Goal: Task Accomplishment & Management: Manage account settings

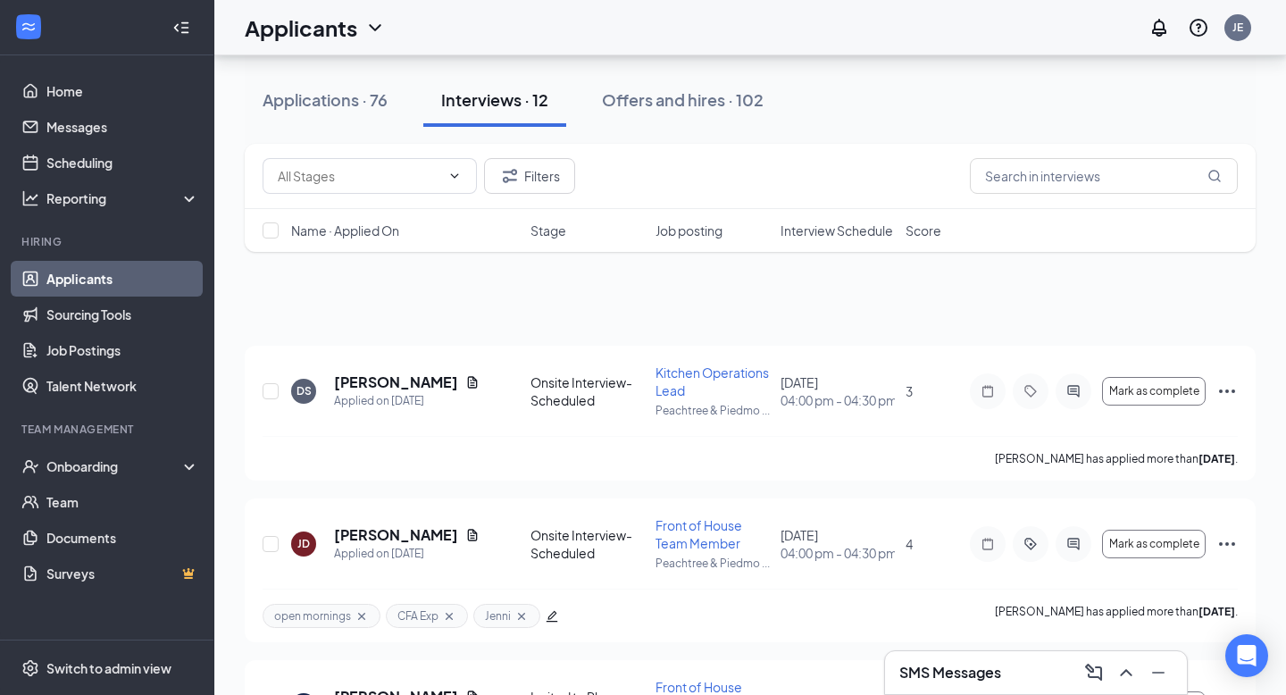
scroll to position [1545, 0]
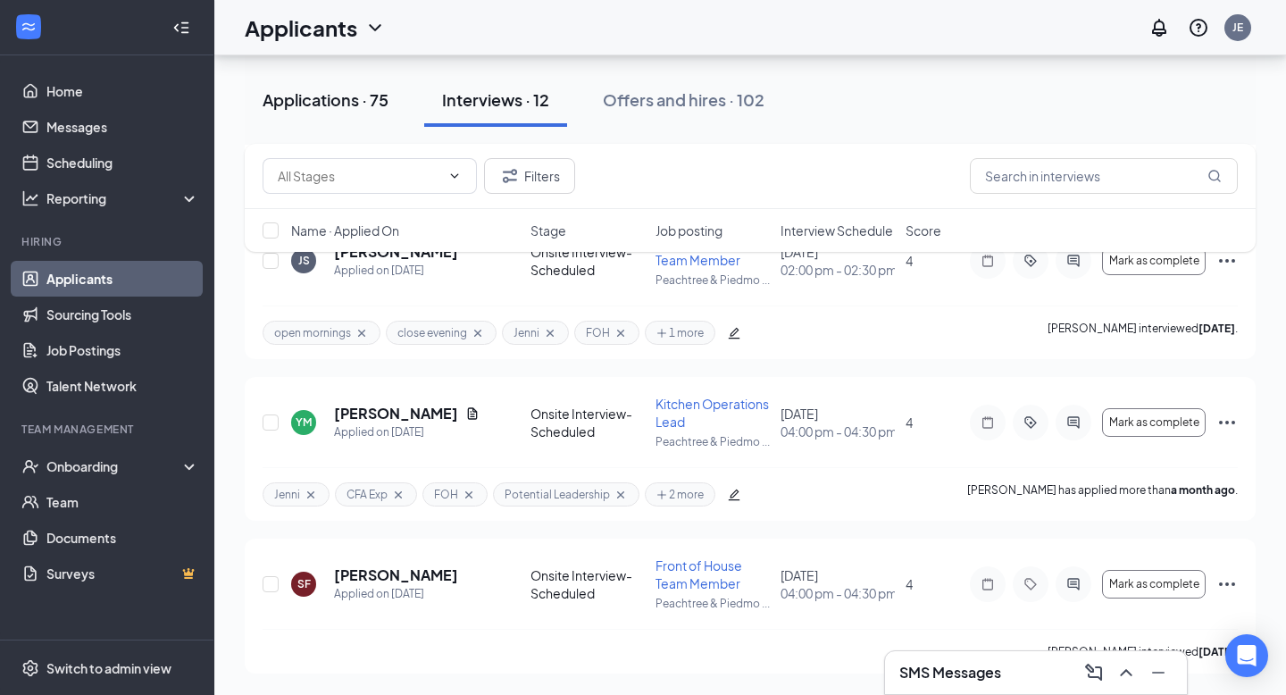
click at [337, 96] on div "Applications · 75" at bounding box center [325, 99] width 126 height 22
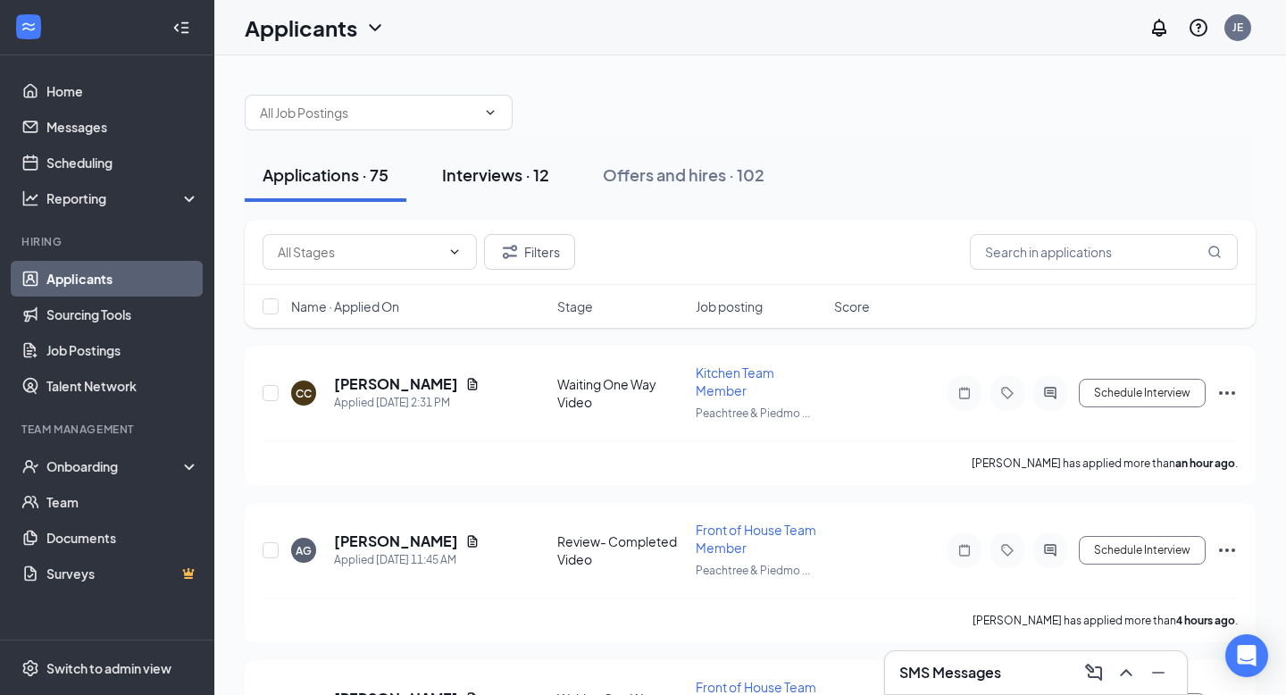
click at [462, 181] on div "Interviews · 12" at bounding box center [495, 174] width 107 height 22
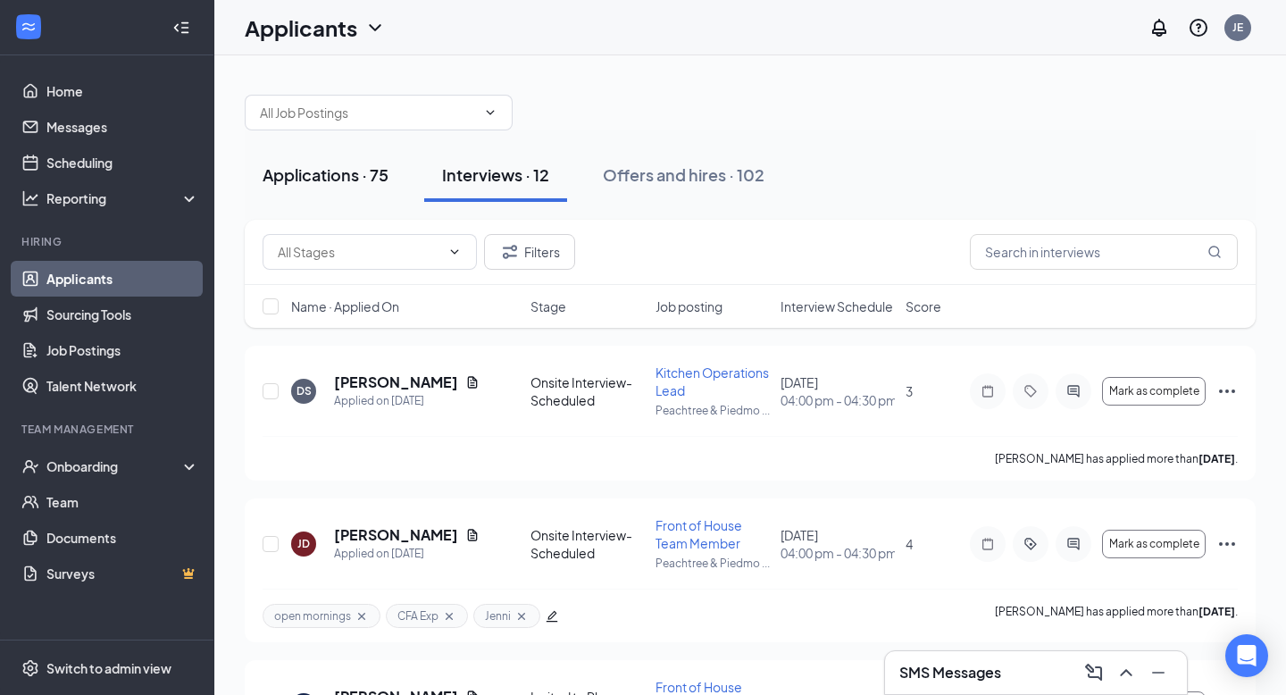
click at [294, 183] on div "Applications · 75" at bounding box center [325, 174] width 126 height 22
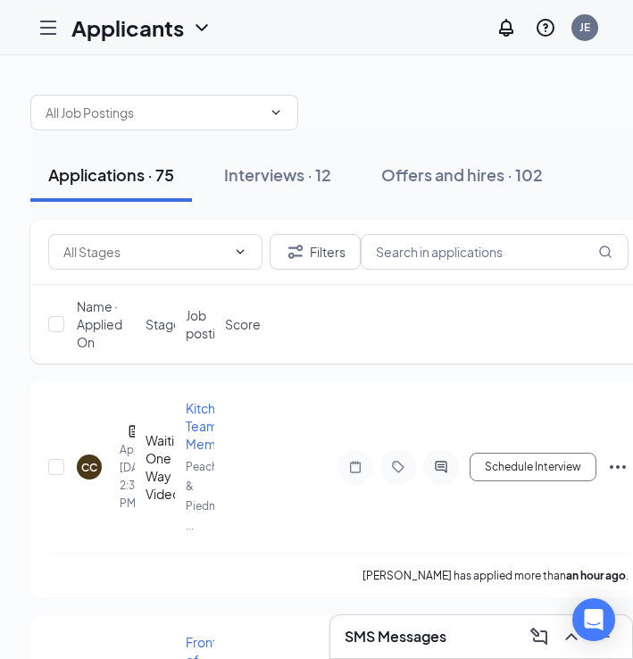
click at [148, 28] on h1 "Applicants" at bounding box center [127, 27] width 112 height 30
click at [124, 69] on link "Applicants" at bounding box center [178, 78] width 193 height 18
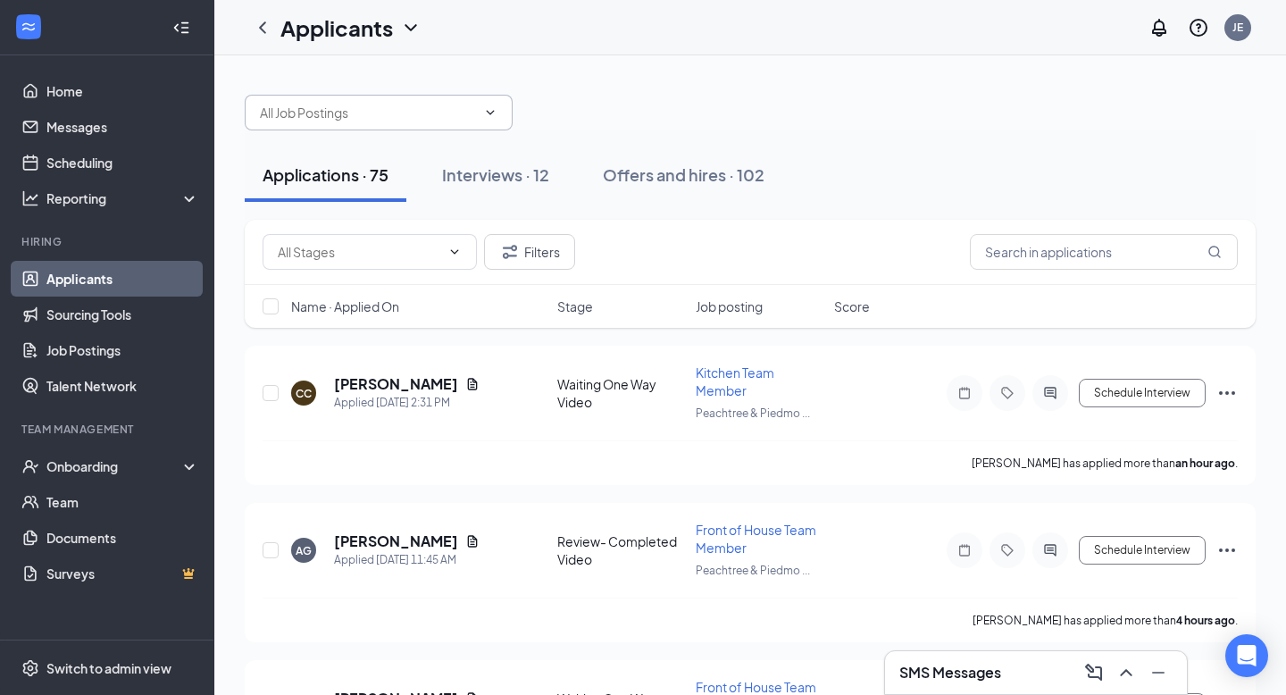
click at [436, 110] on input "text" at bounding box center [368, 113] width 216 height 20
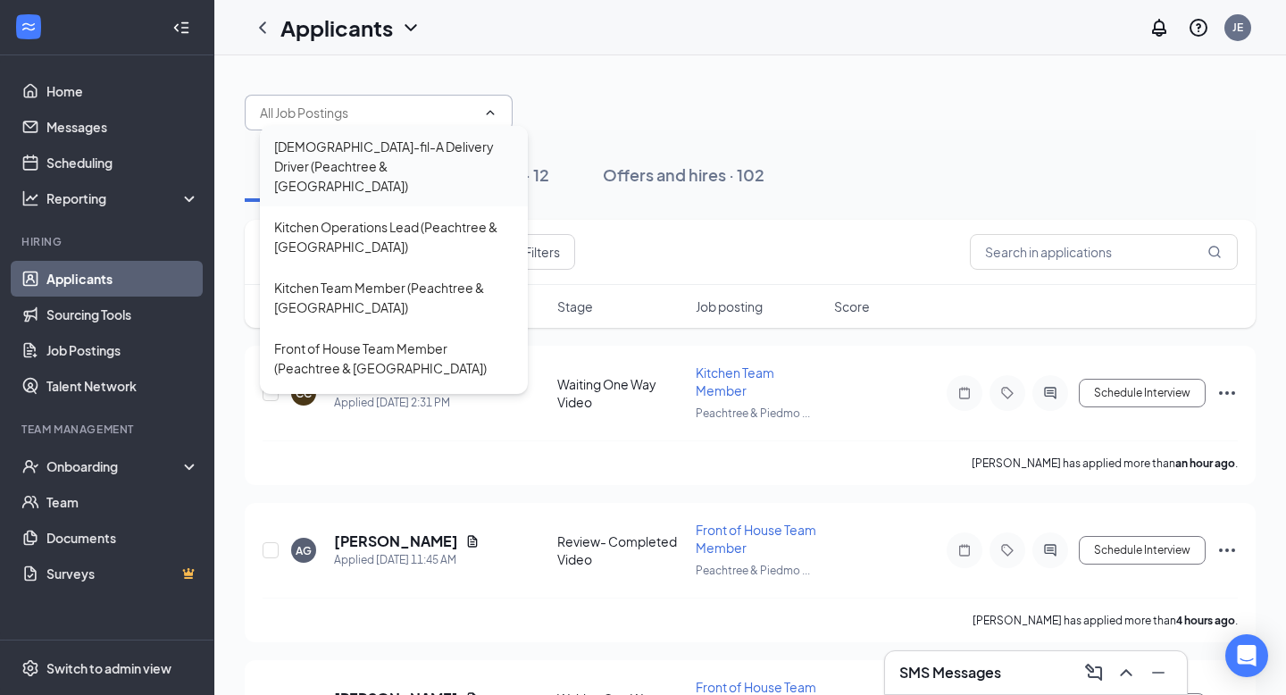
click at [404, 160] on div "[DEMOGRAPHIC_DATA]-fil-A Delivery Driver (Peachtree & [GEOGRAPHIC_DATA])" at bounding box center [393, 166] width 239 height 59
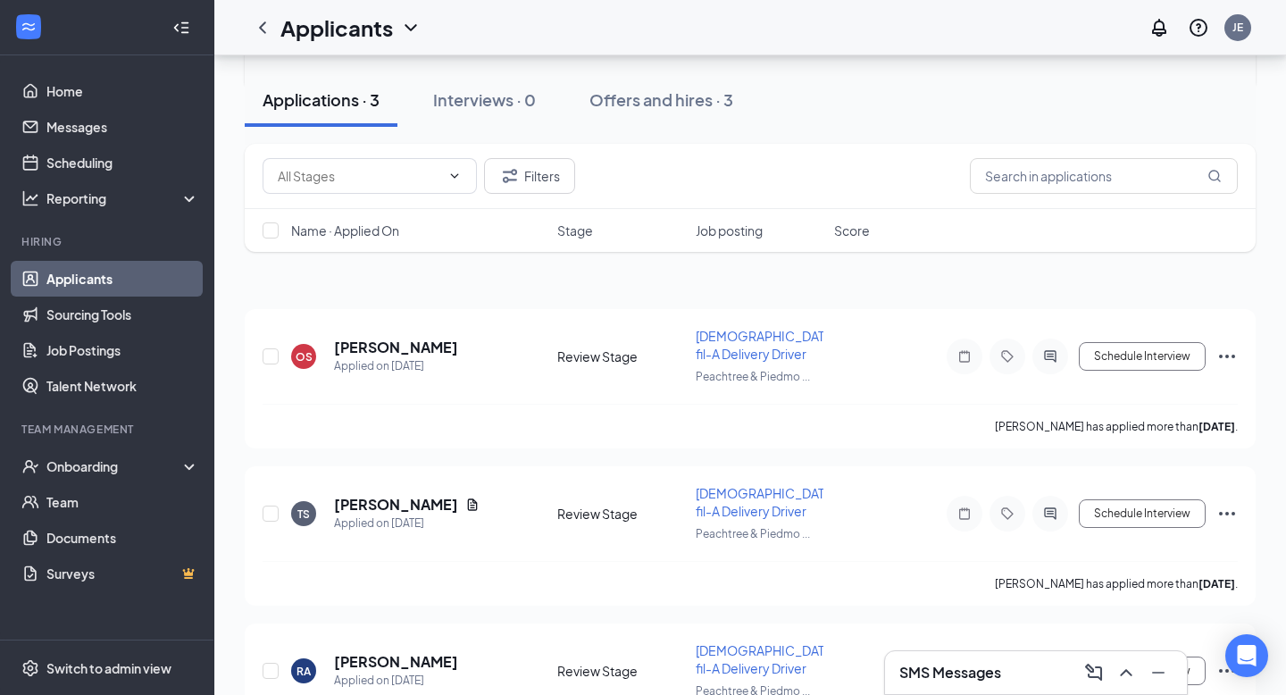
scroll to position [160, 0]
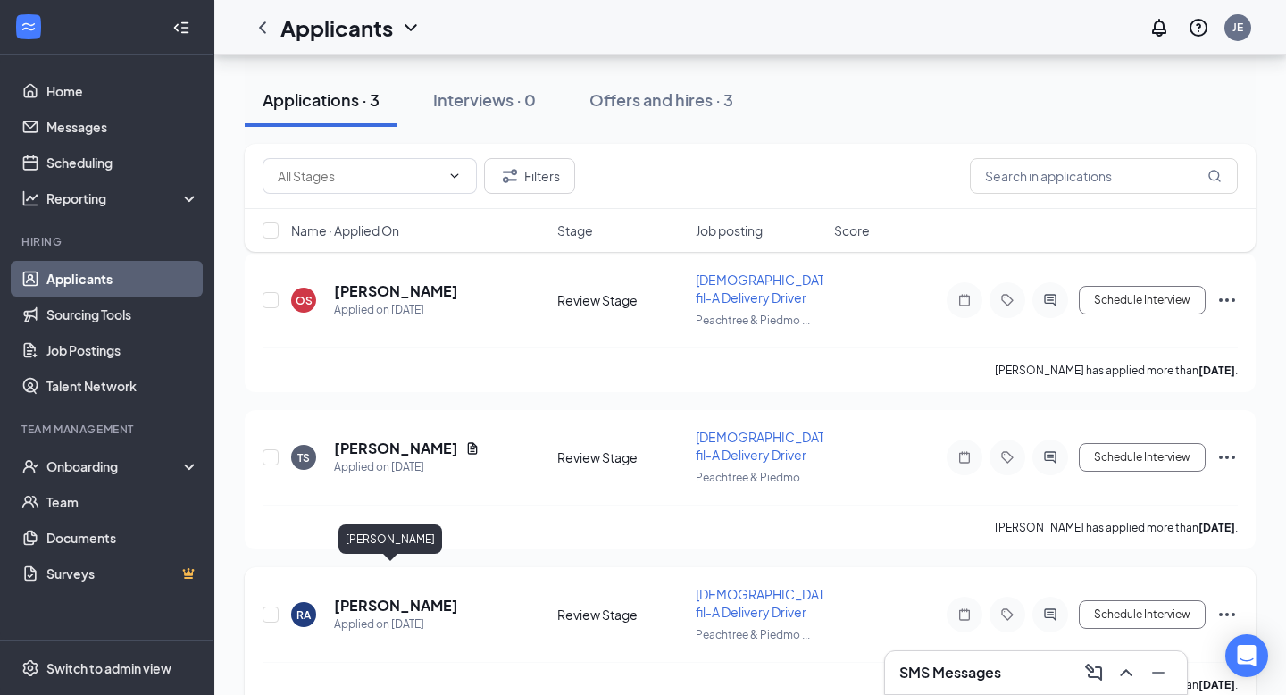
click at [352, 596] on h5 "Raiza Armas" at bounding box center [396, 606] width 124 height 20
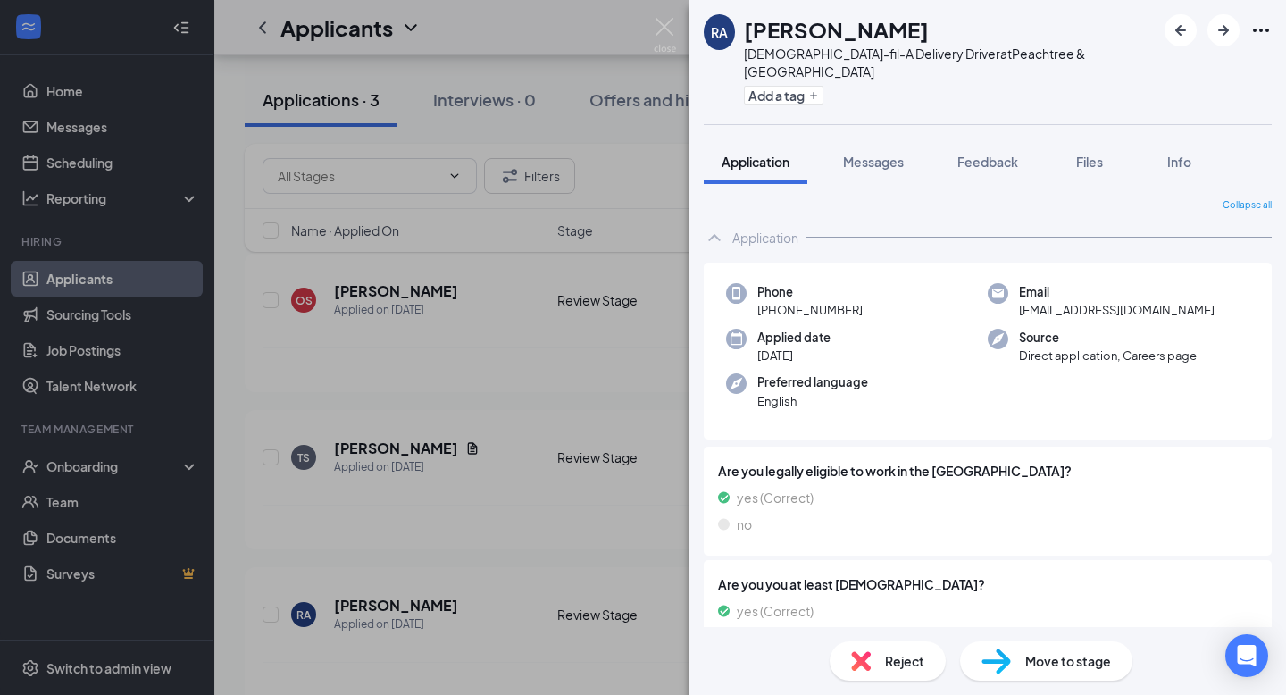
click at [915, 655] on span "Reject" at bounding box center [904, 661] width 39 height 20
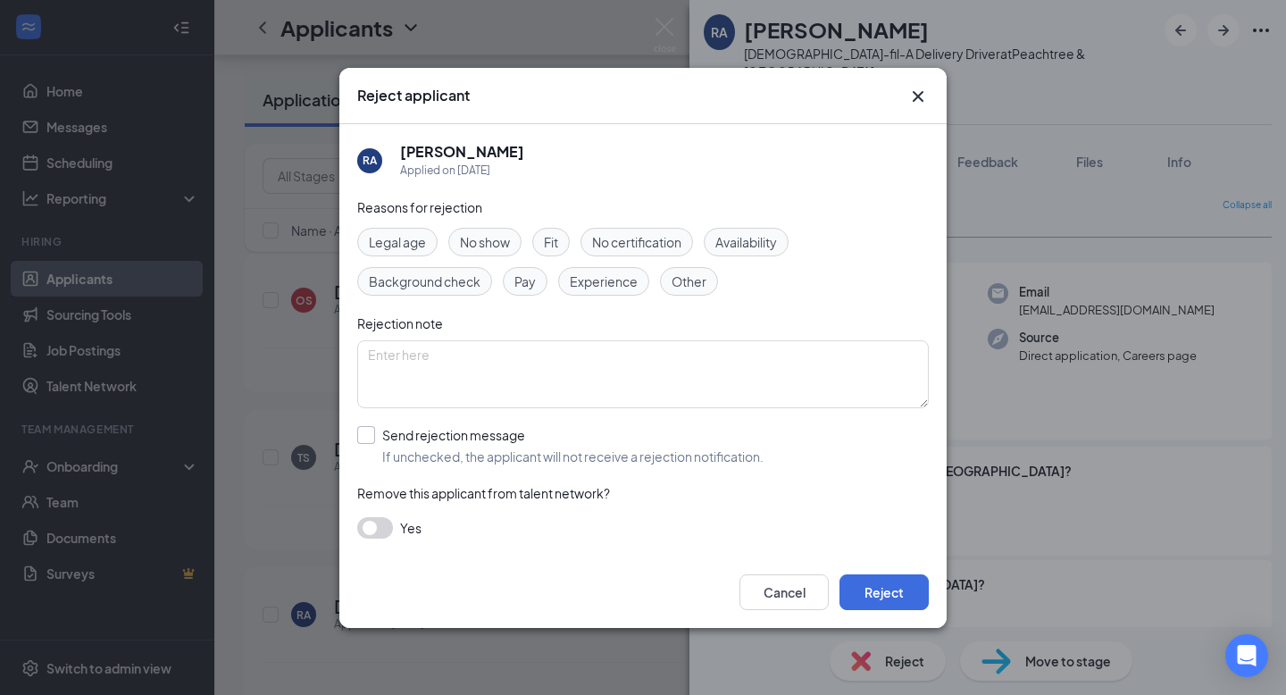
click at [362, 428] on input "Send rejection message If unchecked, the applicant will not receive a rejection…" at bounding box center [560, 445] width 406 height 39
checkbox input "true"
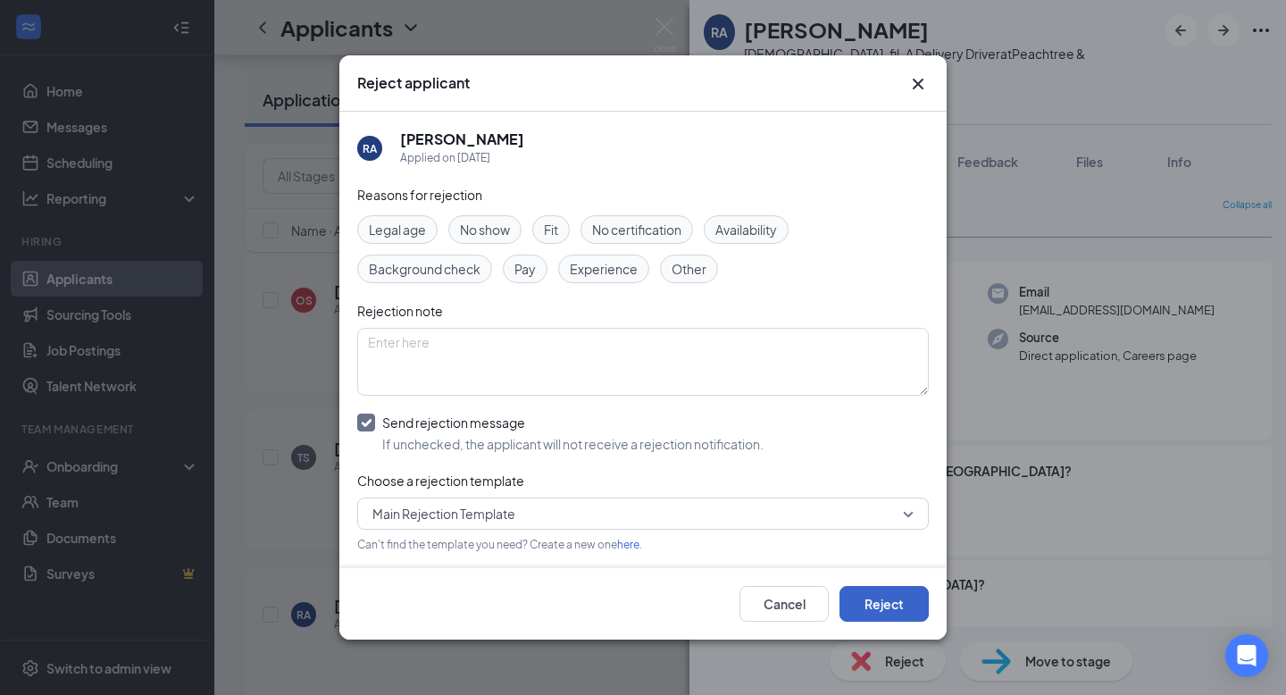
click at [887, 595] on button "Reject" at bounding box center [883, 604] width 89 height 36
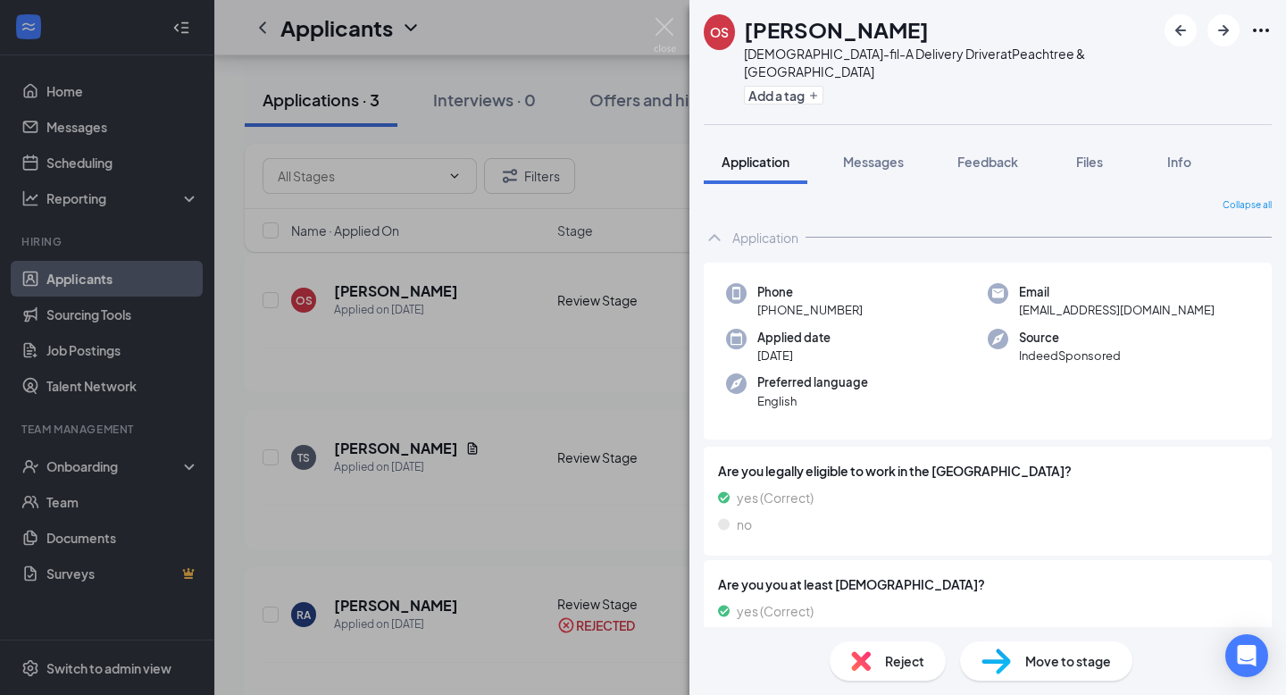
click at [399, 257] on div "OS Oscar Segura-Reyes Chick-fil-A Delivery Driver at Peachtree & Piedmont Add a…" at bounding box center [643, 347] width 1286 height 695
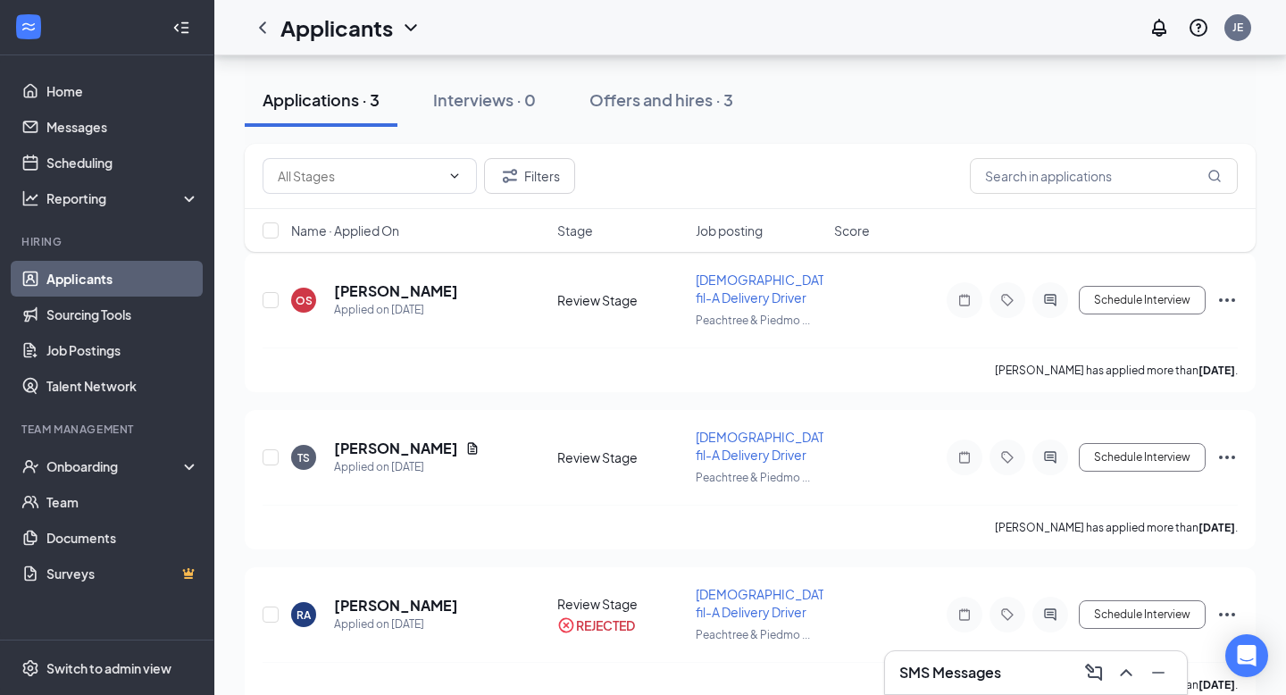
scroll to position [4, 0]
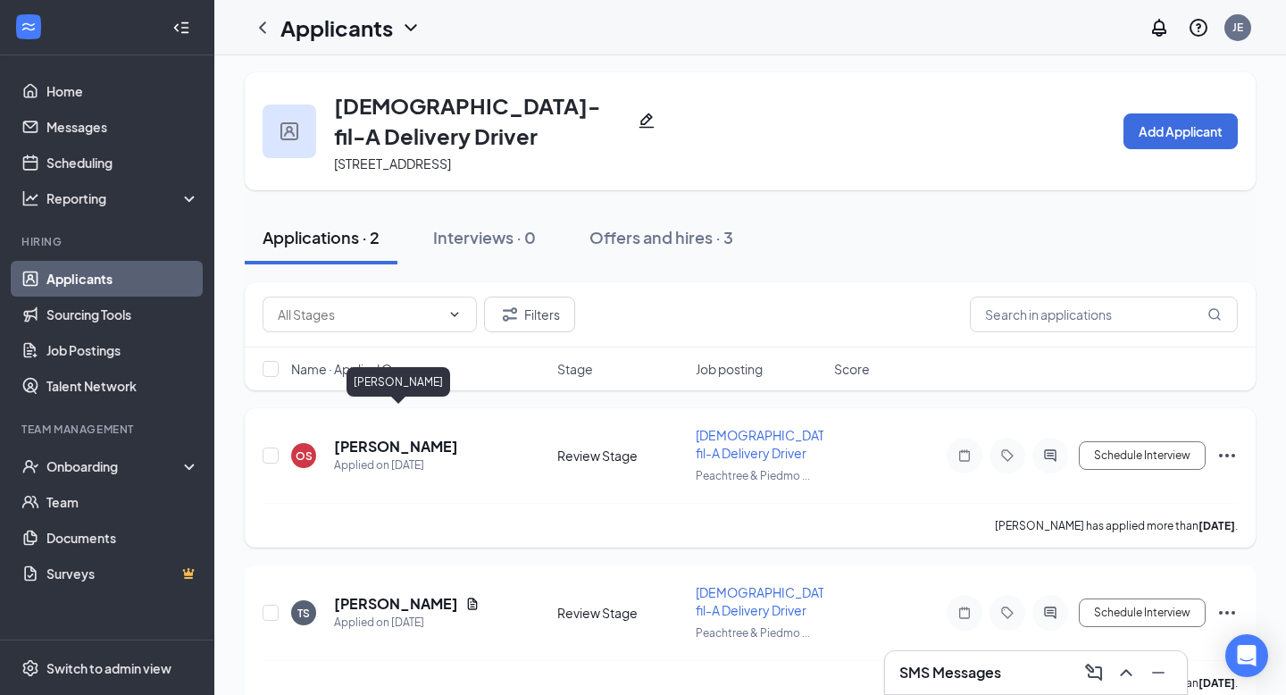
click at [422, 437] on h5 "Oscar Segura-Reyes" at bounding box center [396, 447] width 124 height 20
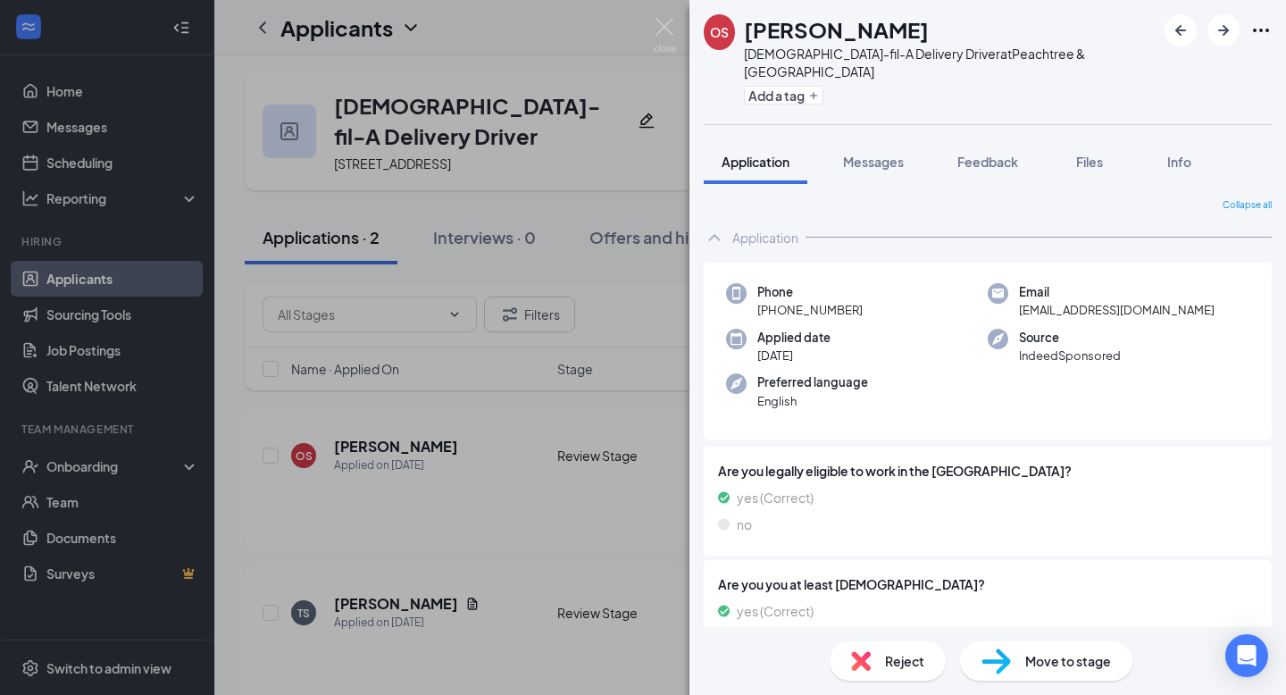
click at [886, 655] on span "Reject" at bounding box center [904, 661] width 39 height 20
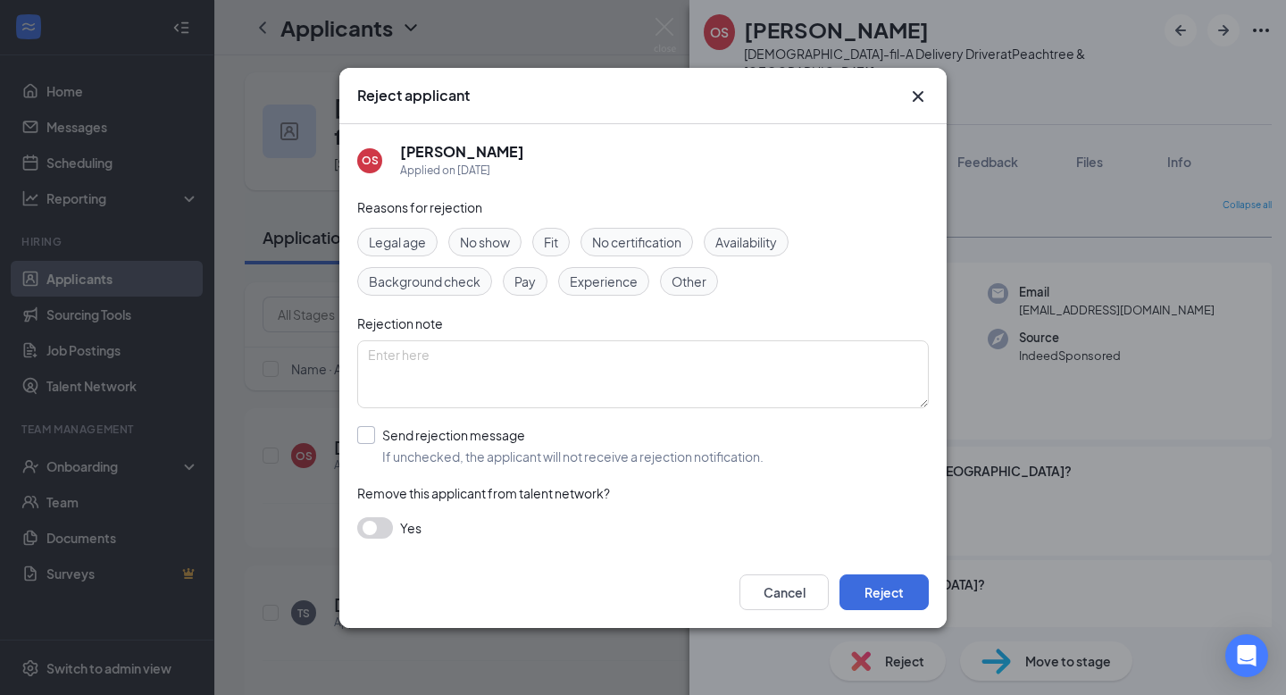
click at [363, 441] on input "Send rejection message If unchecked, the applicant will not receive a rejection…" at bounding box center [560, 445] width 406 height 39
checkbox input "true"
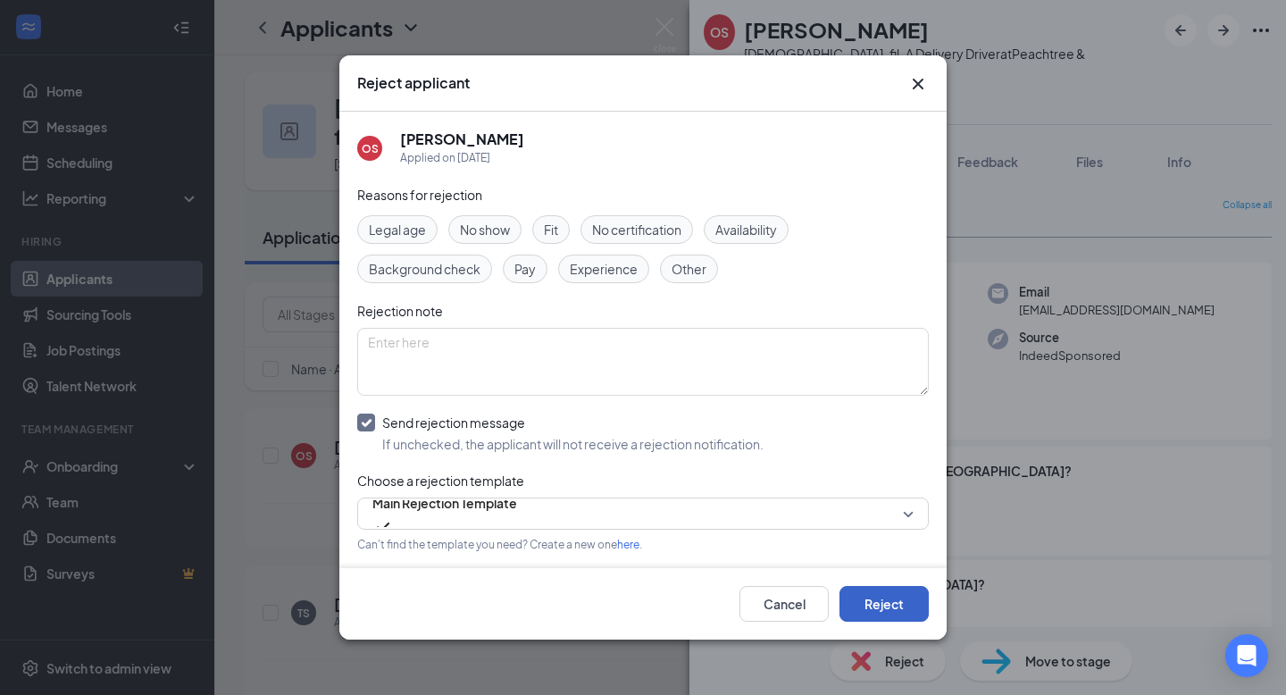
click at [876, 604] on button "Reject" at bounding box center [883, 604] width 89 height 36
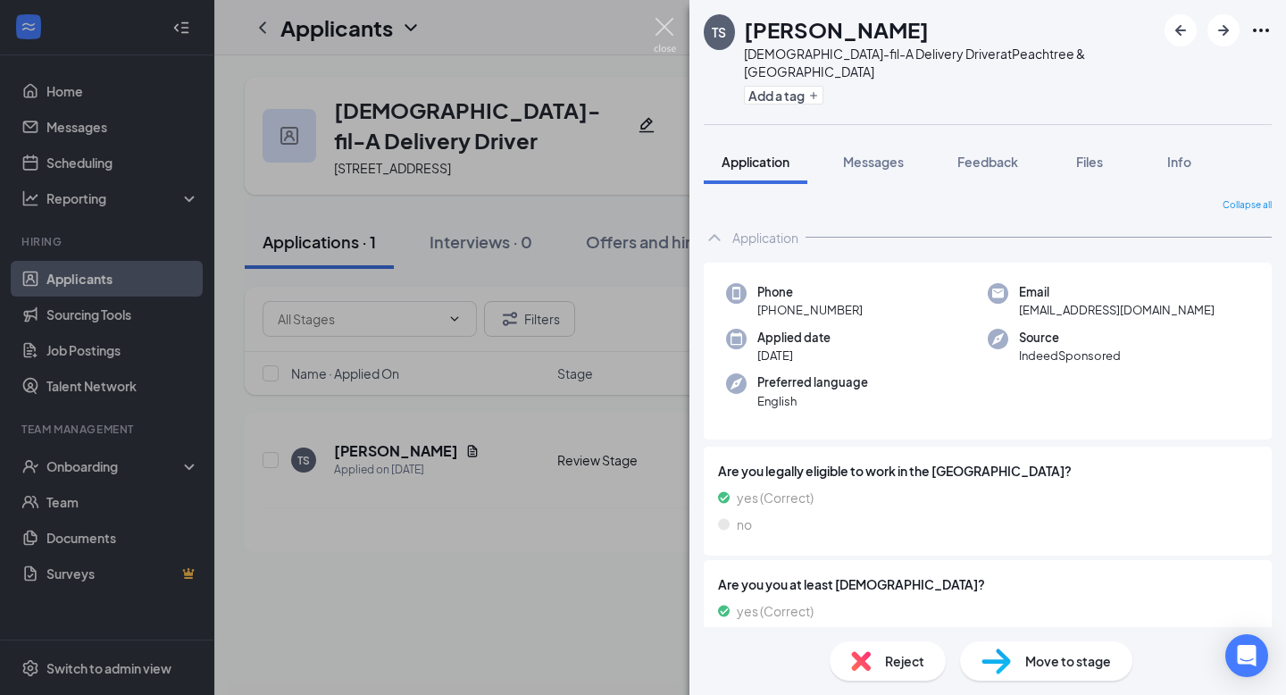
click at [657, 25] on img at bounding box center [665, 35] width 22 height 35
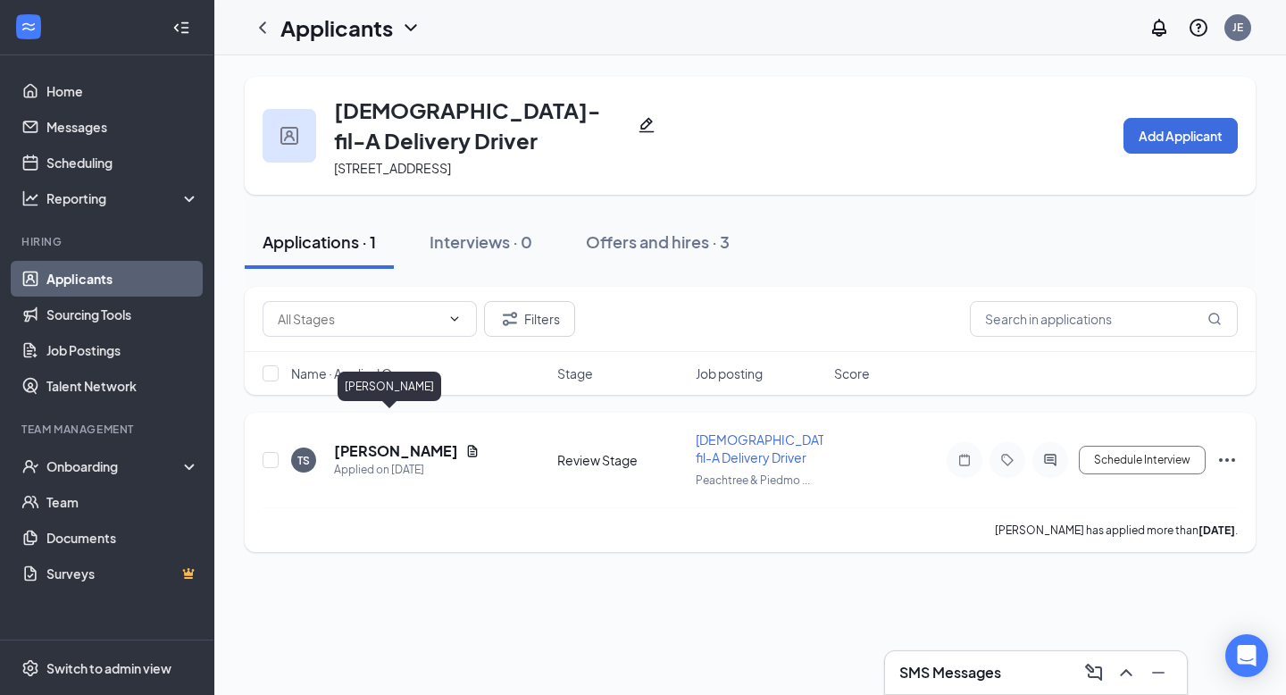
click at [370, 441] on h5 "Terry Smith" at bounding box center [396, 451] width 124 height 20
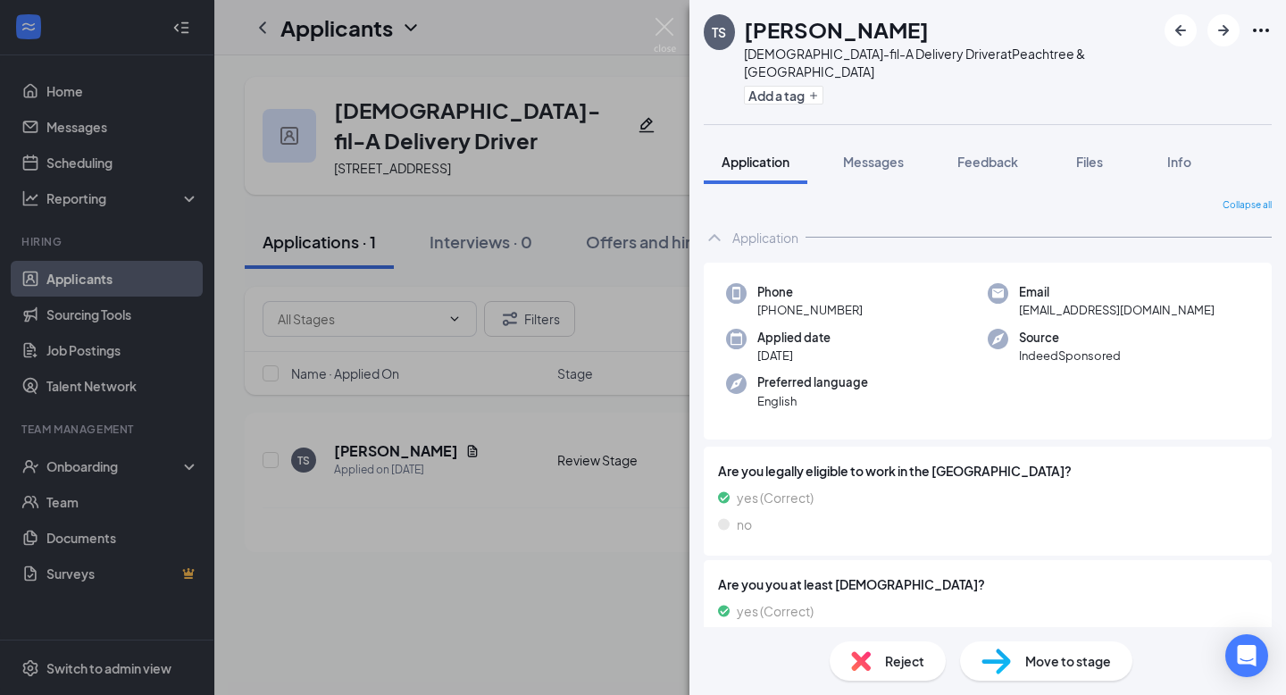
click at [220, 81] on div "TS Terry Smith Chick-fil-A Delivery Driver at Peachtree & Piedmont Add a tag Ap…" at bounding box center [643, 347] width 1286 height 695
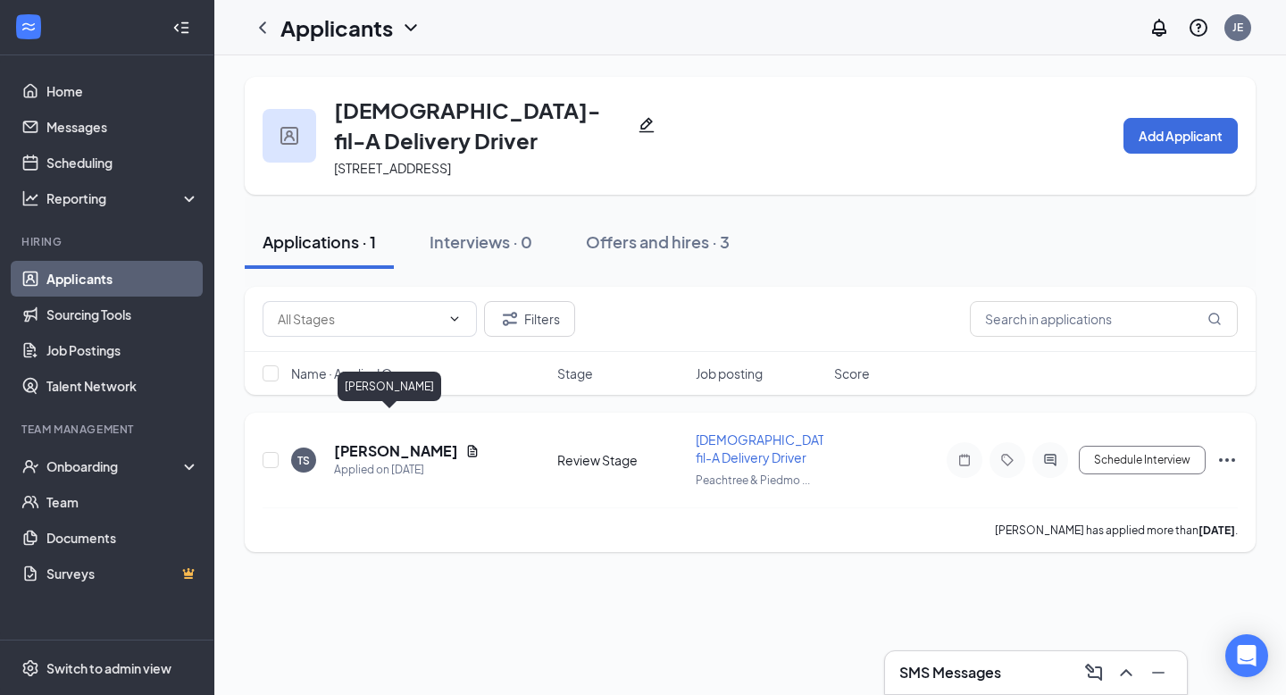
click at [380, 441] on h5 "Terry Smith" at bounding box center [396, 451] width 124 height 20
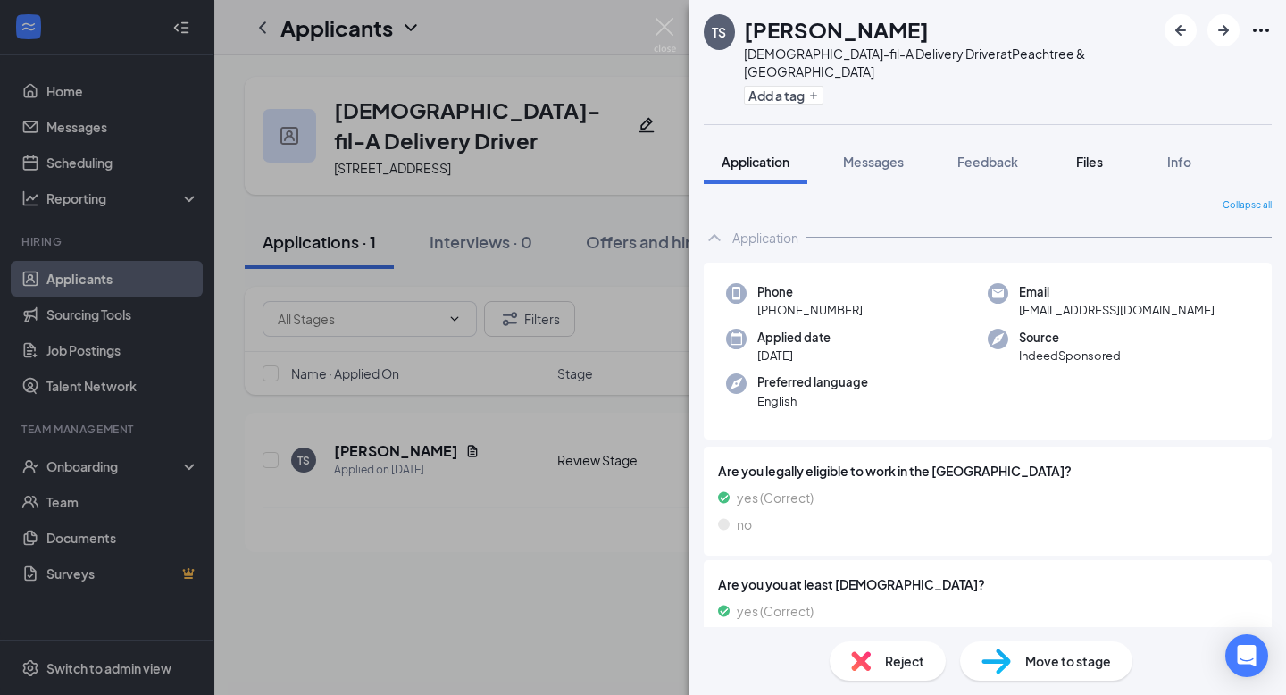
click at [1085, 154] on span "Files" at bounding box center [1089, 162] width 27 height 16
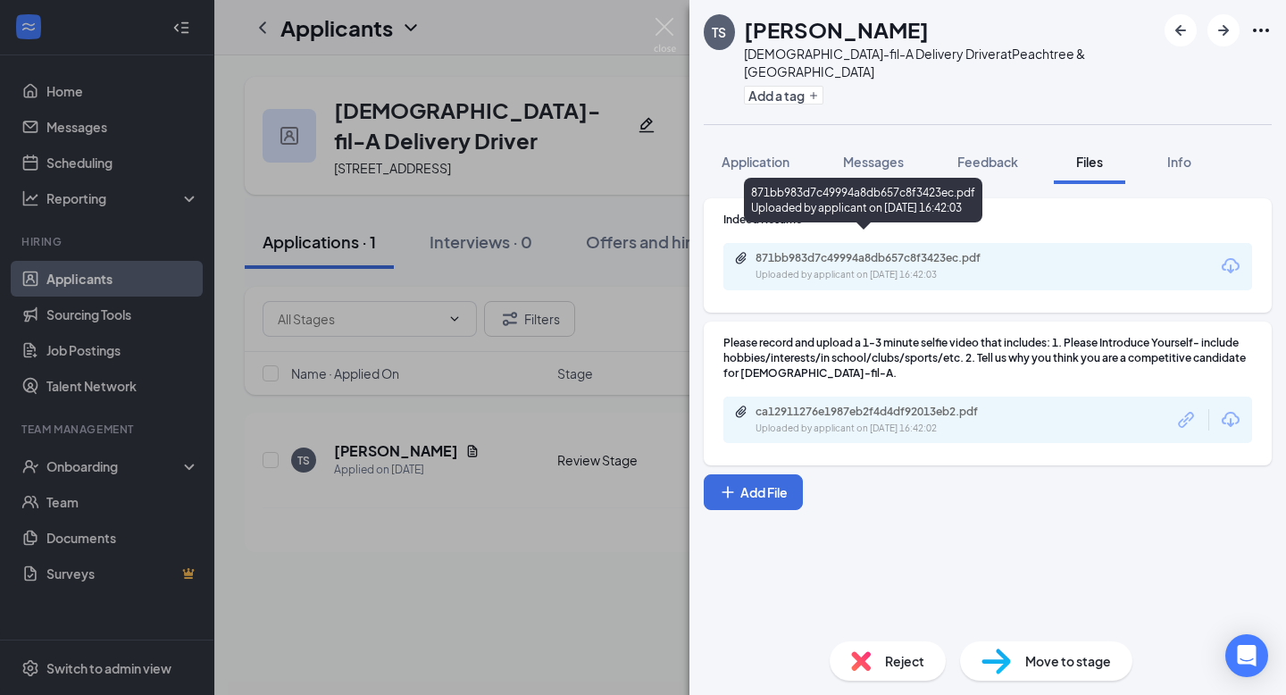
click at [921, 251] on div "871bb983d7c49994a8db657c8f3423ec.pdf" at bounding box center [880, 258] width 250 height 14
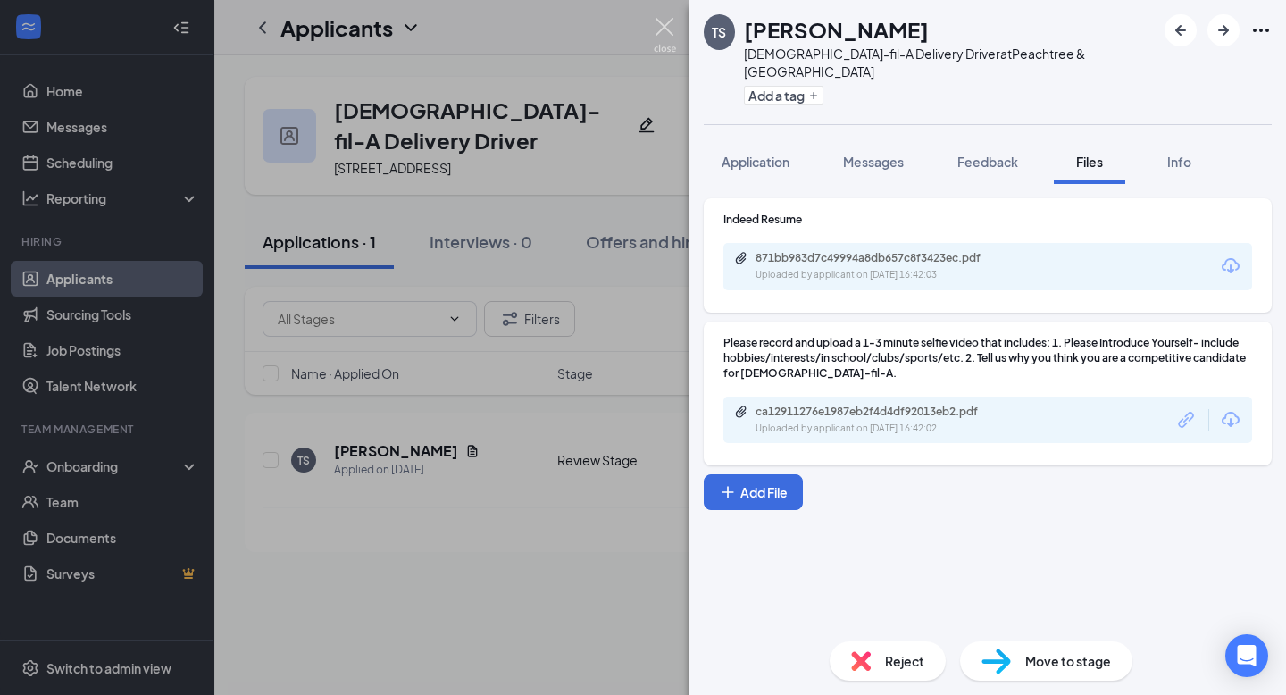
click at [662, 27] on img at bounding box center [665, 35] width 22 height 35
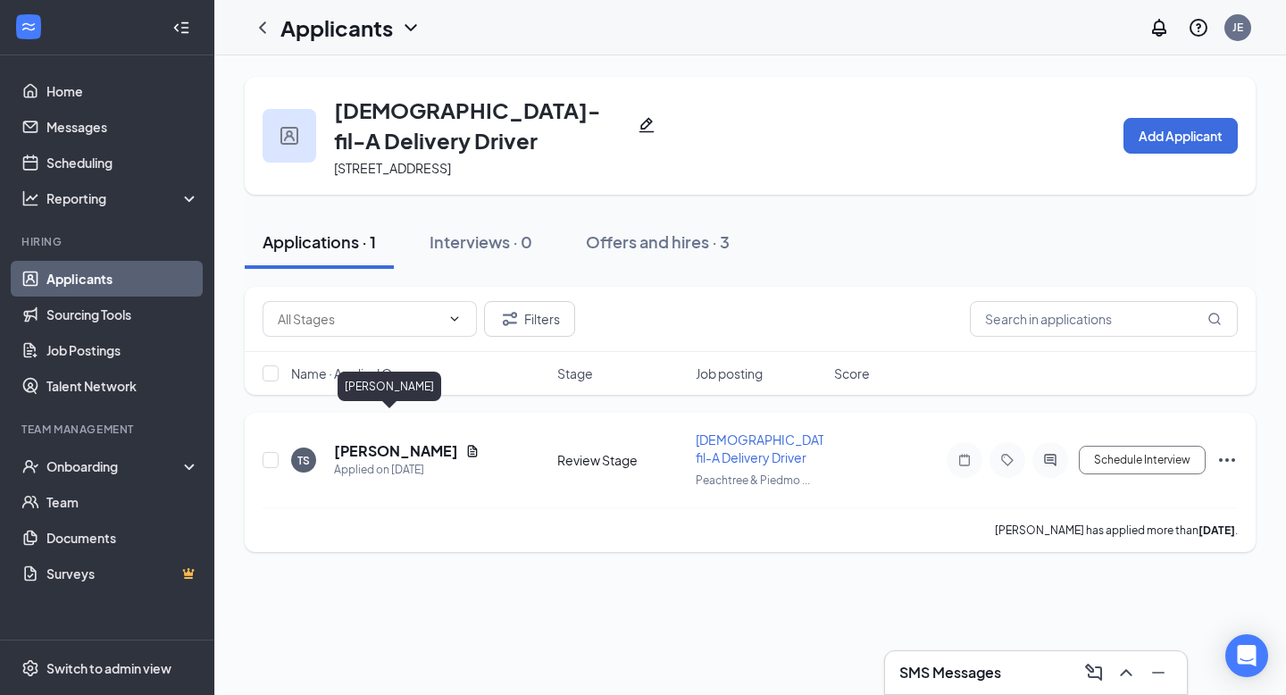
click at [372, 441] on h5 "Terry Smith" at bounding box center [396, 451] width 124 height 20
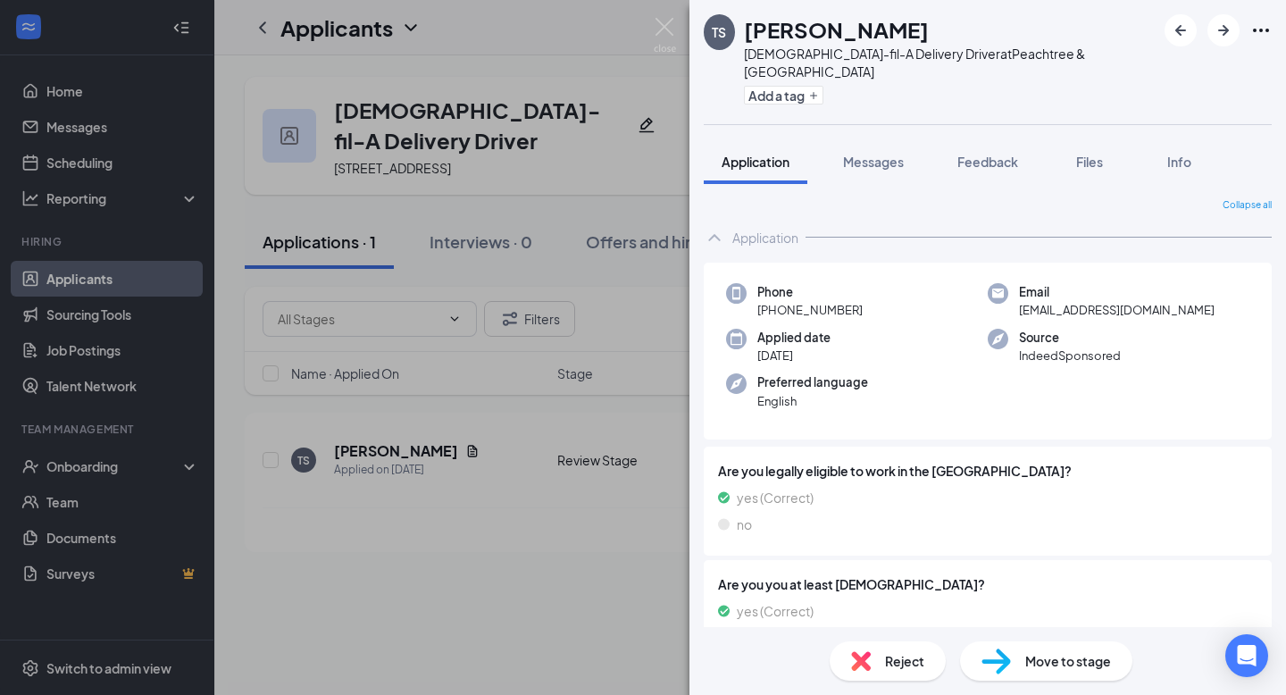
click at [926, 667] on div "Reject" at bounding box center [887, 660] width 116 height 39
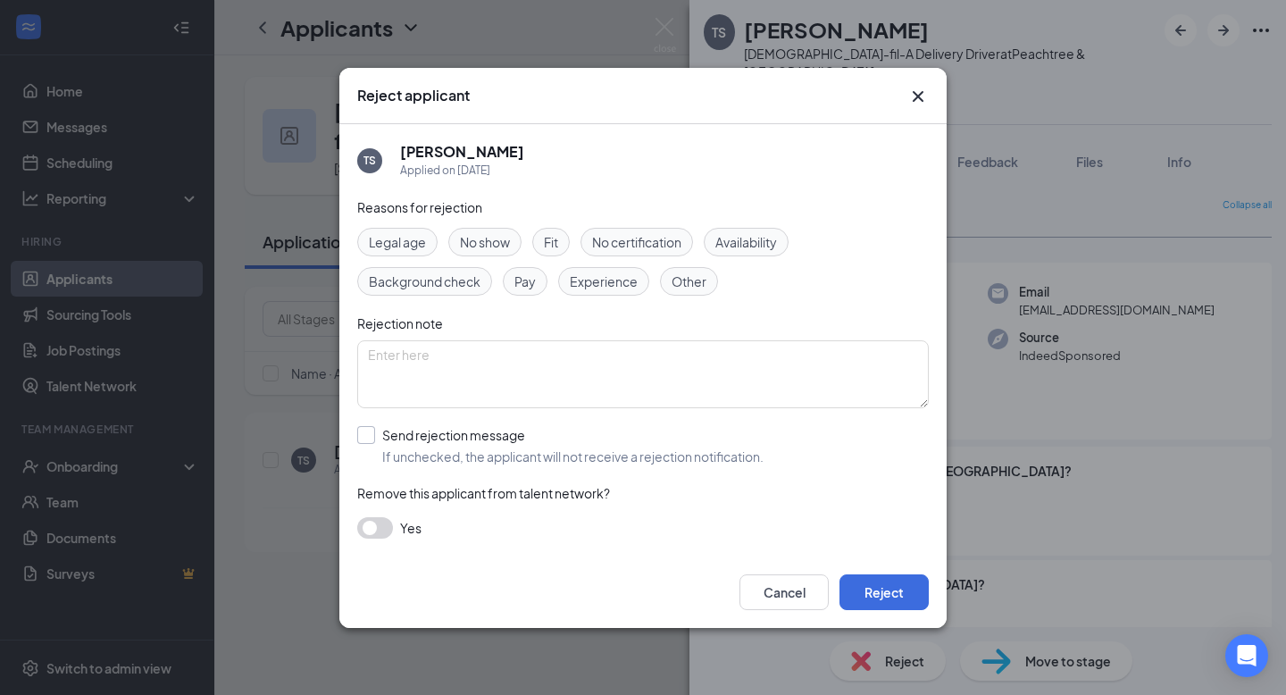
click at [363, 433] on input "Send rejection message If unchecked, the applicant will not receive a rejection…" at bounding box center [560, 445] width 406 height 39
checkbox input "true"
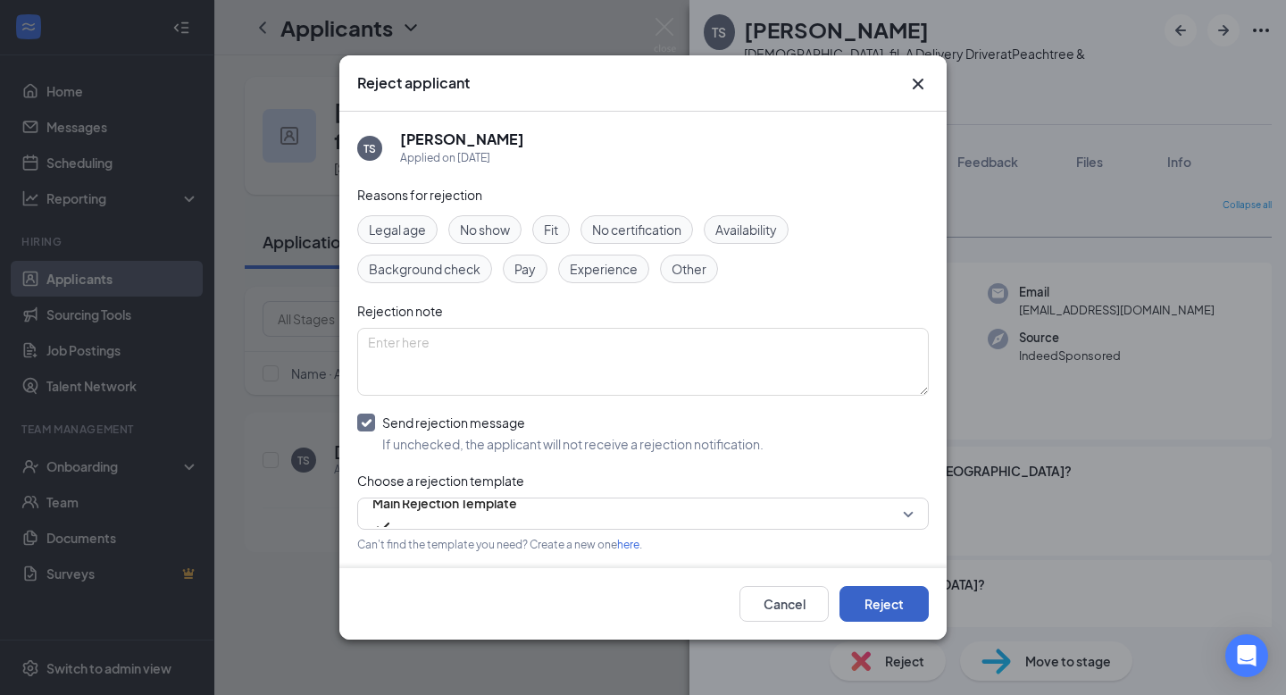
click at [883, 599] on button "Reject" at bounding box center [883, 604] width 89 height 36
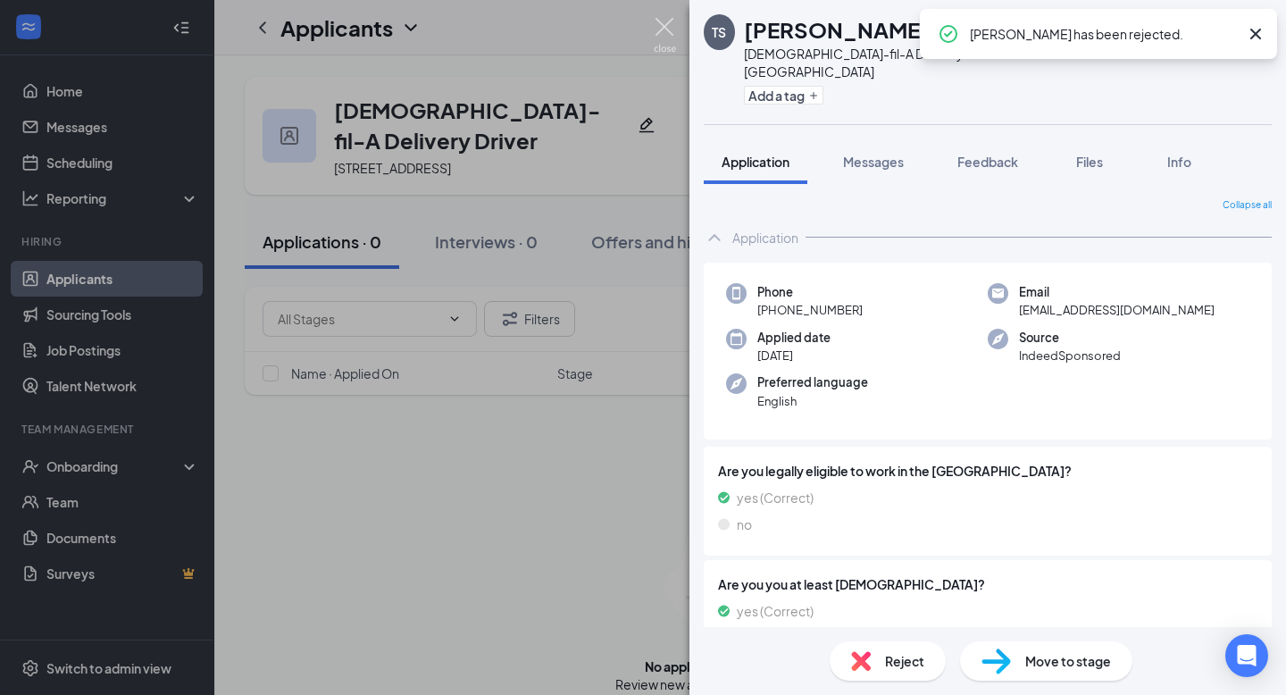
click at [661, 27] on img at bounding box center [665, 35] width 22 height 35
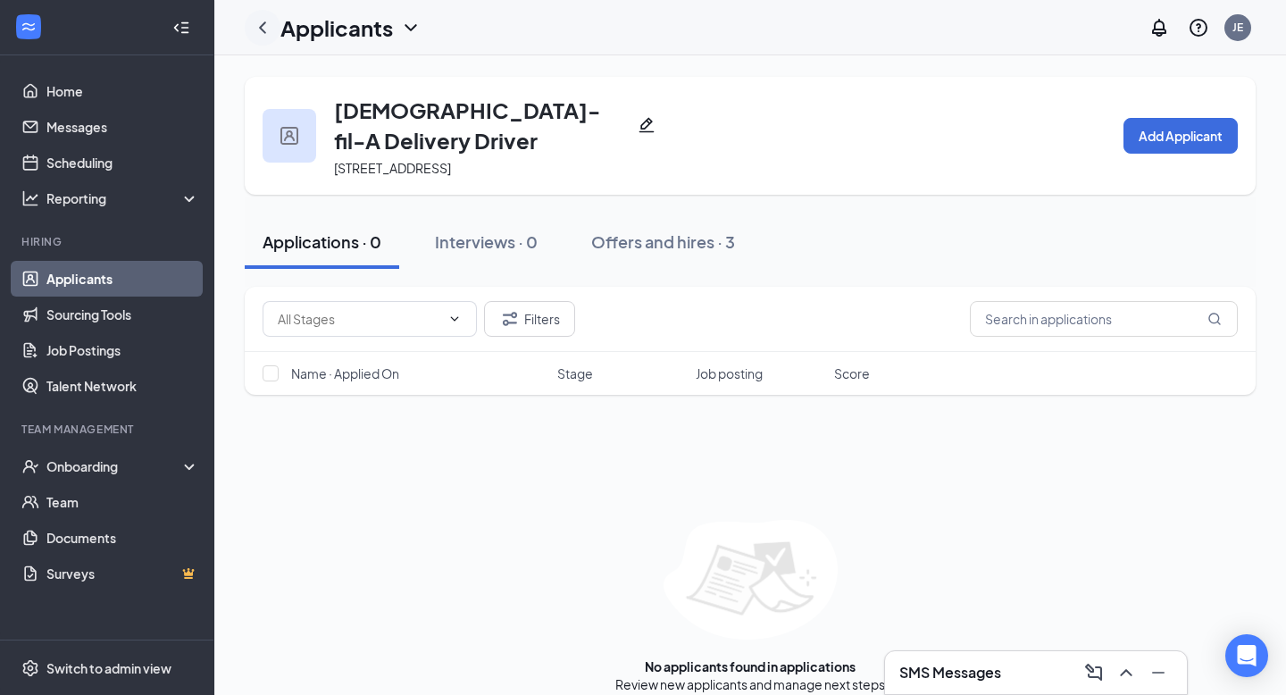
click at [260, 24] on icon "ChevronLeft" at bounding box center [262, 27] width 21 height 21
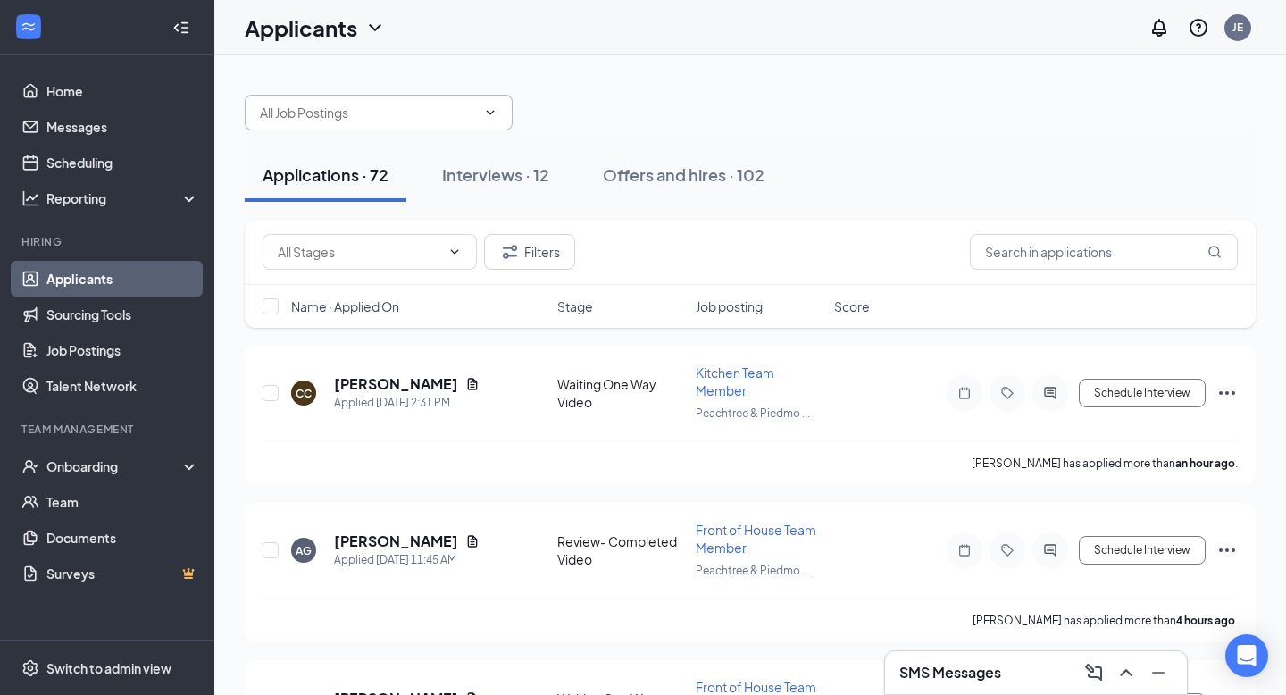
click at [378, 115] on input "text" at bounding box center [368, 113] width 216 height 20
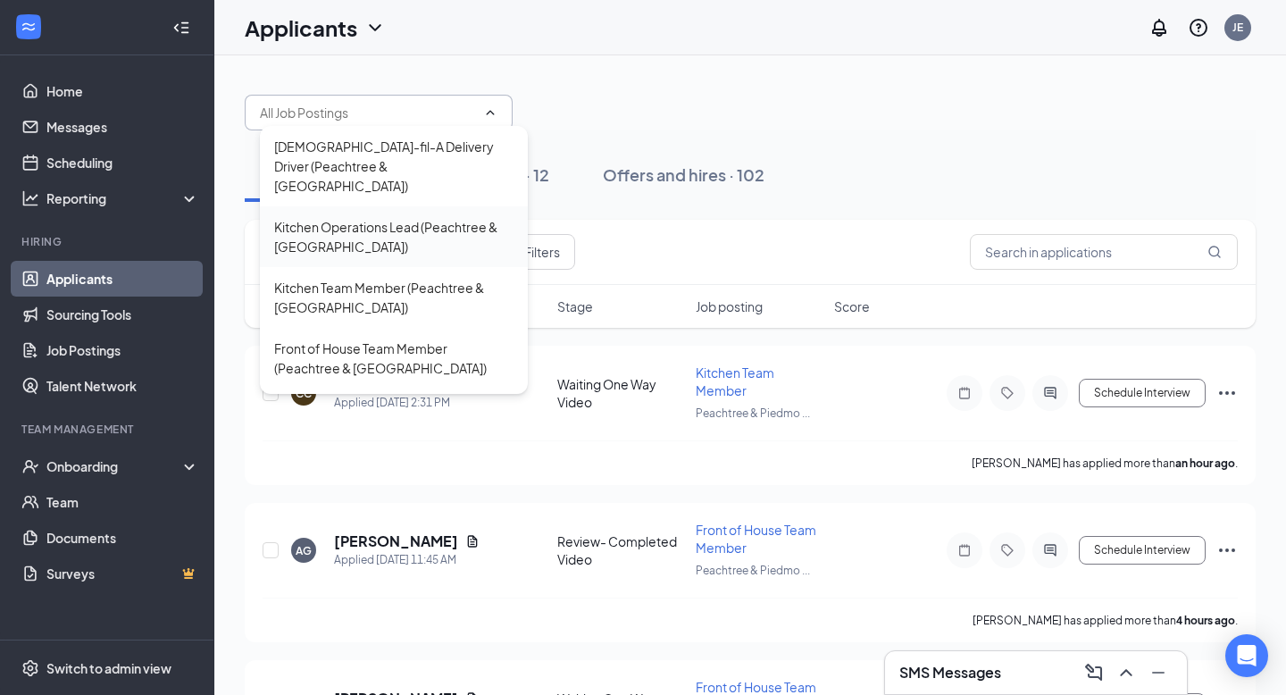
click at [354, 226] on div "Kitchen Operations Lead (Peachtree & [GEOGRAPHIC_DATA])" at bounding box center [393, 236] width 239 height 39
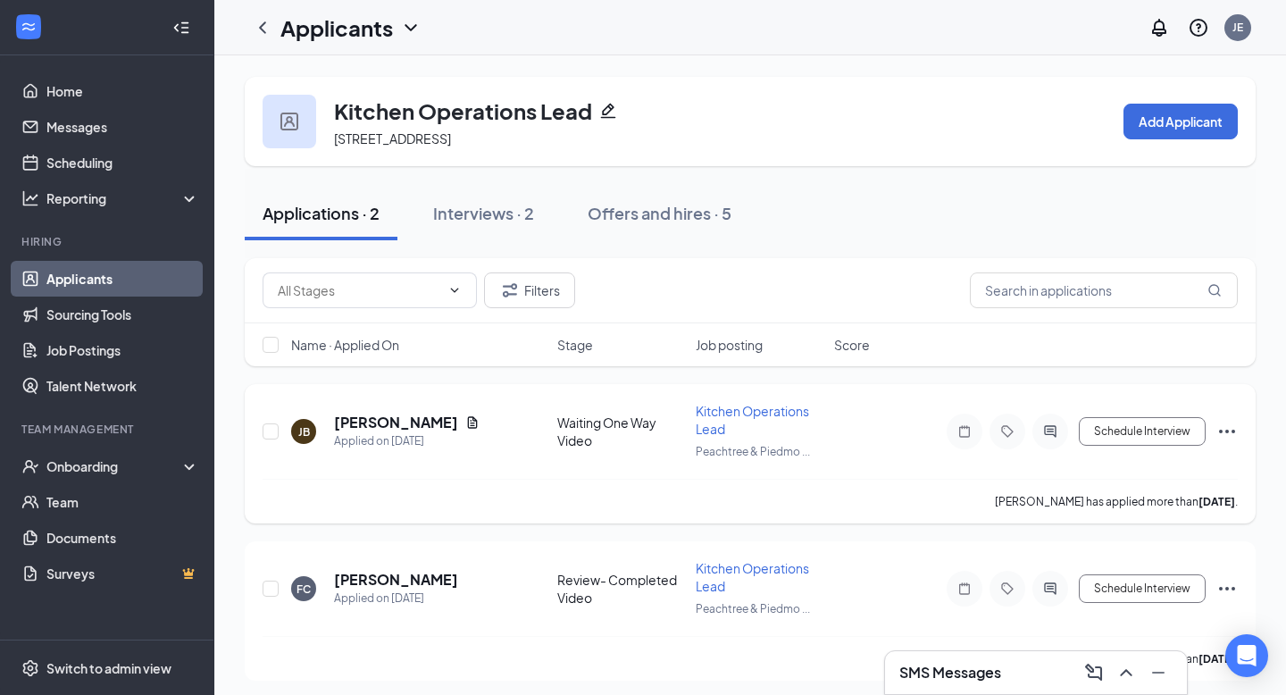
scroll to position [4, 0]
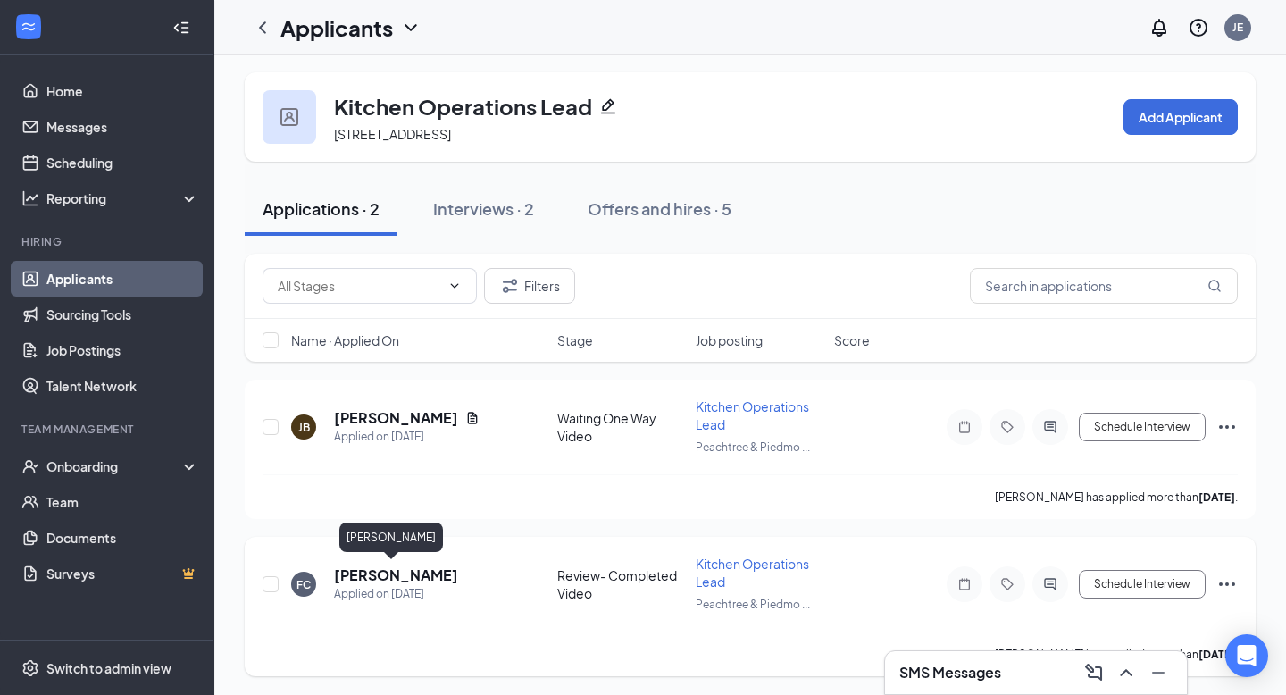
click at [392, 571] on h5 "Fabian Chang" at bounding box center [396, 575] width 124 height 20
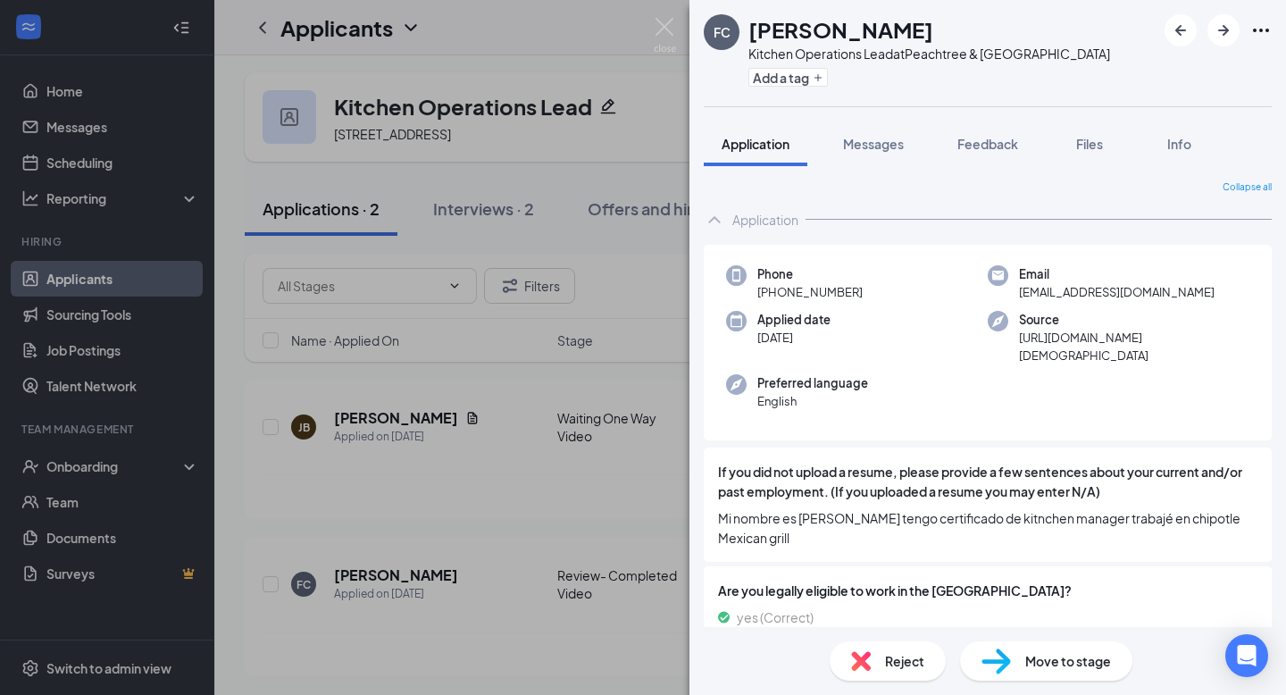
click at [893, 663] on span "Reject" at bounding box center [904, 661] width 39 height 20
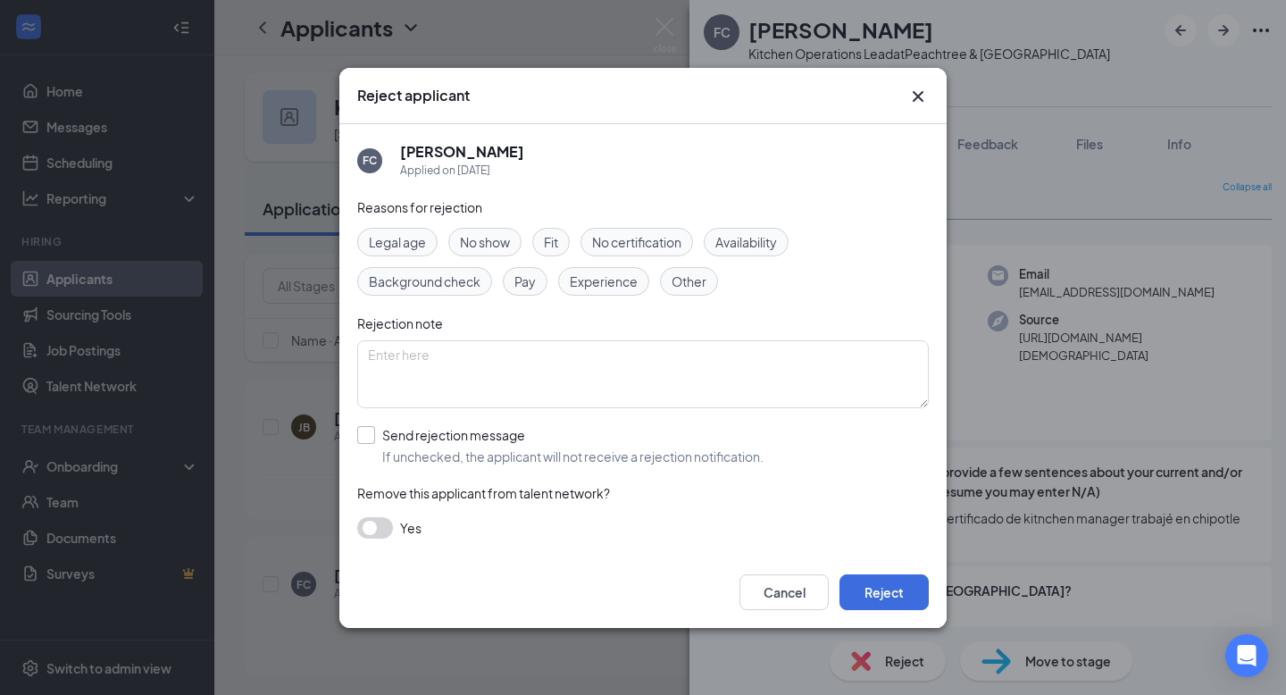
click at [362, 436] on input "Send rejection message If unchecked, the applicant will not receive a rejection…" at bounding box center [560, 445] width 406 height 39
checkbox input "true"
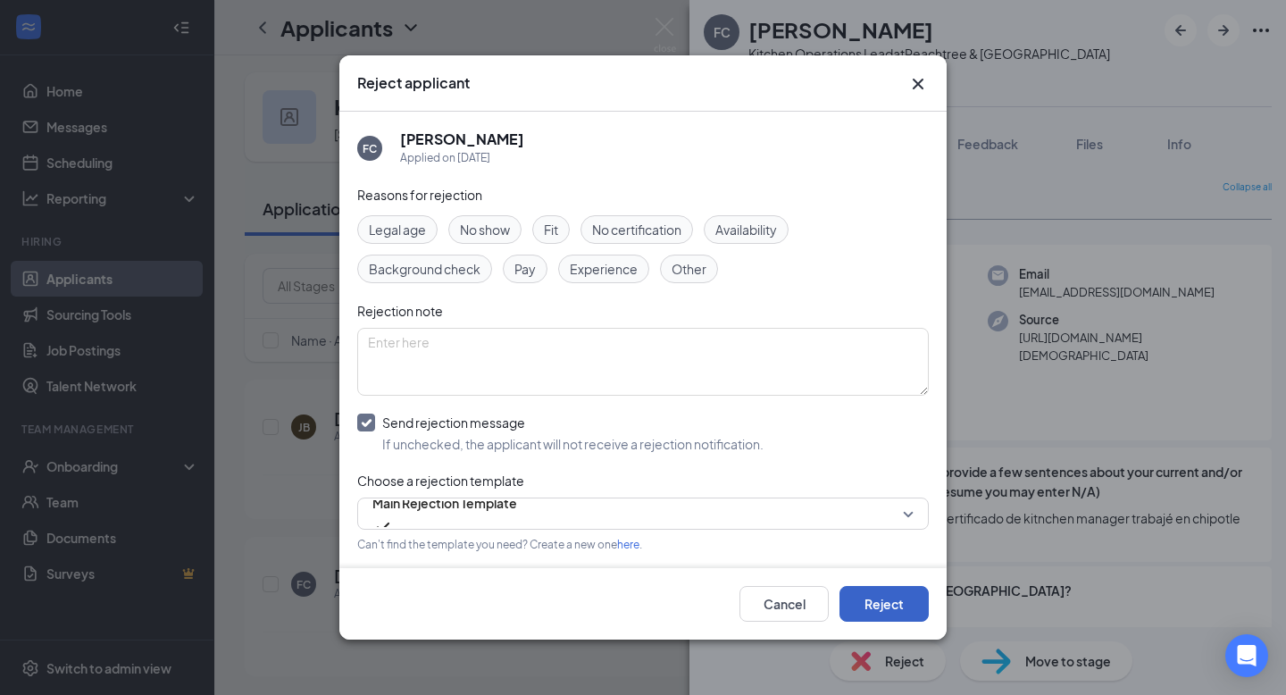
click at [876, 592] on button "Reject" at bounding box center [883, 604] width 89 height 36
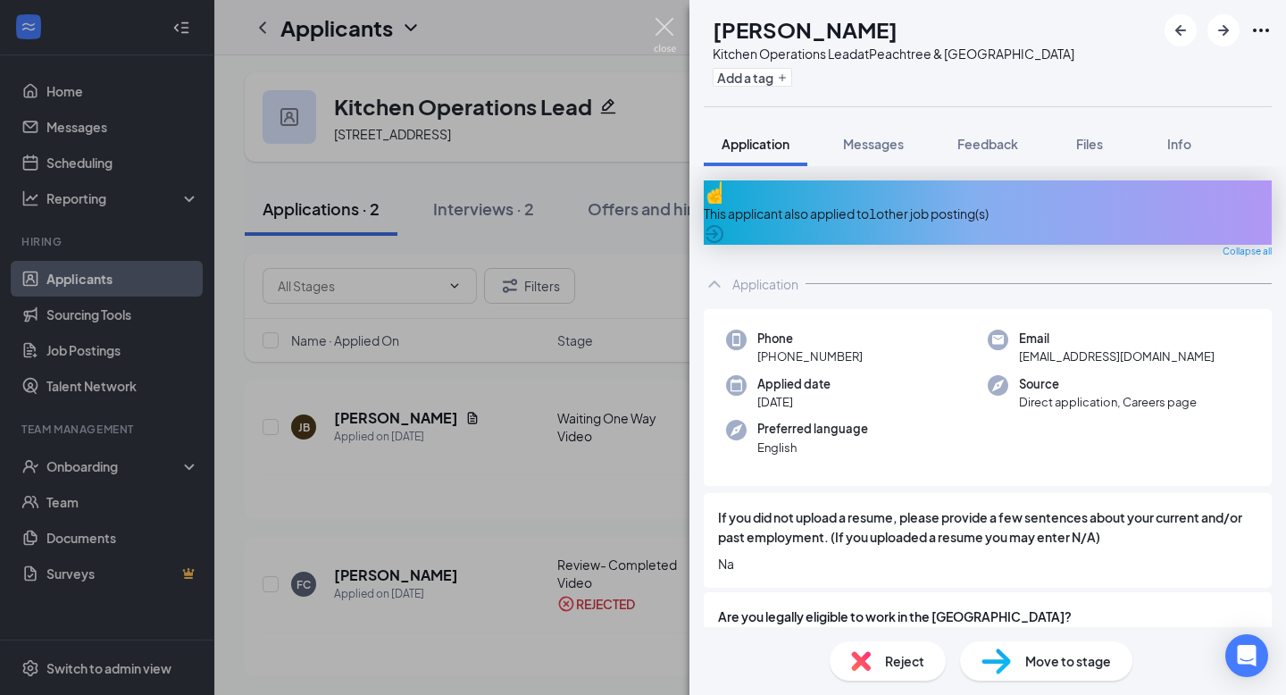
click at [667, 29] on img at bounding box center [665, 35] width 22 height 35
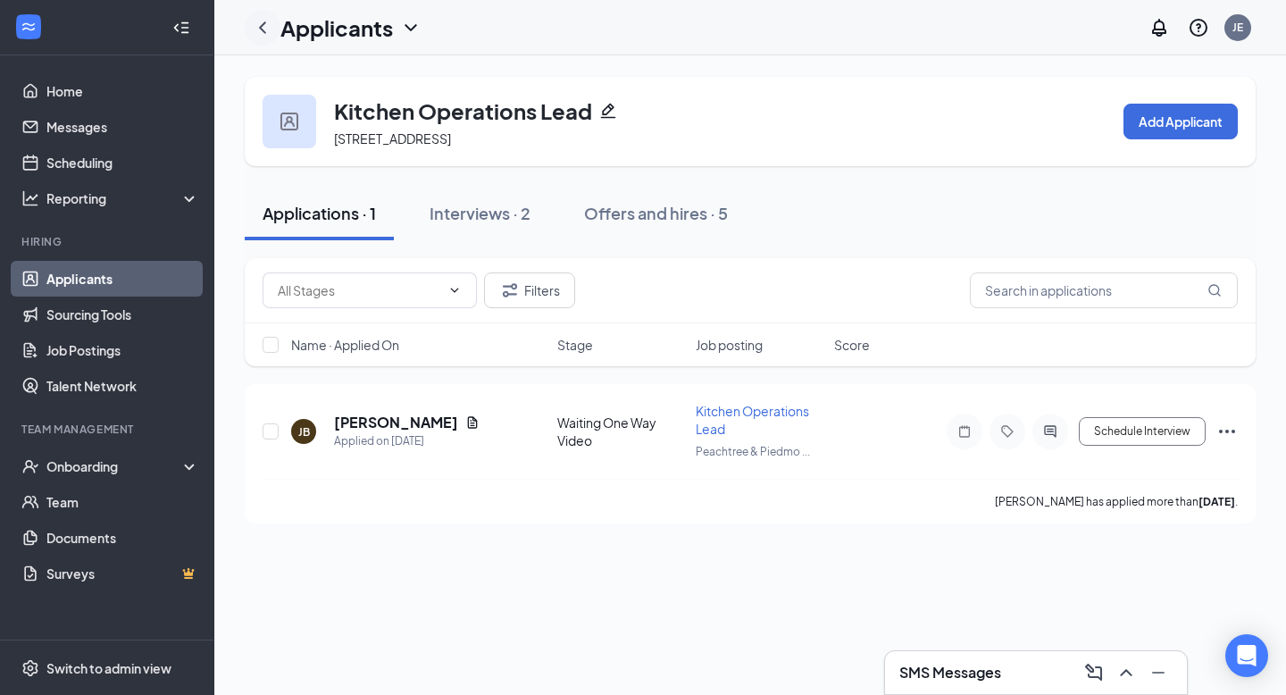
click at [260, 24] on icon "ChevronLeft" at bounding box center [262, 27] width 21 height 21
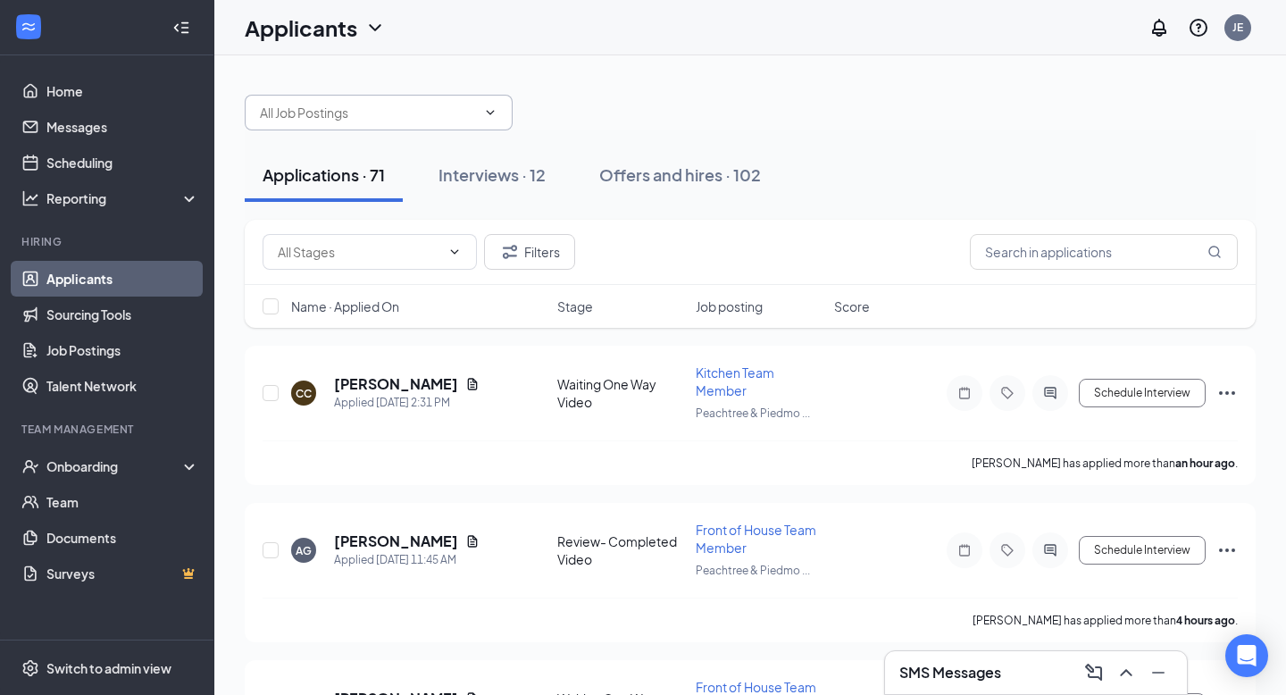
click at [366, 102] on span at bounding box center [379, 113] width 268 height 36
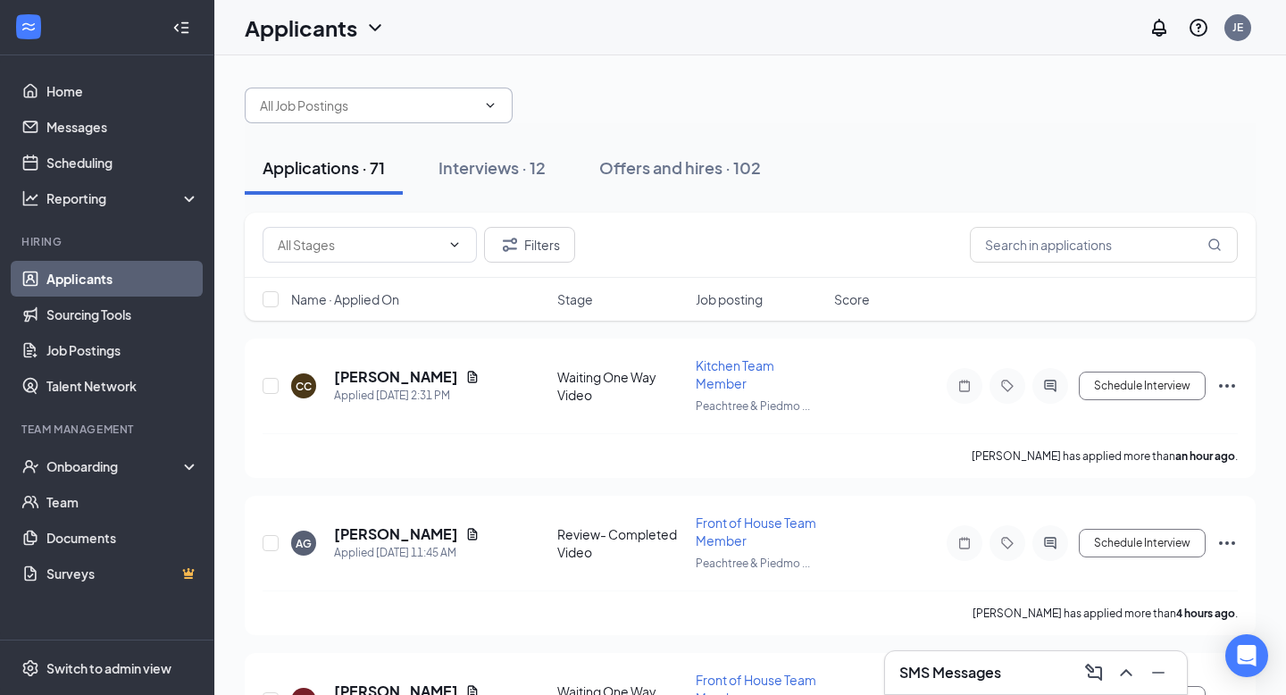
scroll to position [10, 0]
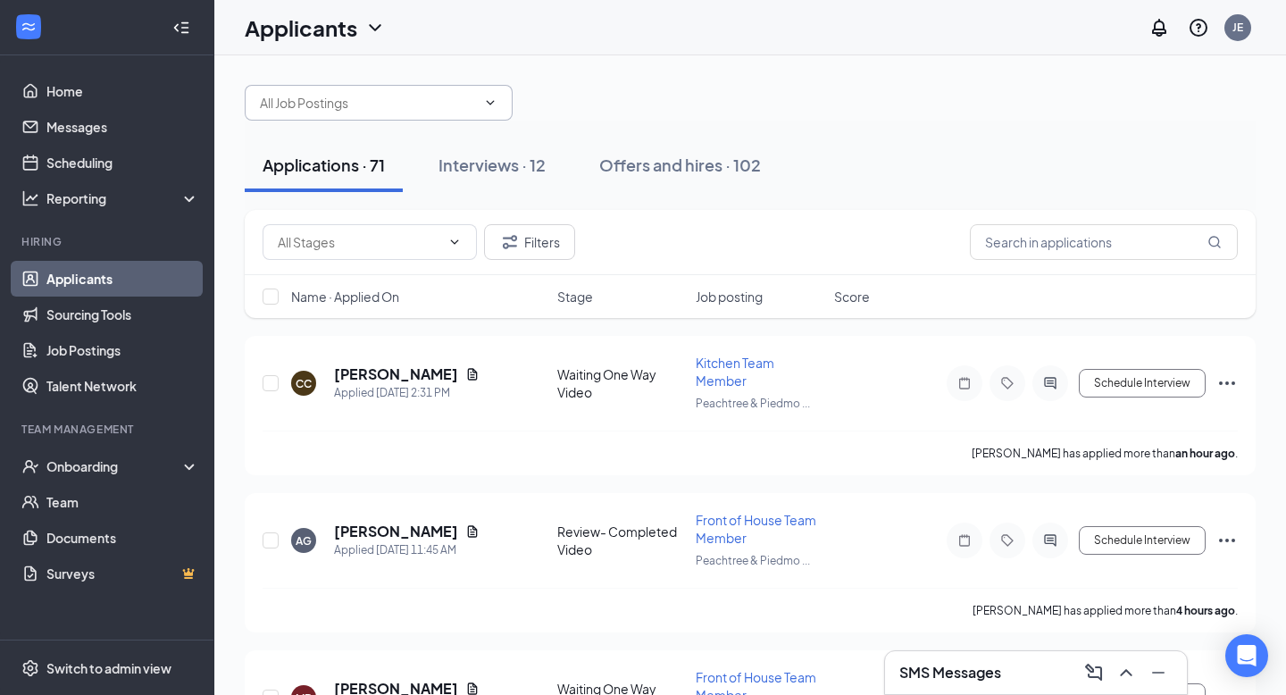
click at [302, 107] on input "text" at bounding box center [368, 103] width 216 height 20
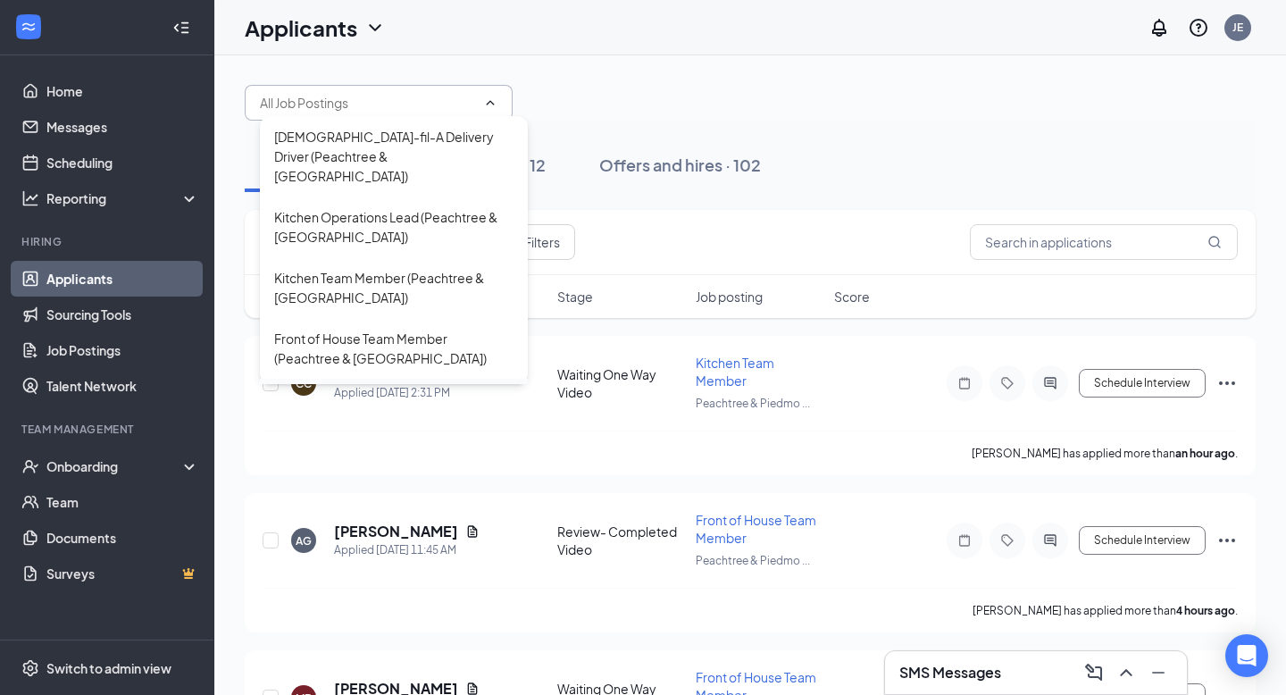
click at [344, 389] on div "Front of House Operations Leader (Peachtree & [GEOGRAPHIC_DATA])" at bounding box center [393, 408] width 239 height 39
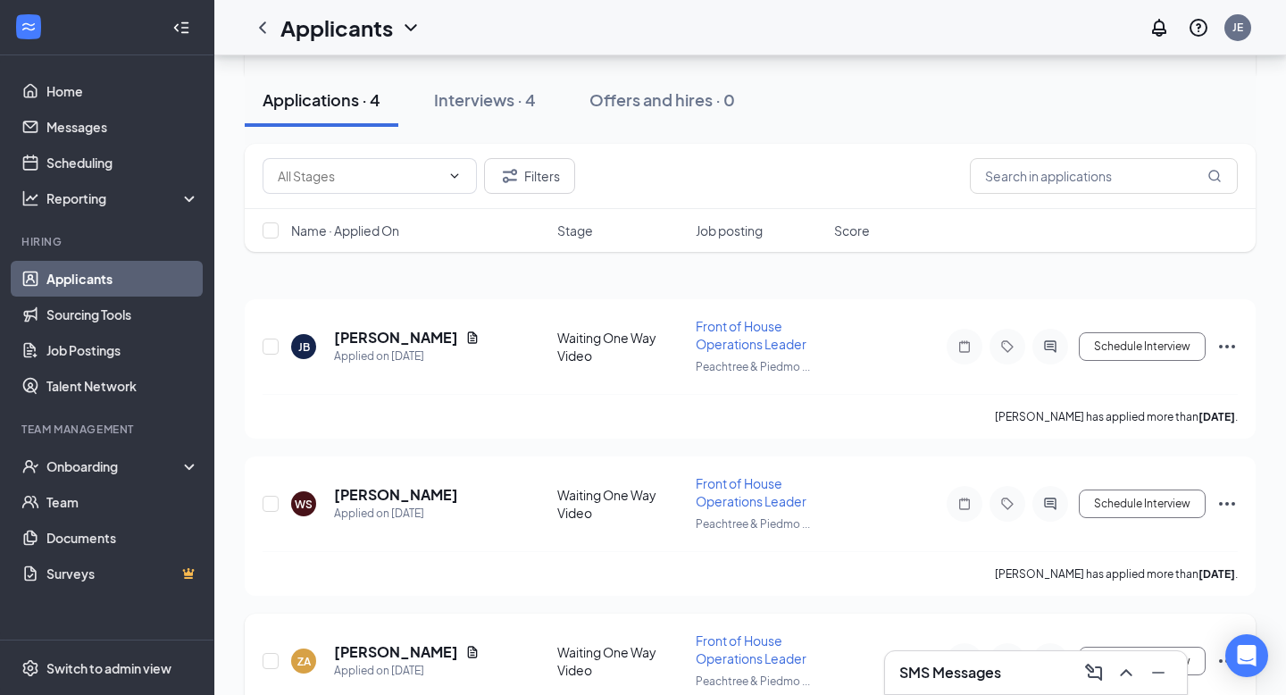
scroll to position [345, 0]
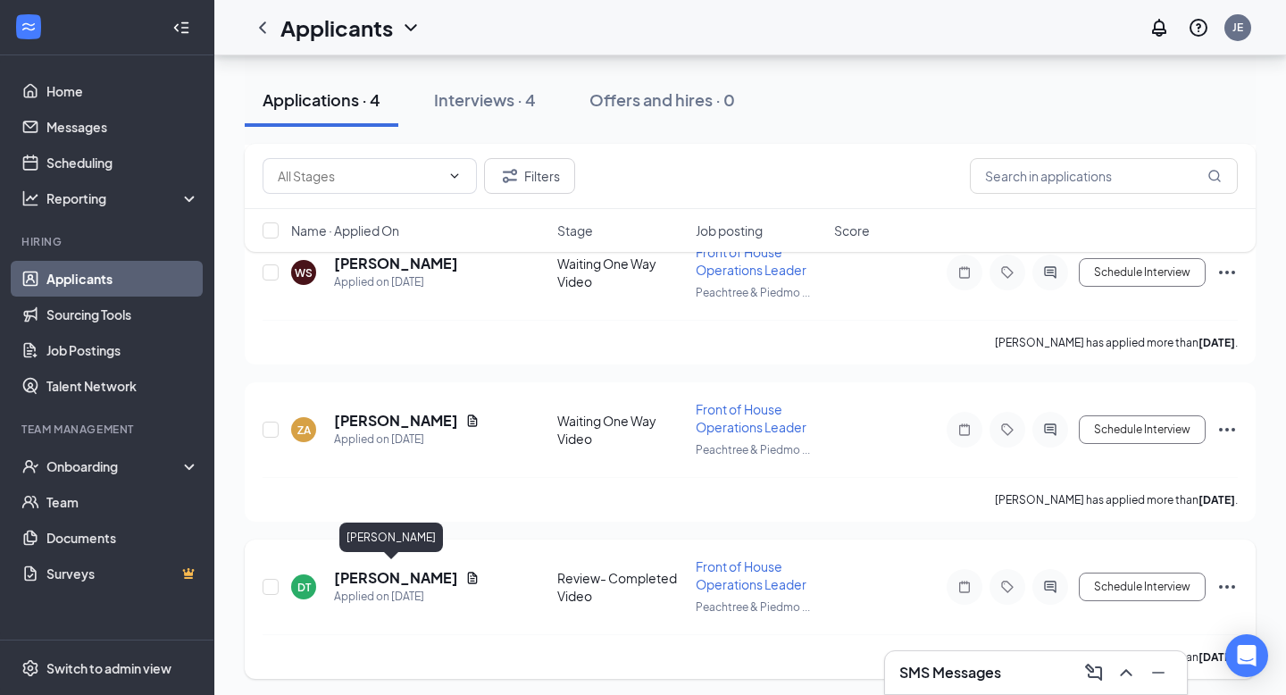
click at [356, 570] on h5 "[PERSON_NAME]" at bounding box center [396, 578] width 124 height 20
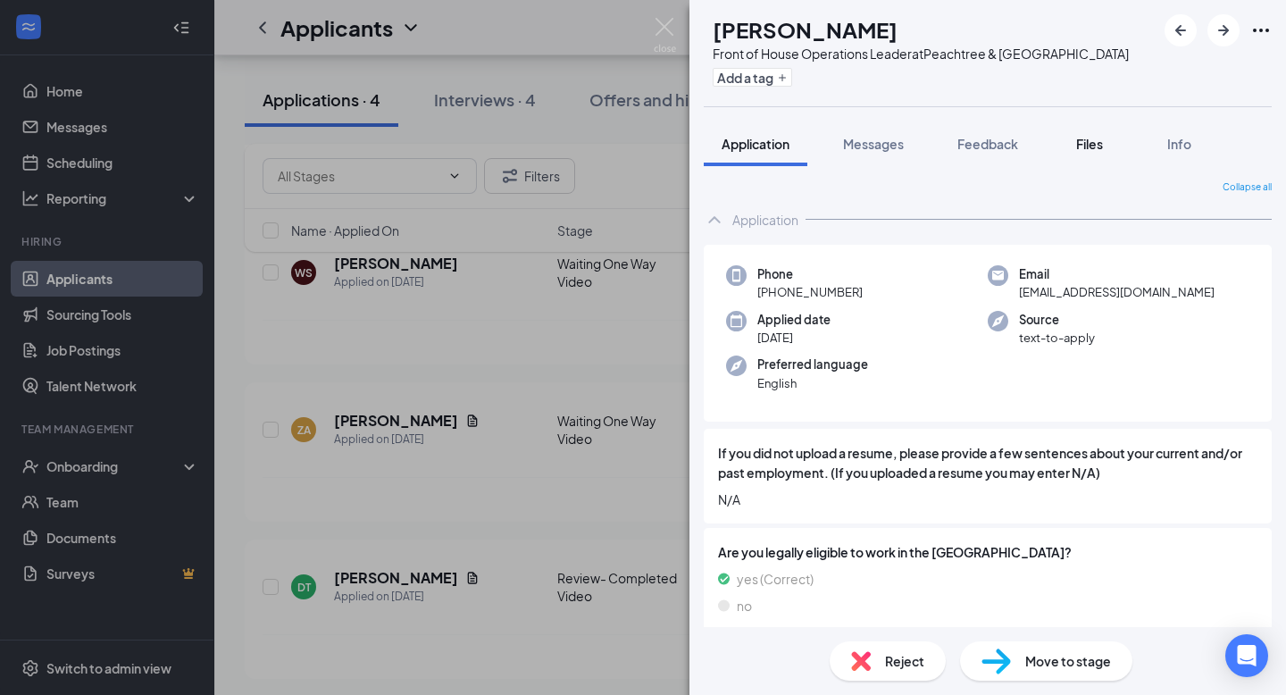
click at [1085, 141] on span "Files" at bounding box center [1089, 144] width 27 height 16
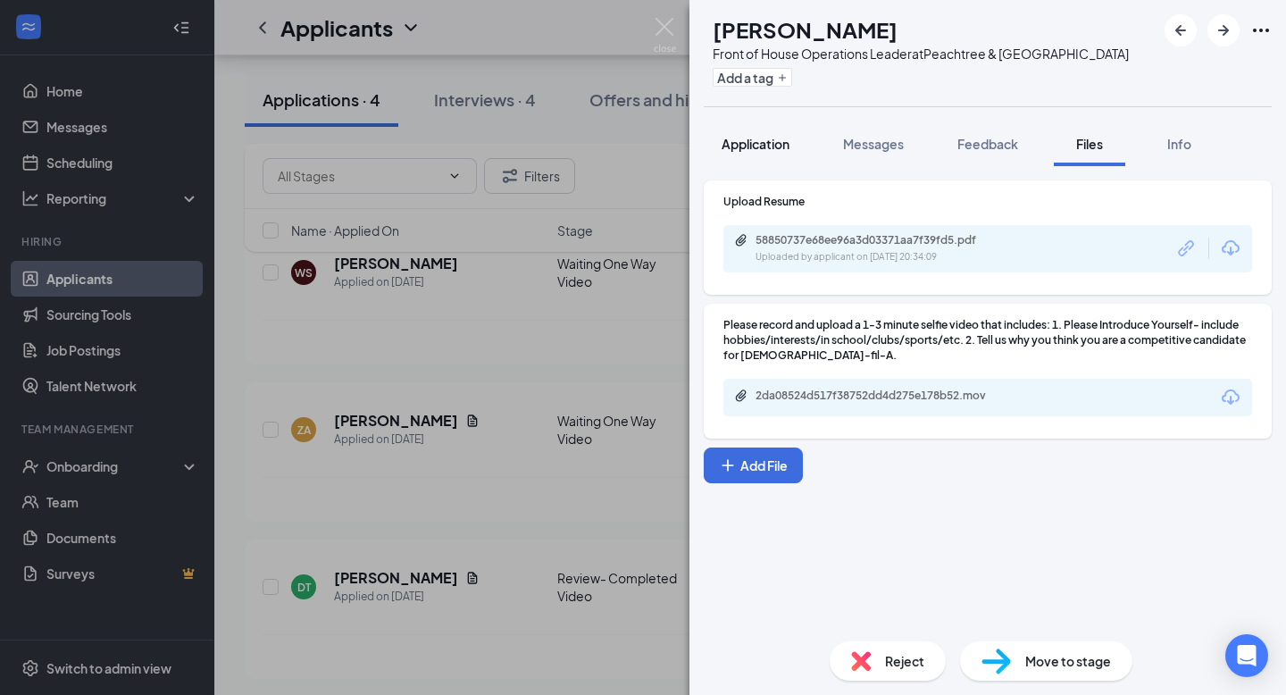
click at [747, 147] on span "Application" at bounding box center [755, 144] width 68 height 16
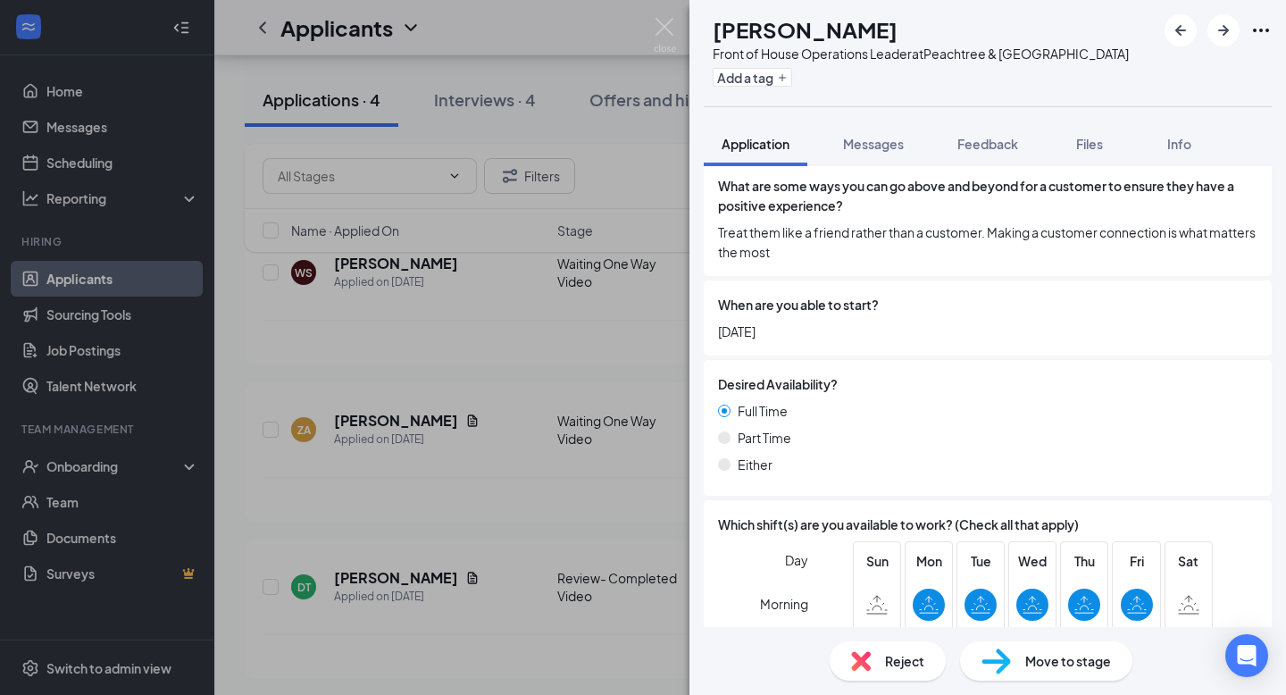
scroll to position [240, 0]
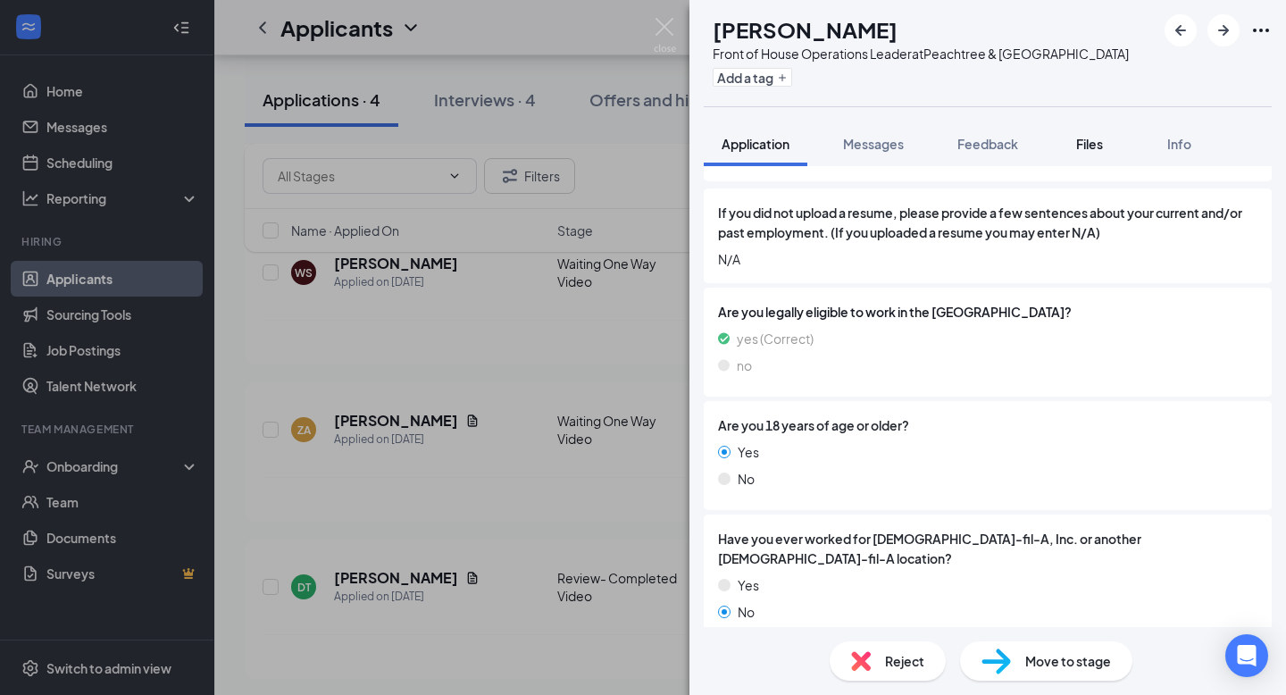
click at [1094, 146] on span "Files" at bounding box center [1089, 144] width 27 height 16
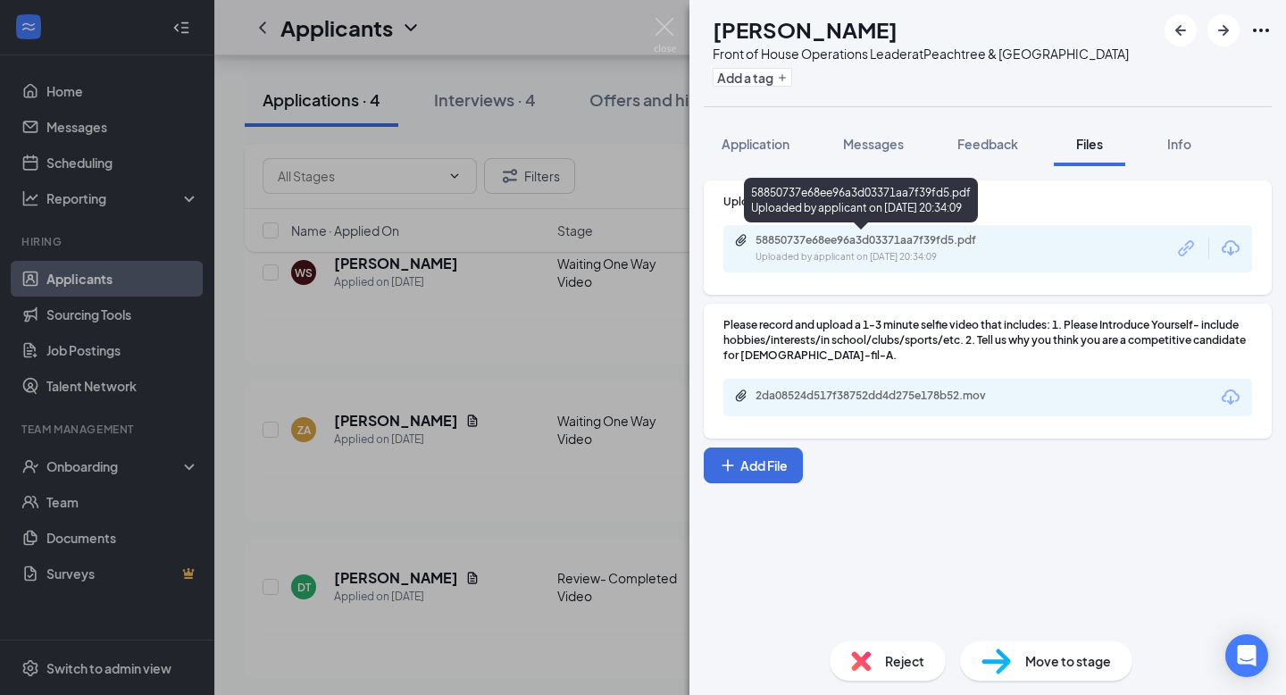
click at [849, 237] on div "58850737e68ee96a3d03371aa7f39fd5.pdf" at bounding box center [880, 240] width 250 height 14
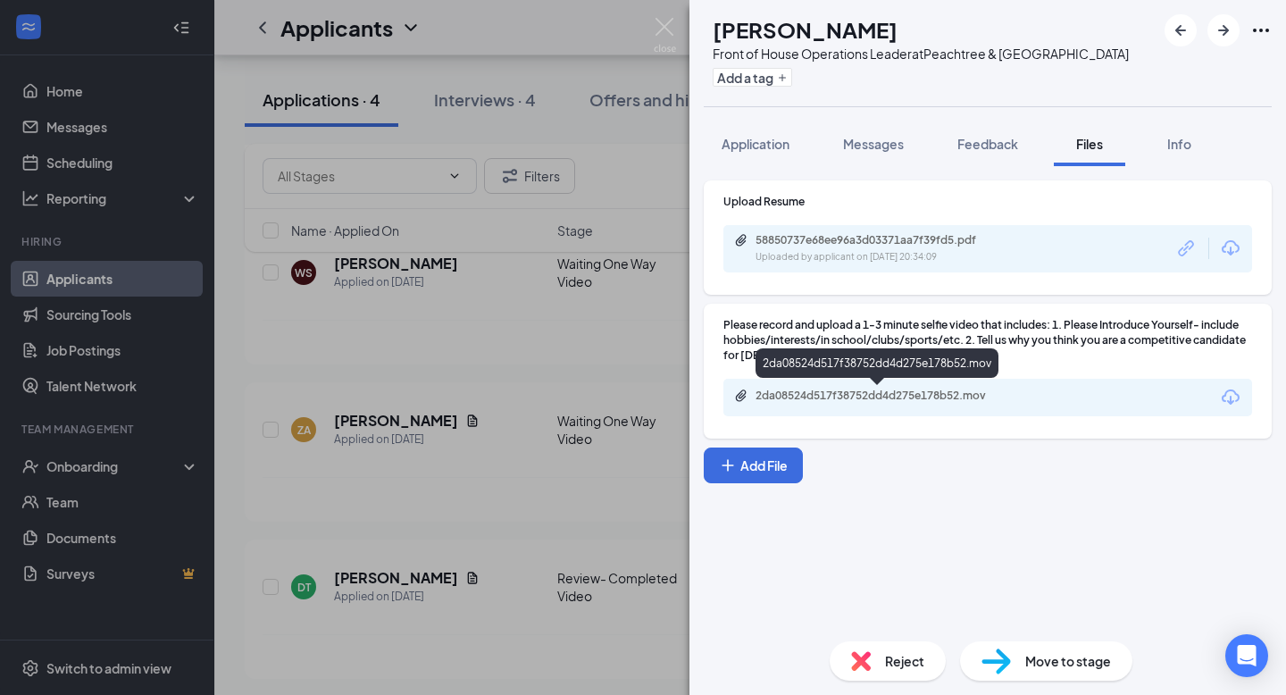
click at [858, 404] on div "2da08524d517f38752dd4d275e178b52.mov" at bounding box center [878, 396] width 289 height 17
click at [663, 28] on img at bounding box center [665, 35] width 22 height 35
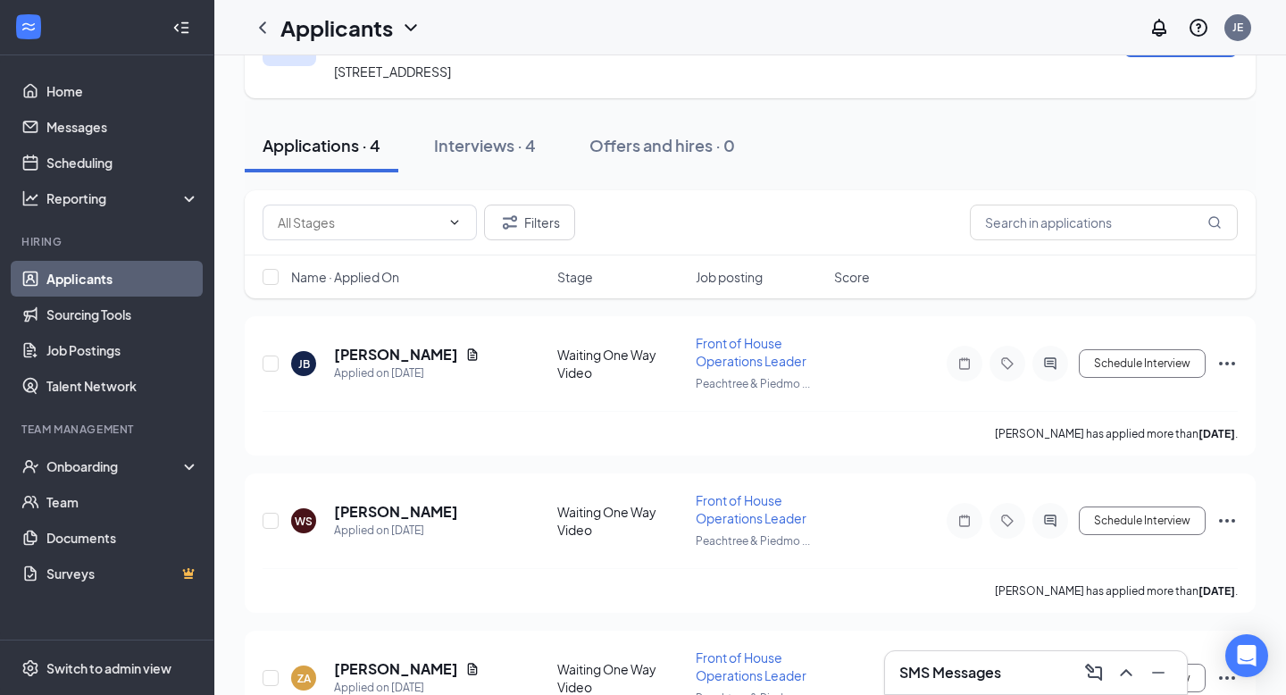
scroll to position [26, 0]
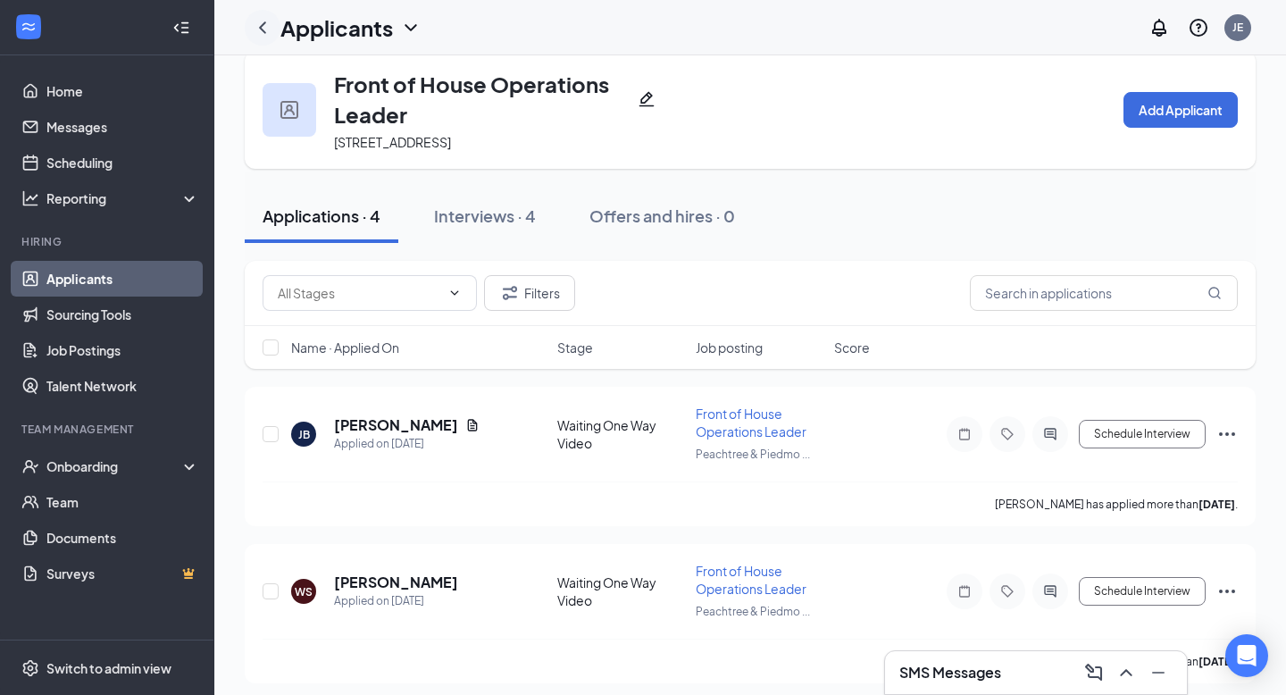
click at [262, 21] on icon "ChevronLeft" at bounding box center [262, 27] width 21 height 21
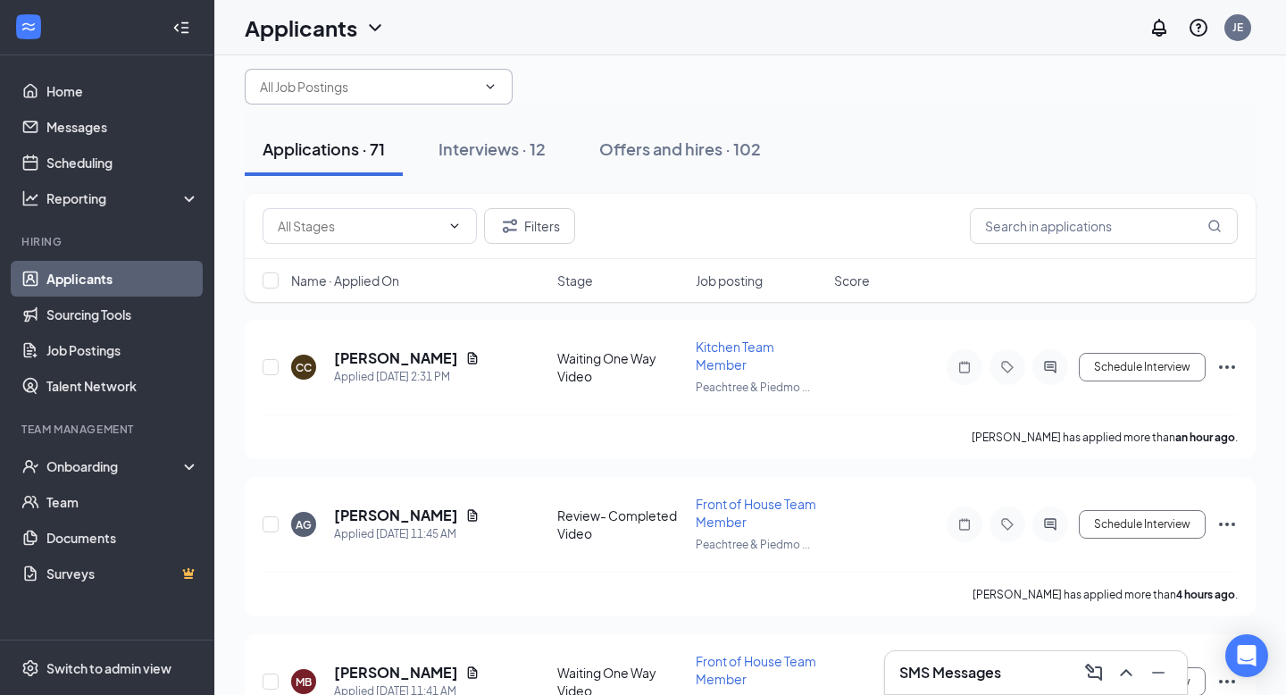
click at [374, 102] on span at bounding box center [379, 87] width 268 height 36
click at [384, 91] on input "text" at bounding box center [368, 87] width 216 height 20
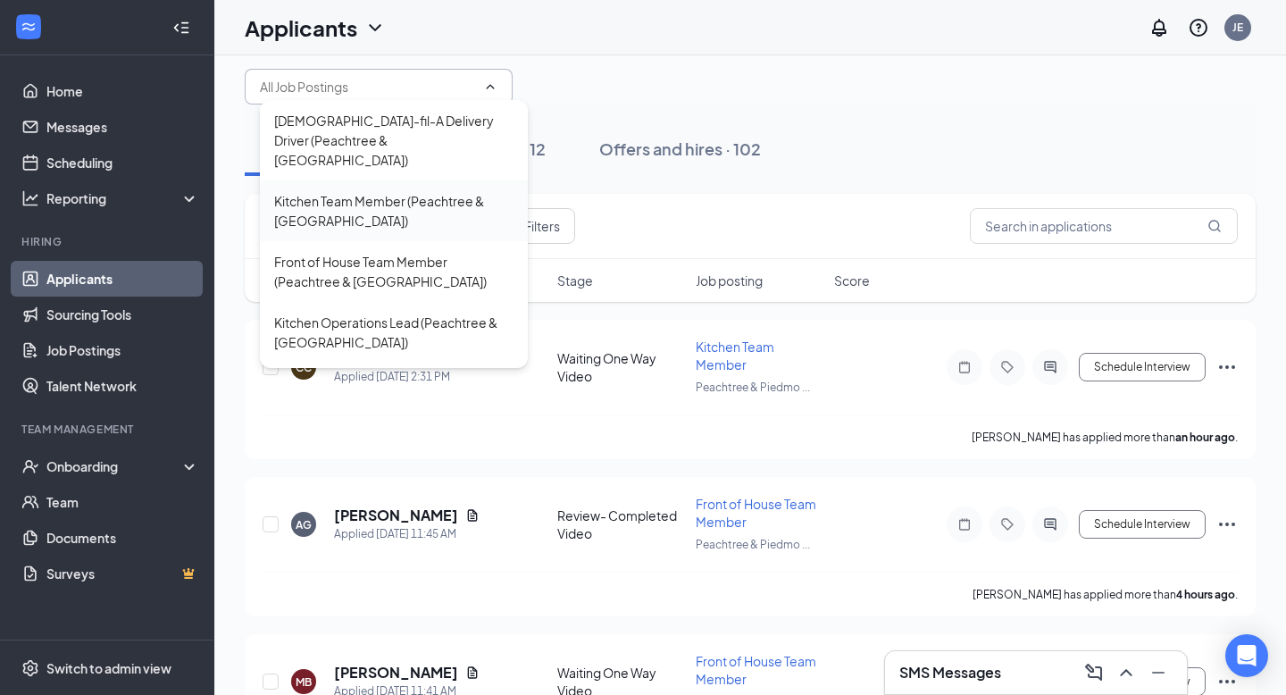
click at [367, 191] on div "Kitchen Team Member (Peachtree & [GEOGRAPHIC_DATA])" at bounding box center [393, 210] width 239 height 39
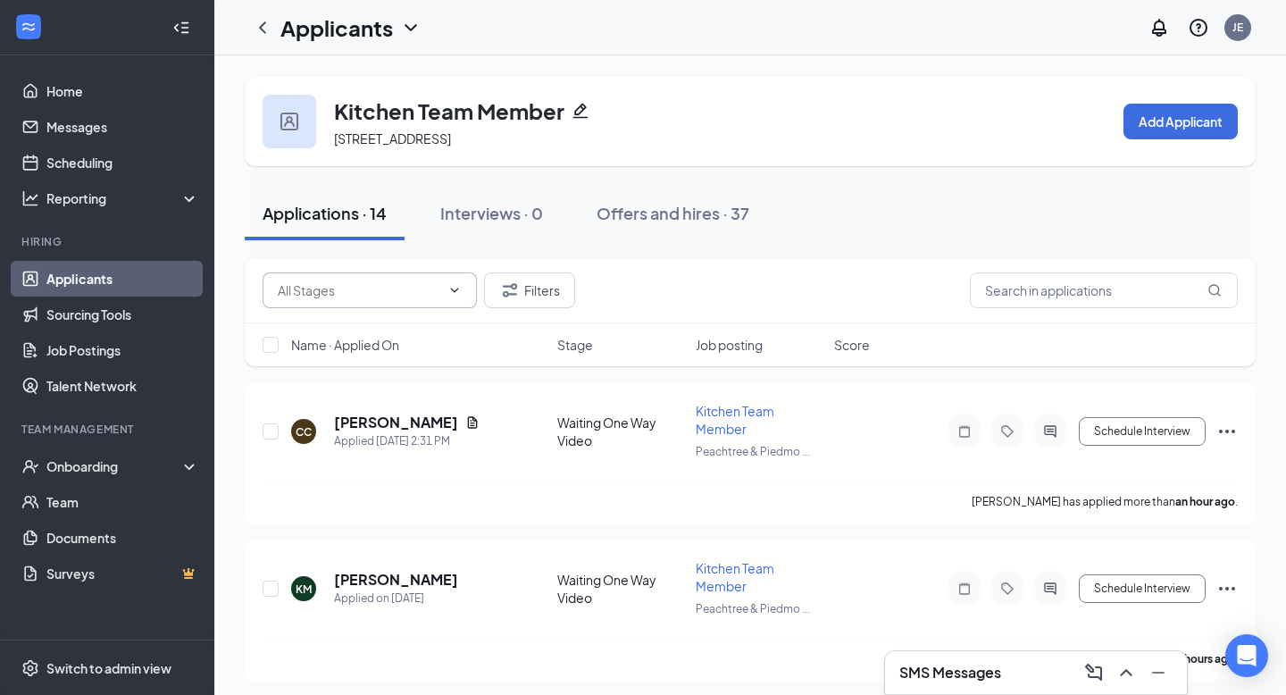
click at [410, 288] on input "text" at bounding box center [359, 290] width 162 height 20
click at [379, 402] on div "Video-On Hold for Future (1)" at bounding box center [374, 406] width 164 height 20
type input "Video-On Hold for Future (1)"
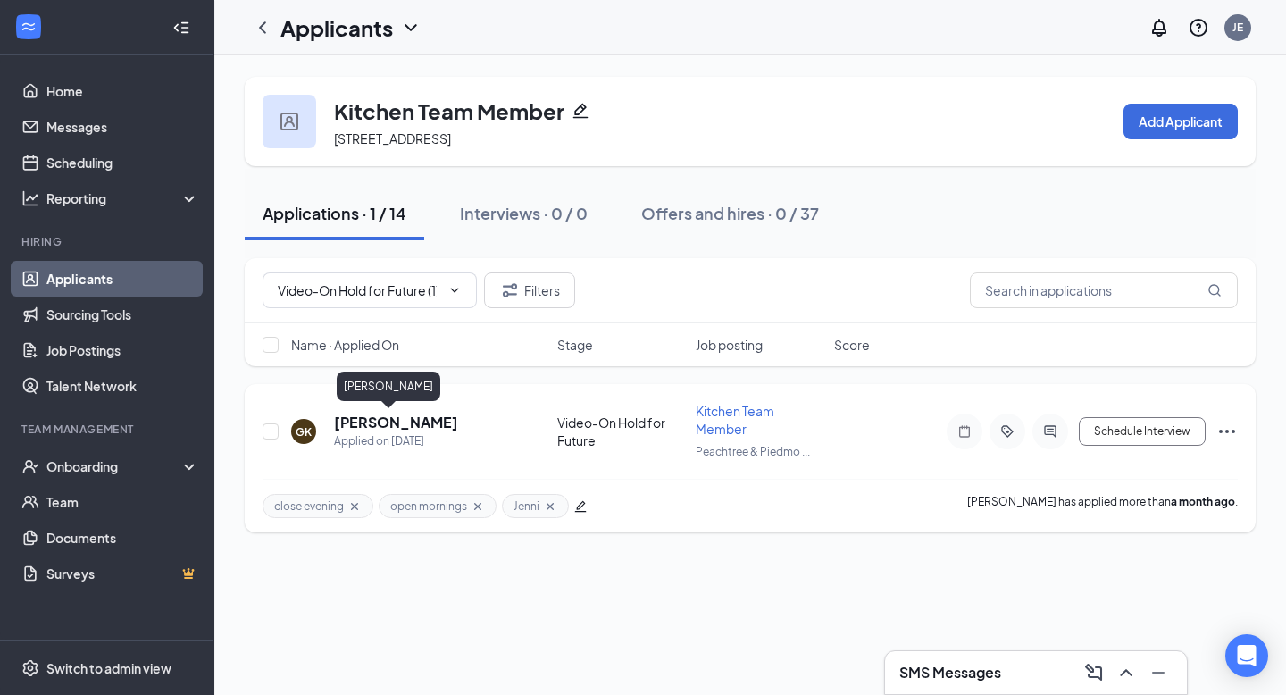
click at [382, 420] on h5 "[PERSON_NAME]" at bounding box center [396, 422] width 124 height 20
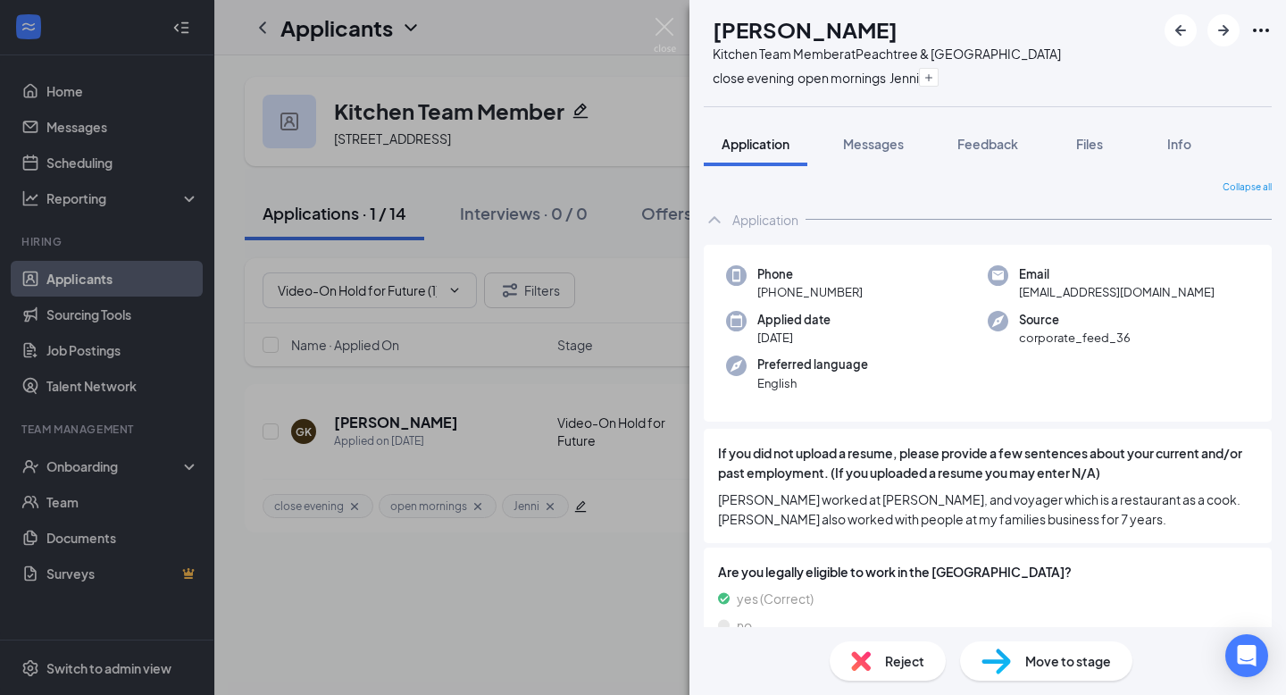
click at [1031, 655] on span "Move to stage" at bounding box center [1068, 661] width 86 height 20
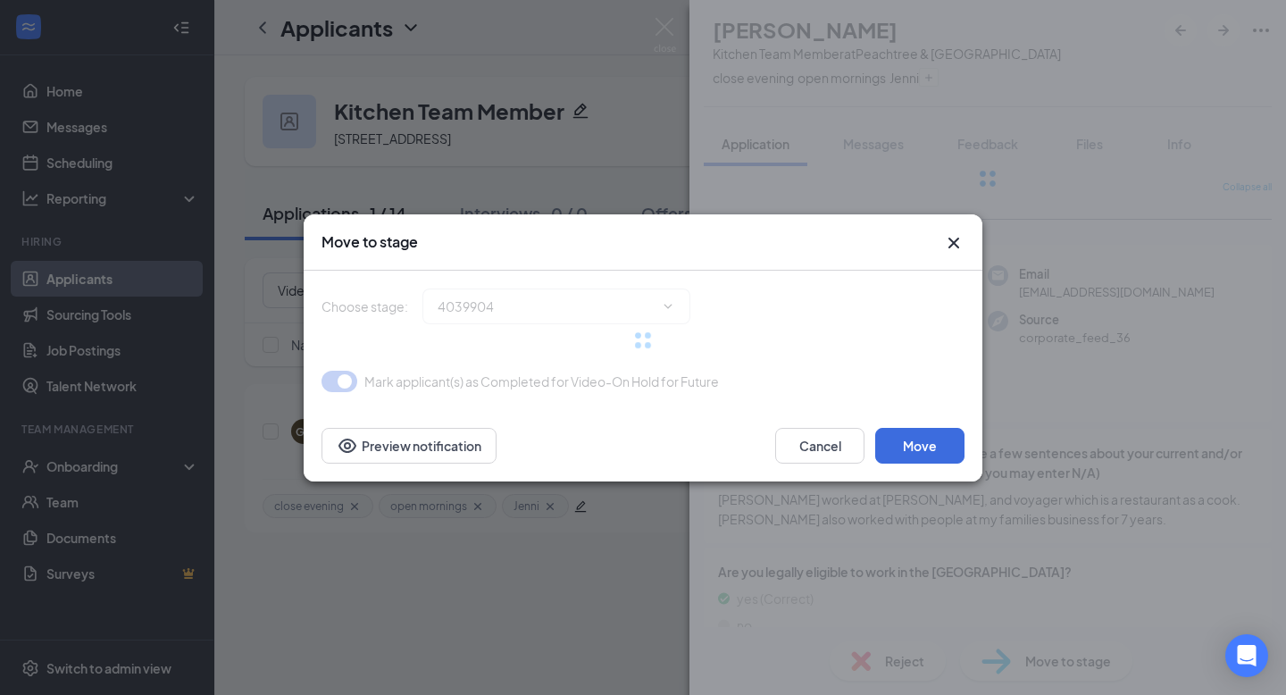
type input "Invited to Phone Interview (next stage)"
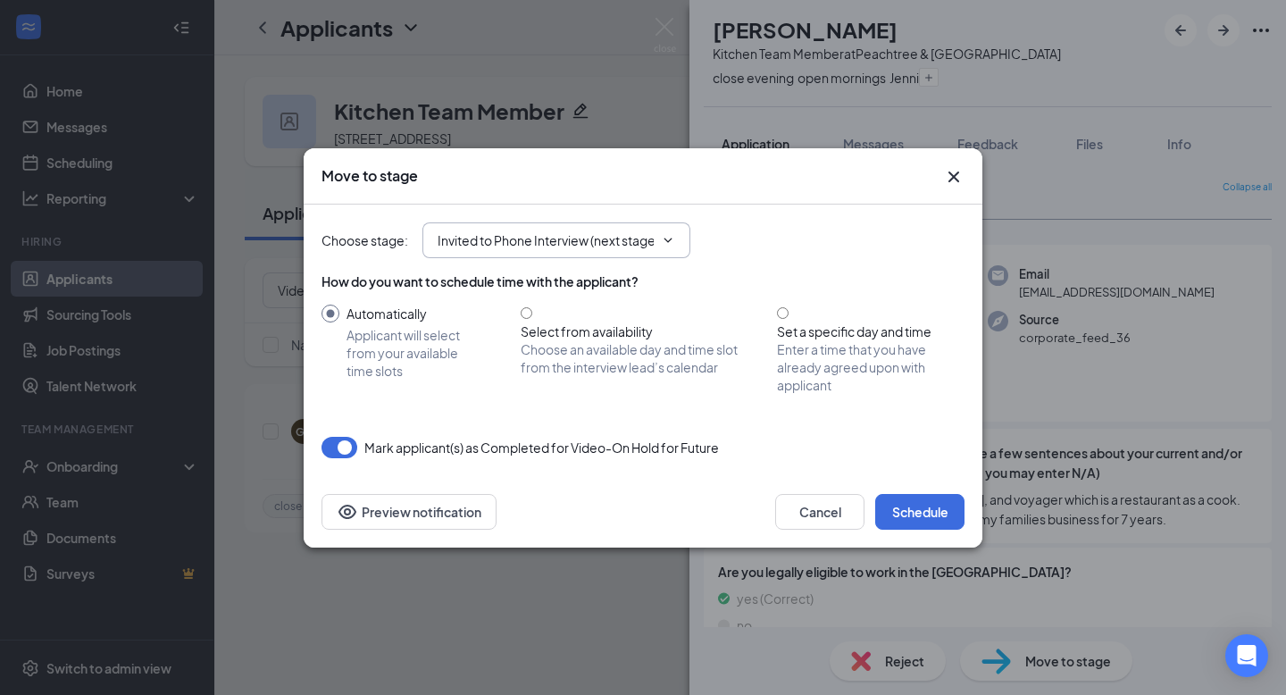
click at [606, 248] on input "Invited to Phone Interview (next stage)" at bounding box center [545, 240] width 216 height 20
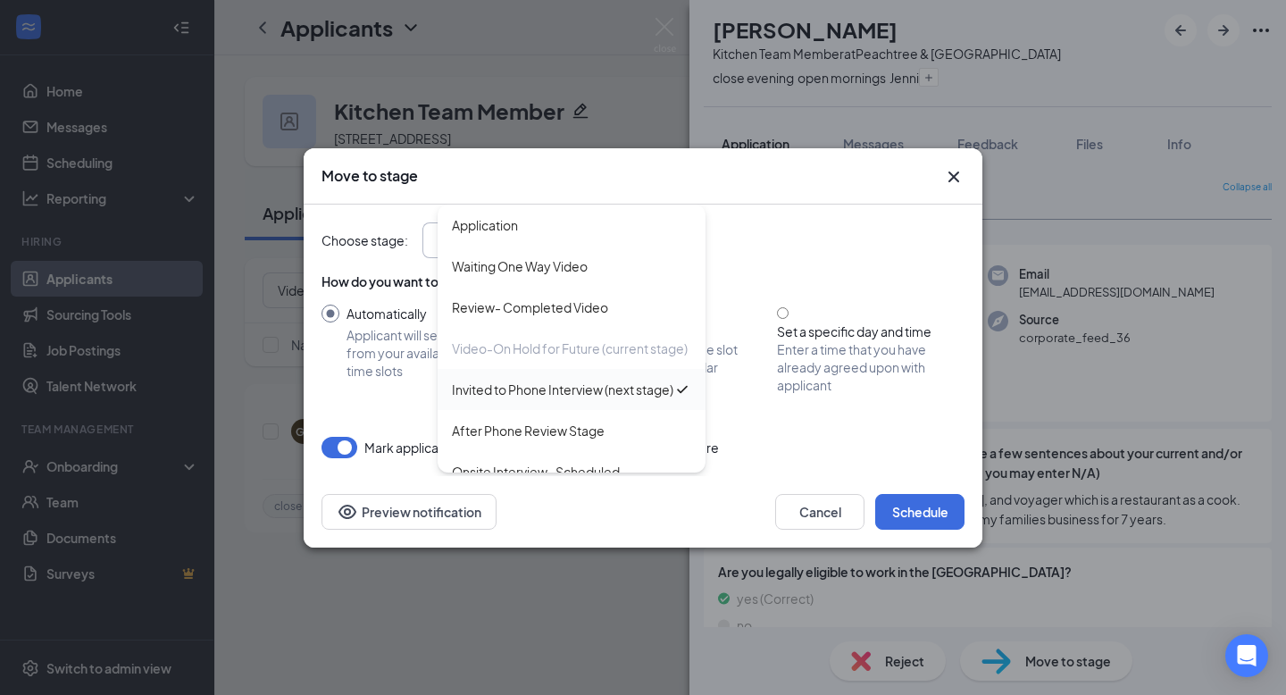
scroll to position [16, 0]
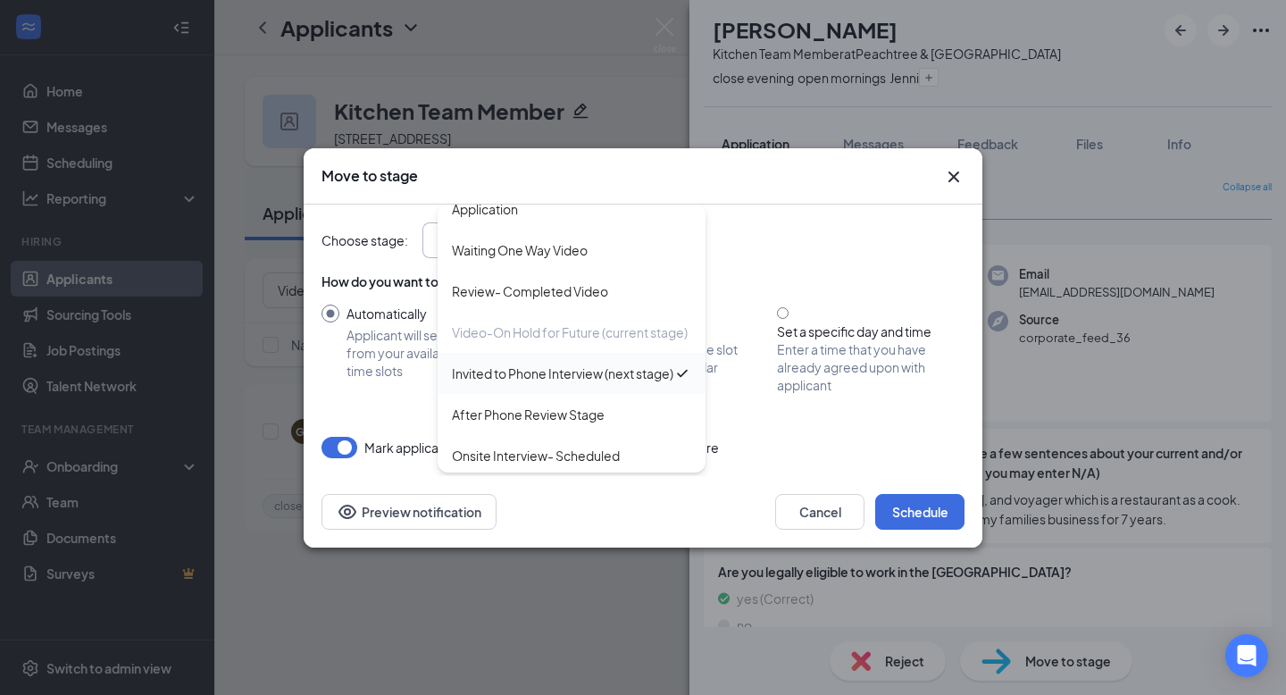
click at [538, 383] on div "Invited to Phone Interview (next stage)" at bounding box center [562, 373] width 221 height 20
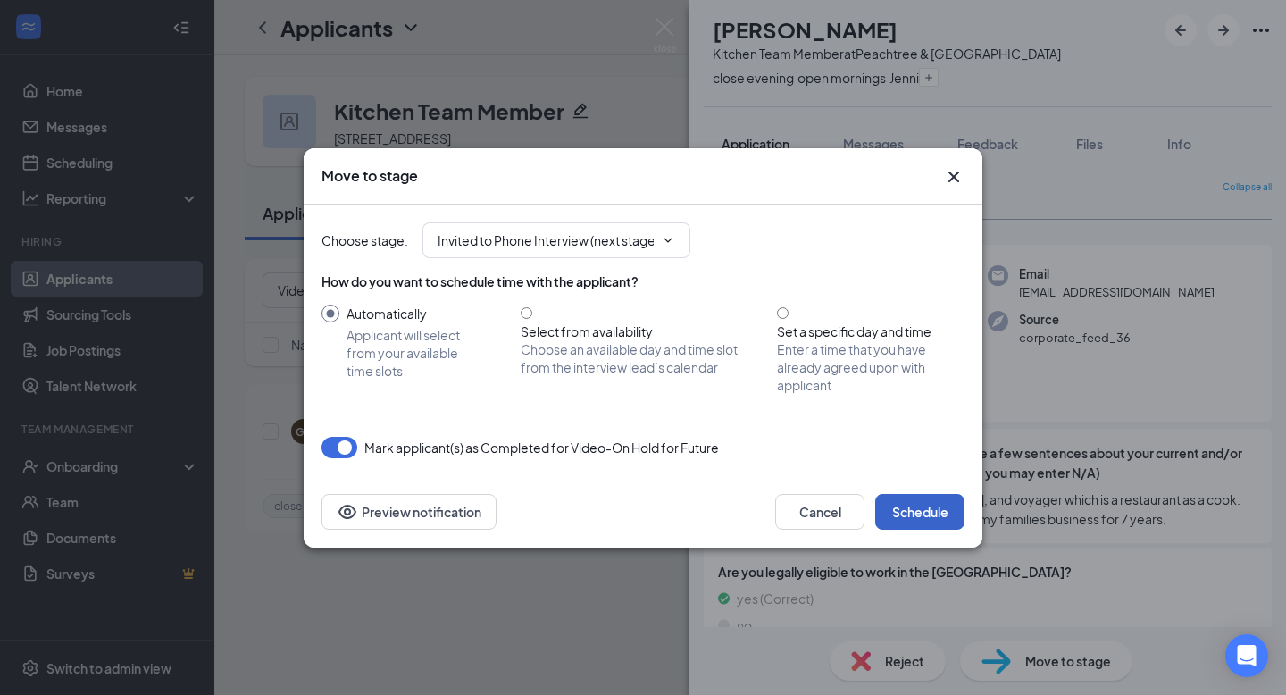
click at [918, 503] on button "Schedule" at bounding box center [919, 512] width 89 height 36
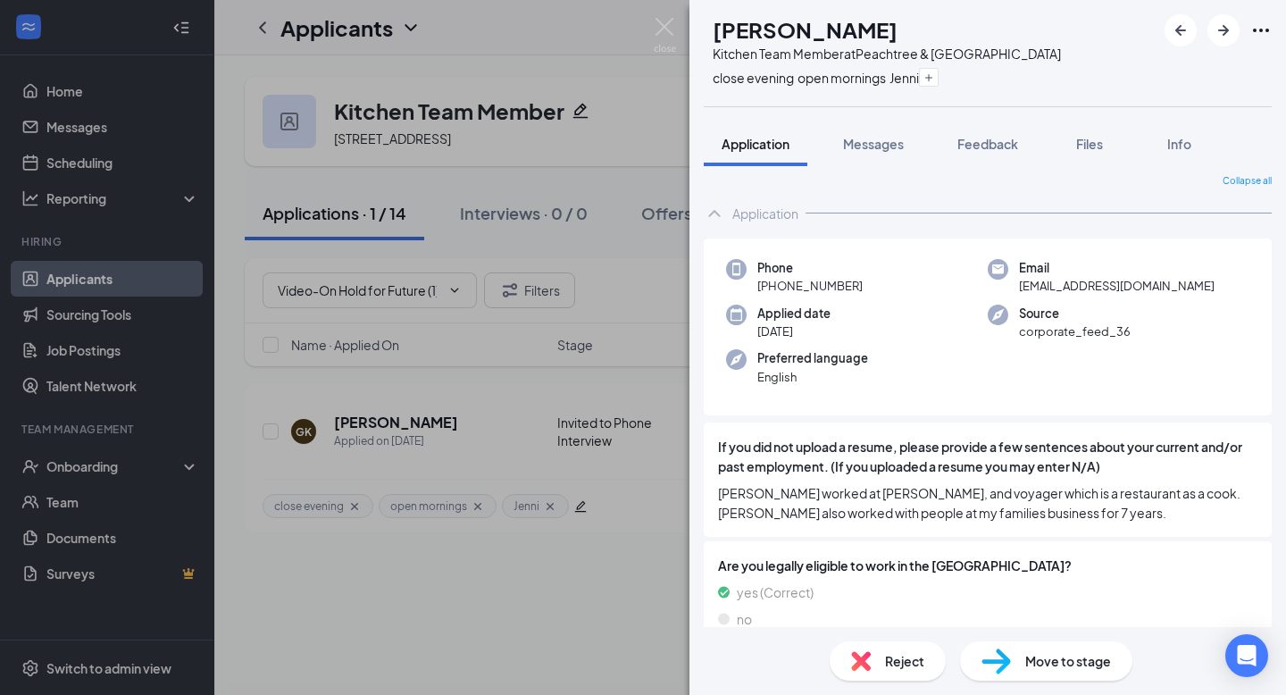
scroll to position [0, 0]
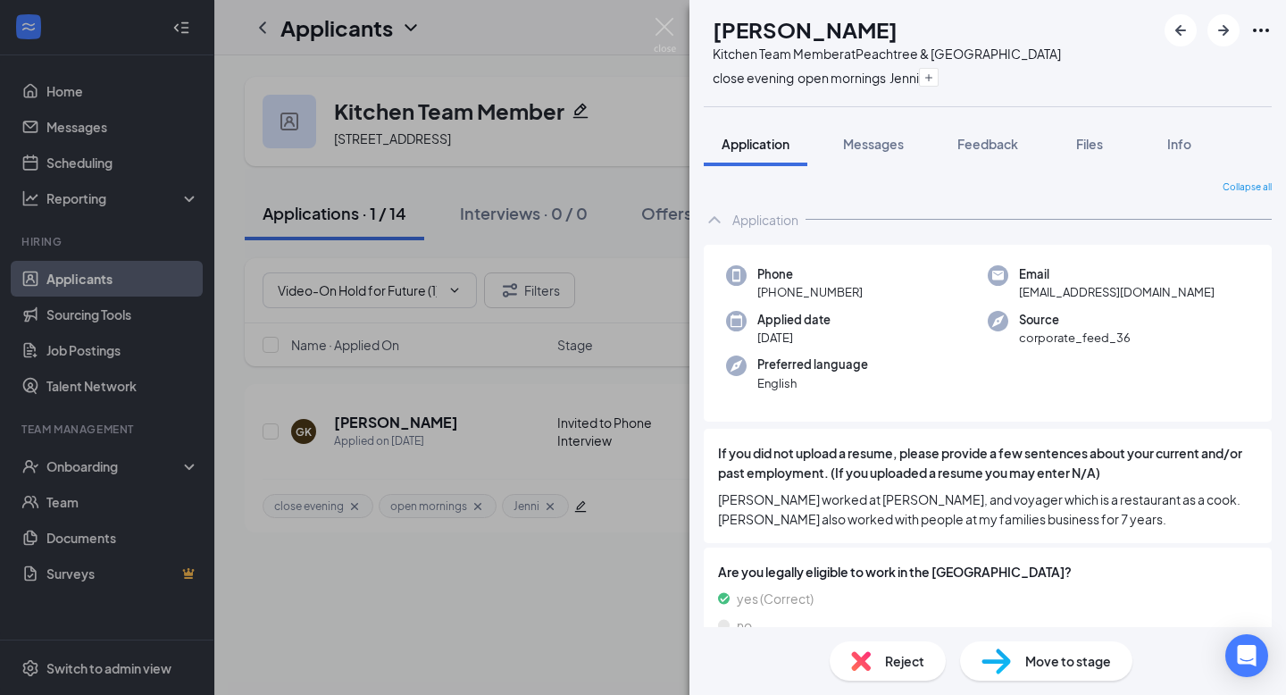
click at [1121, 53] on div "GK Grant King Kitchen Team Member at Peachtree & Piedmont close evening open mo…" at bounding box center [987, 53] width 596 height 106
click at [663, 26] on img at bounding box center [665, 35] width 22 height 35
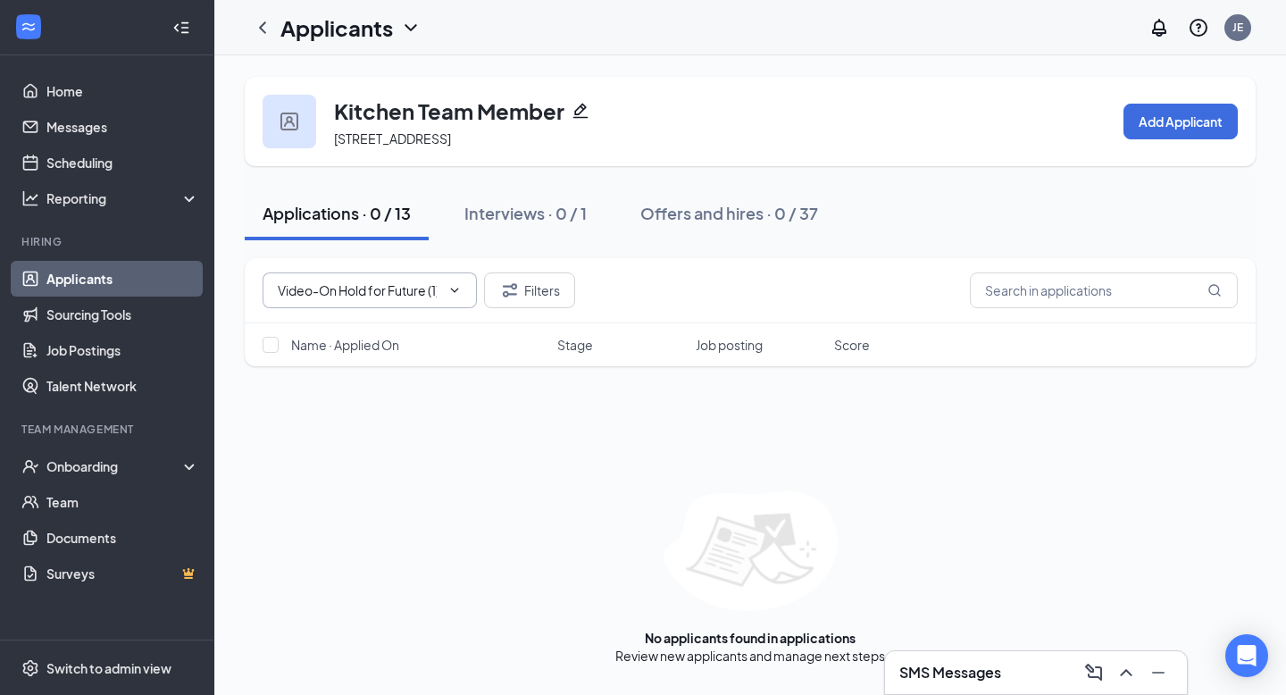
click at [343, 284] on input "Video-On Hold for Future (1)" at bounding box center [357, 290] width 159 height 20
click at [368, 365] on div "Review- Completed Video (8)" at bounding box center [378, 365] width 172 height 20
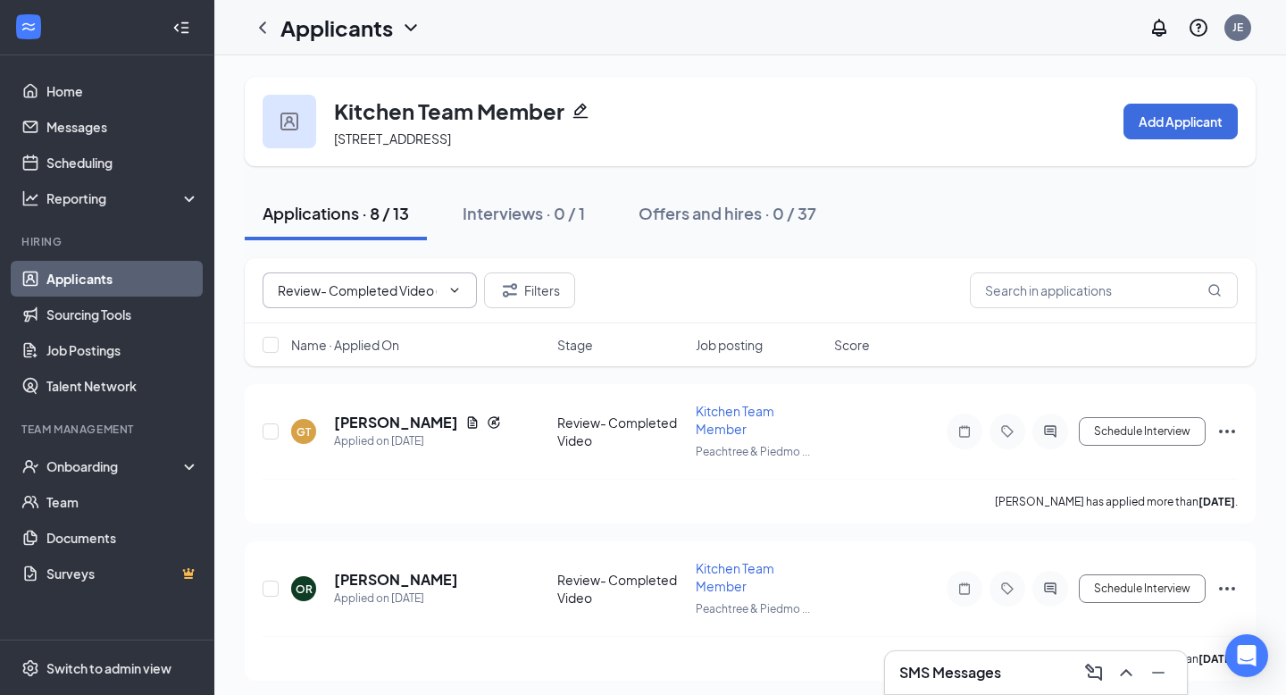
click at [374, 286] on input "Review- Completed Video (8)" at bounding box center [357, 290] width 159 height 20
click at [349, 403] on div "Video-On Hold for Future (1)" at bounding box center [374, 406] width 164 height 20
type input "Video-On Hold for Future (1)"
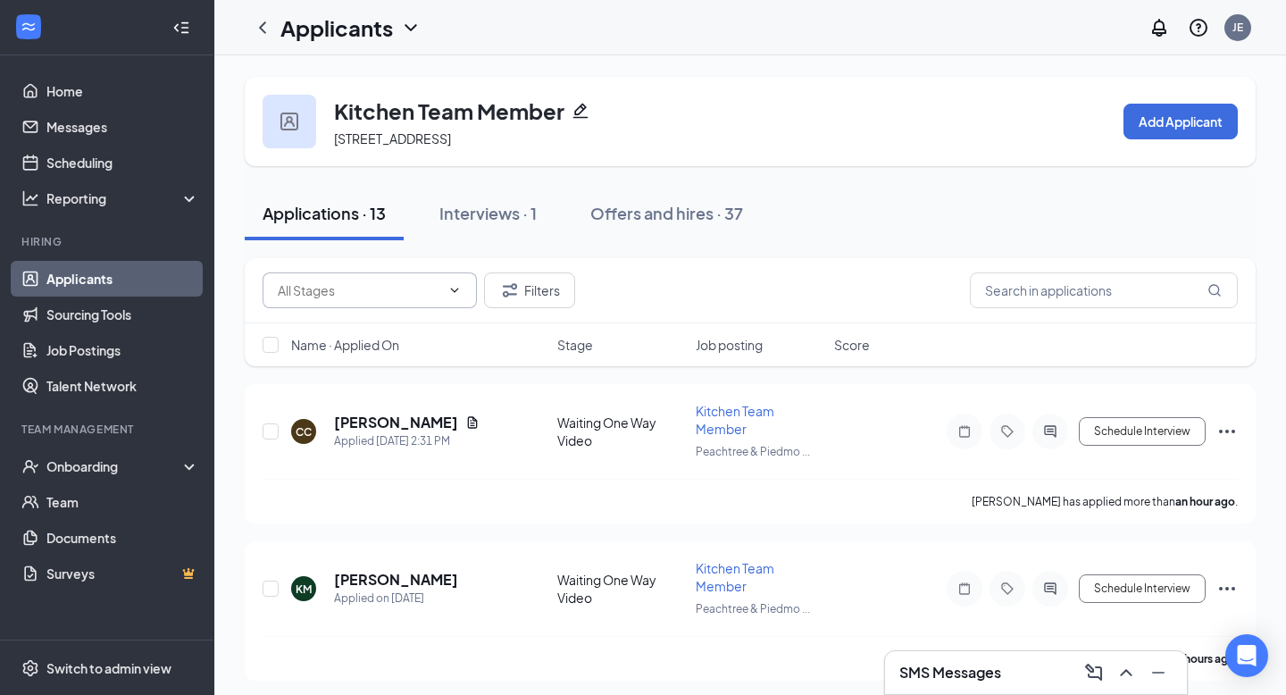
click at [420, 288] on input "text" at bounding box center [359, 290] width 162 height 20
click at [412, 362] on div "Review- Completed Video (8)" at bounding box center [378, 365] width 172 height 20
type input "Review- Completed Video (8)"
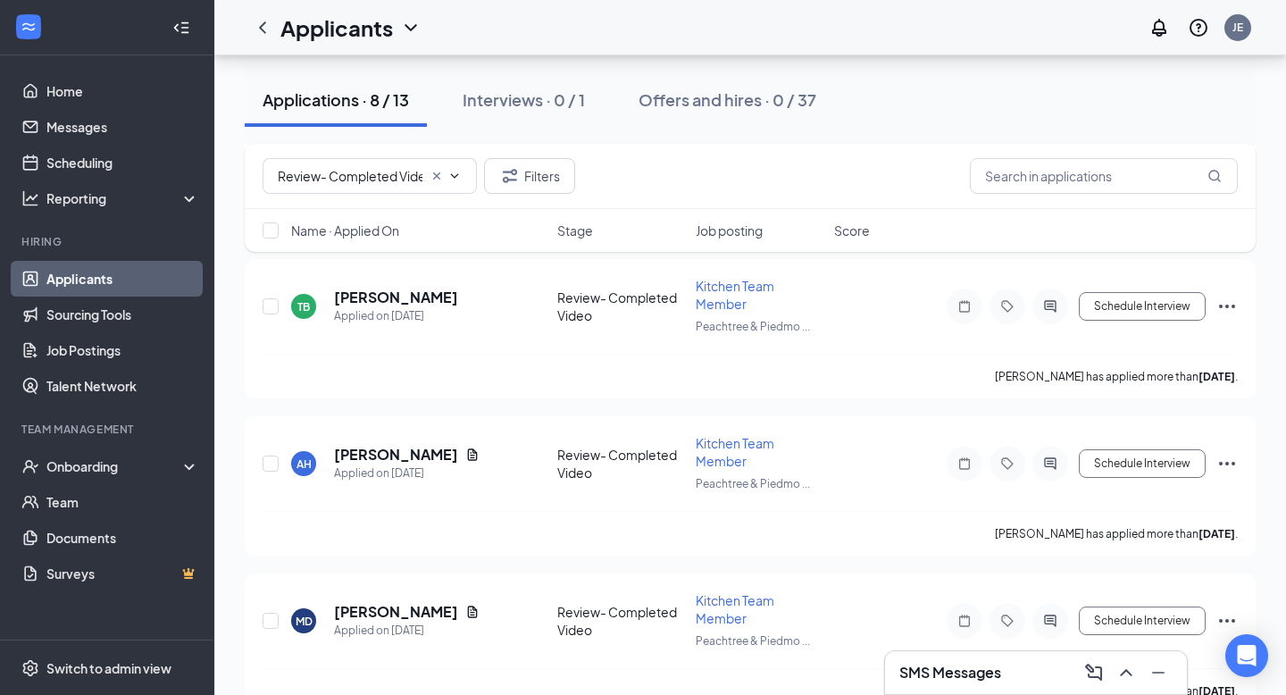
scroll to position [939, 0]
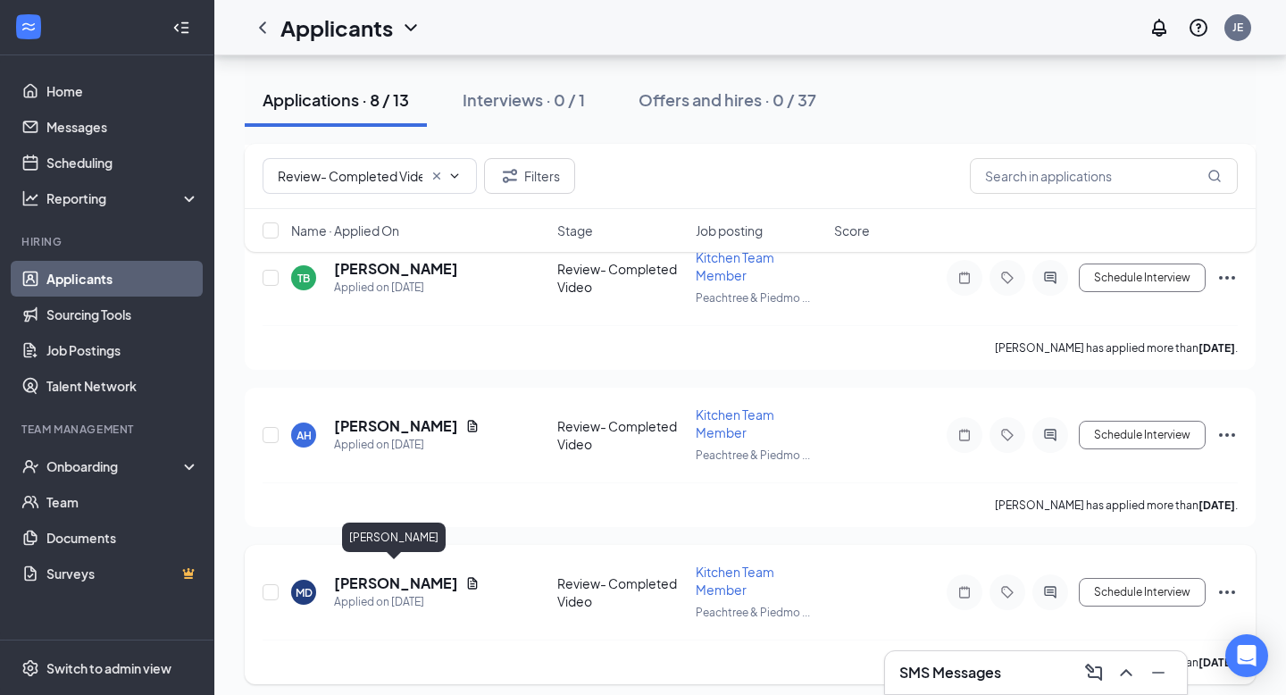
click at [384, 573] on h5 "[PERSON_NAME]" at bounding box center [396, 583] width 124 height 20
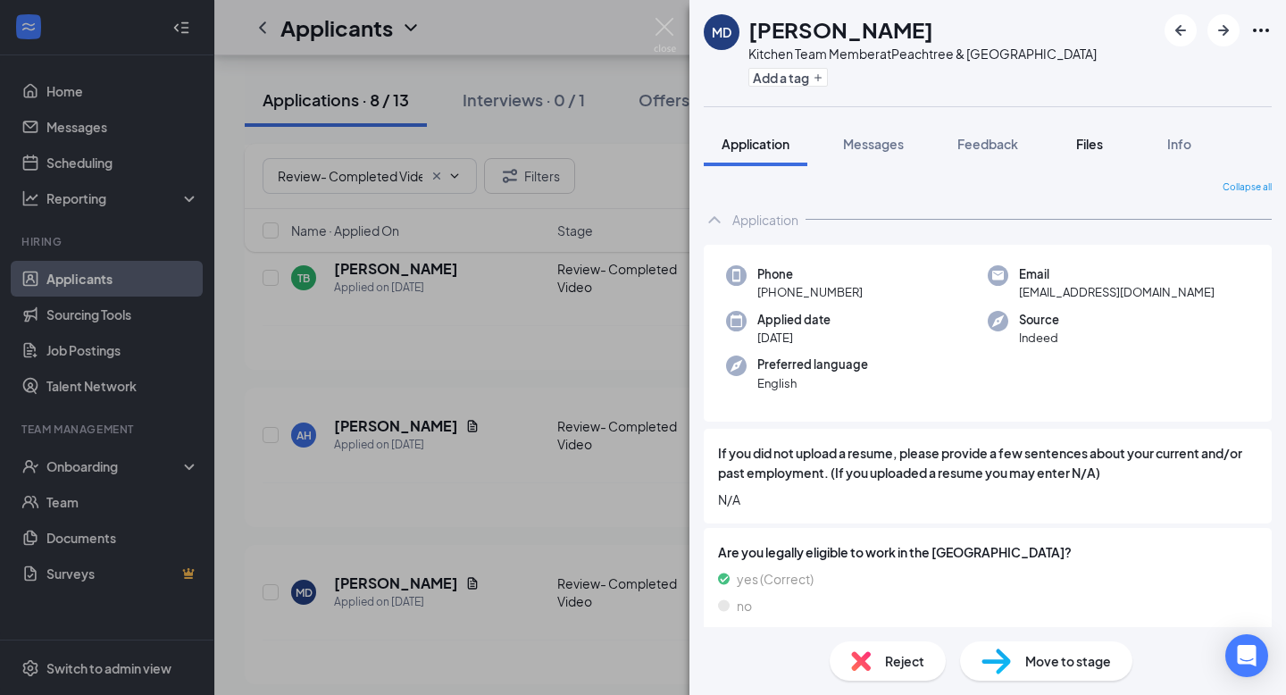
click at [1096, 148] on span "Files" at bounding box center [1089, 144] width 27 height 16
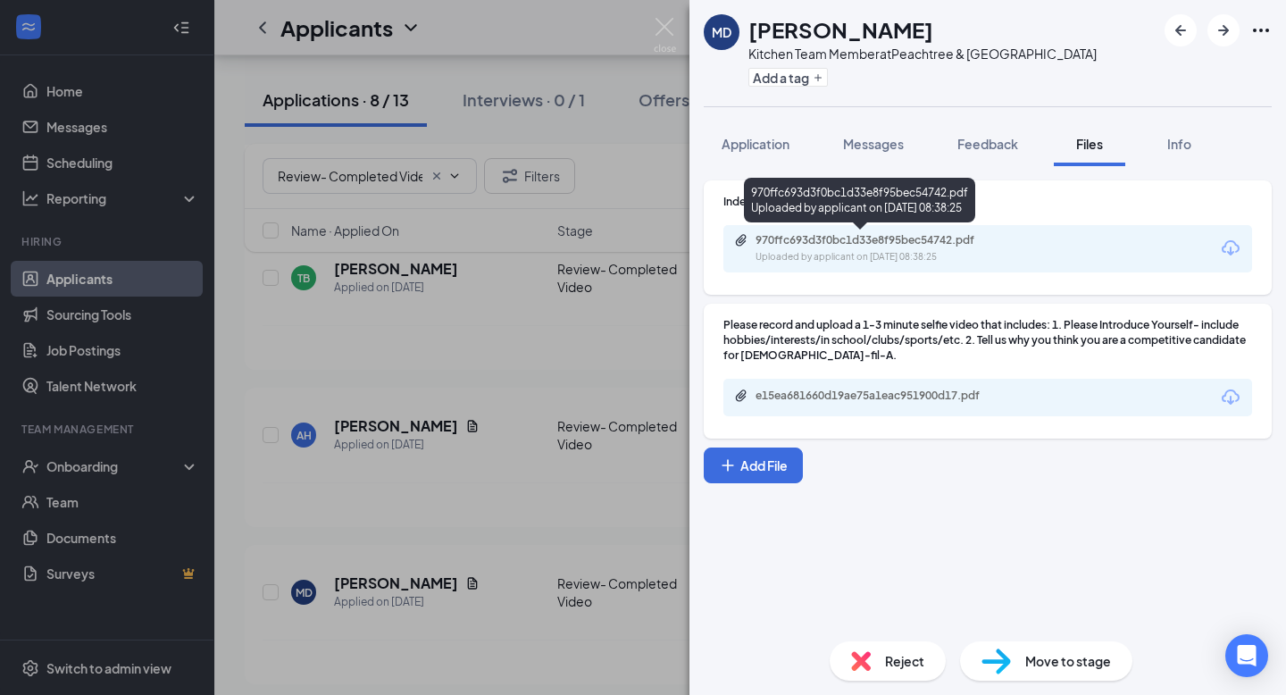
click at [905, 239] on div "970ffc693d3f0bc1d33e8f95bec54742.pdf" at bounding box center [880, 240] width 250 height 14
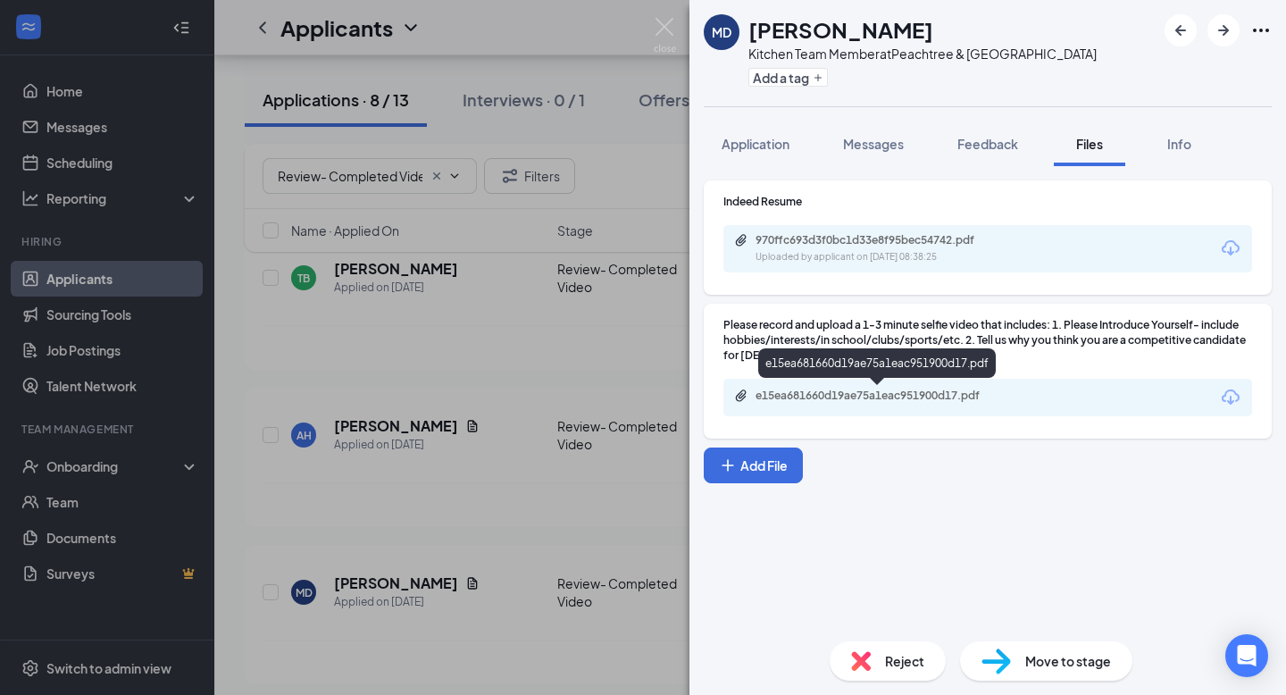
click at [879, 389] on div "e15ea681660d19ae75a1eac951900d17.pdf" at bounding box center [880, 395] width 250 height 14
click at [666, 24] on img at bounding box center [665, 35] width 22 height 35
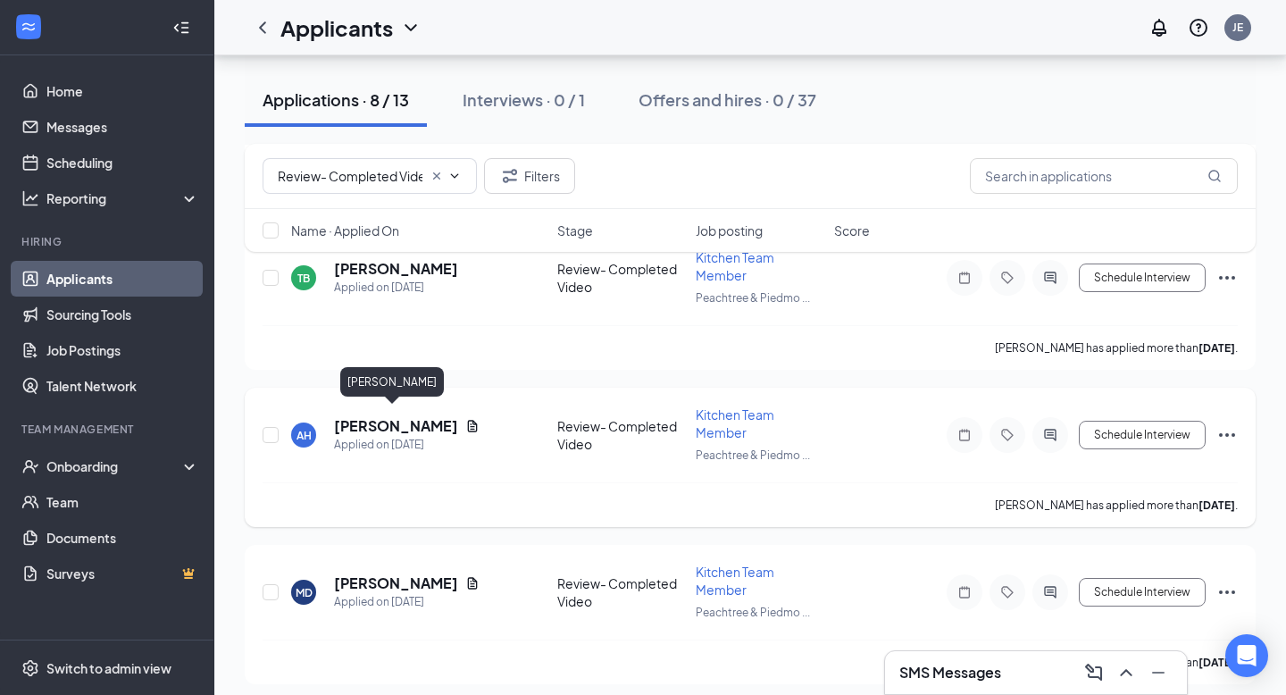
click at [391, 417] on h5 "[PERSON_NAME]" at bounding box center [396, 426] width 124 height 20
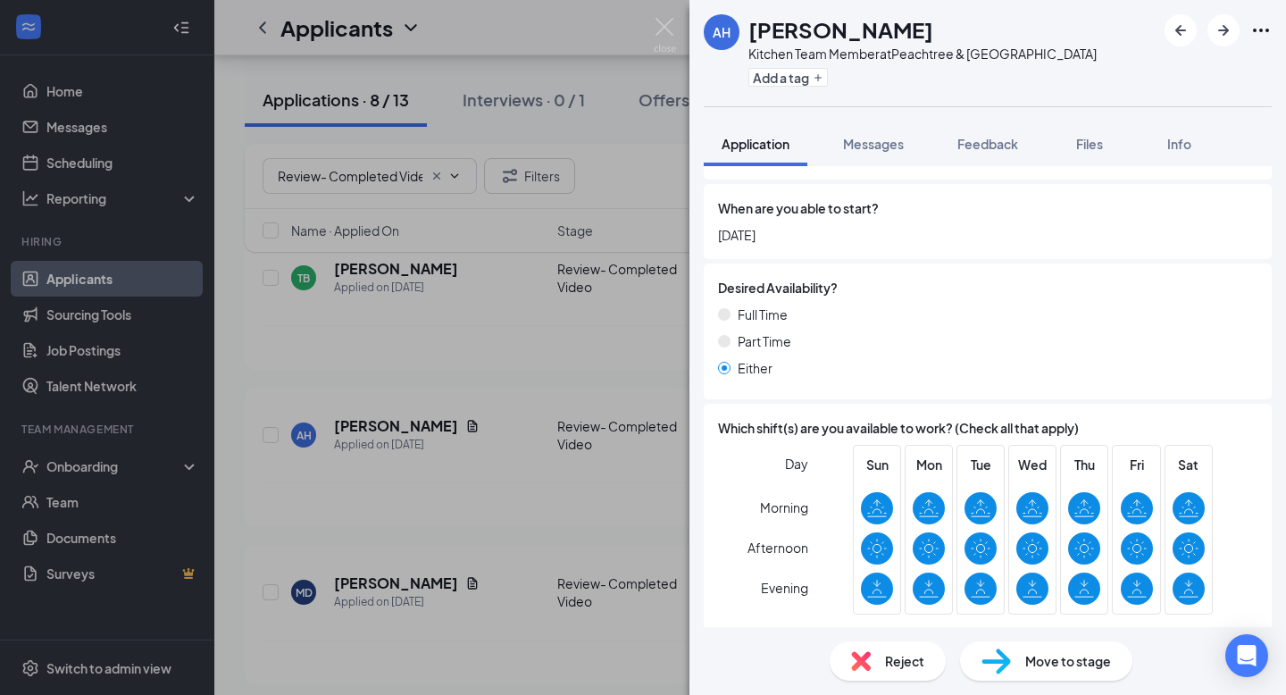
scroll to position [915, 0]
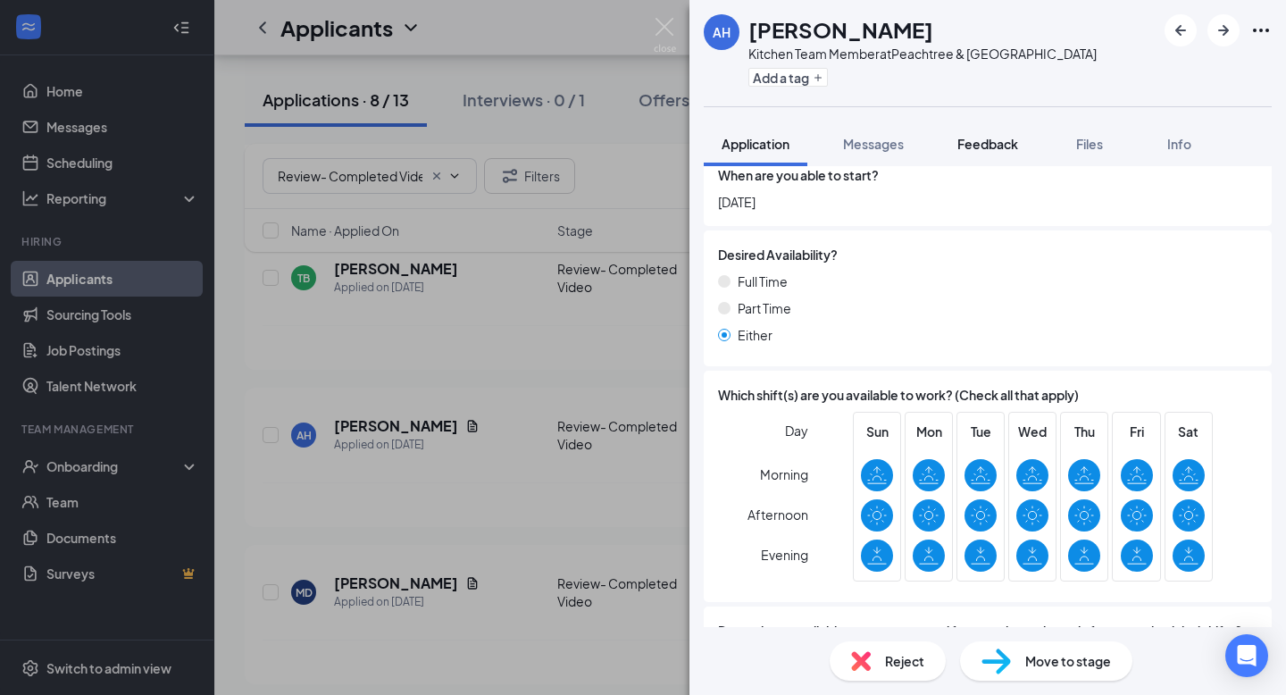
click at [987, 147] on span "Feedback" at bounding box center [987, 144] width 61 height 16
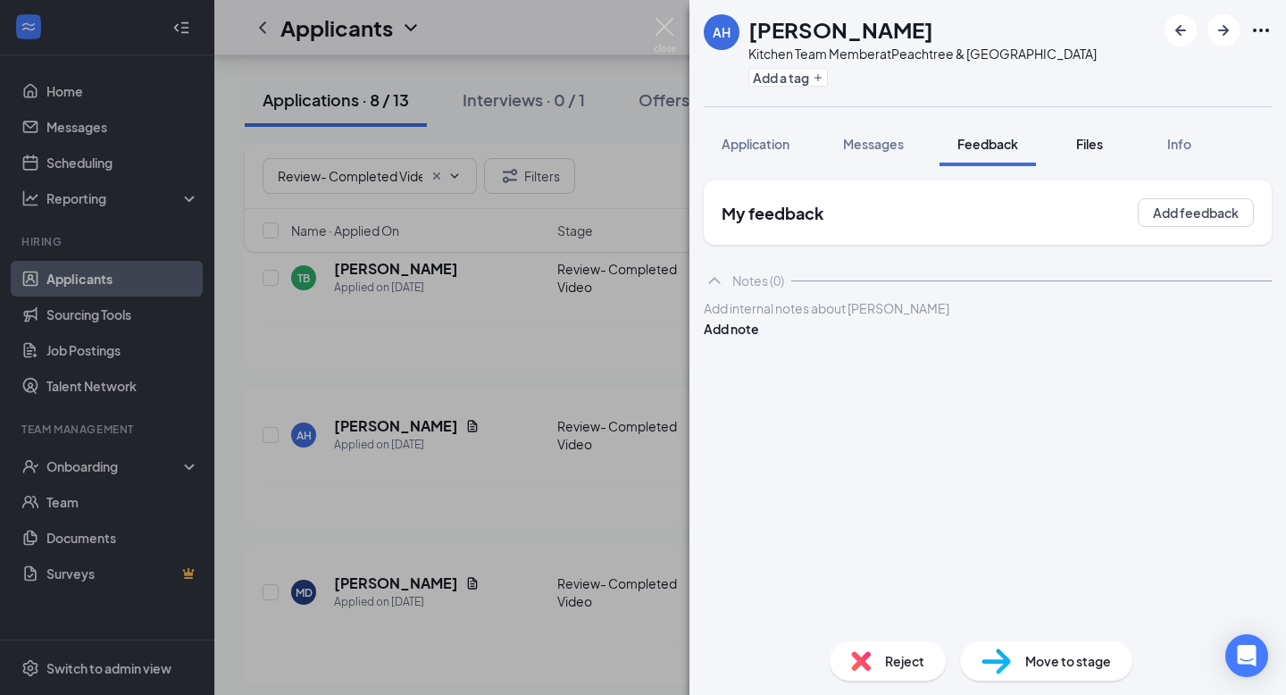
click at [1102, 152] on div "Files" at bounding box center [1089, 144] width 36 height 18
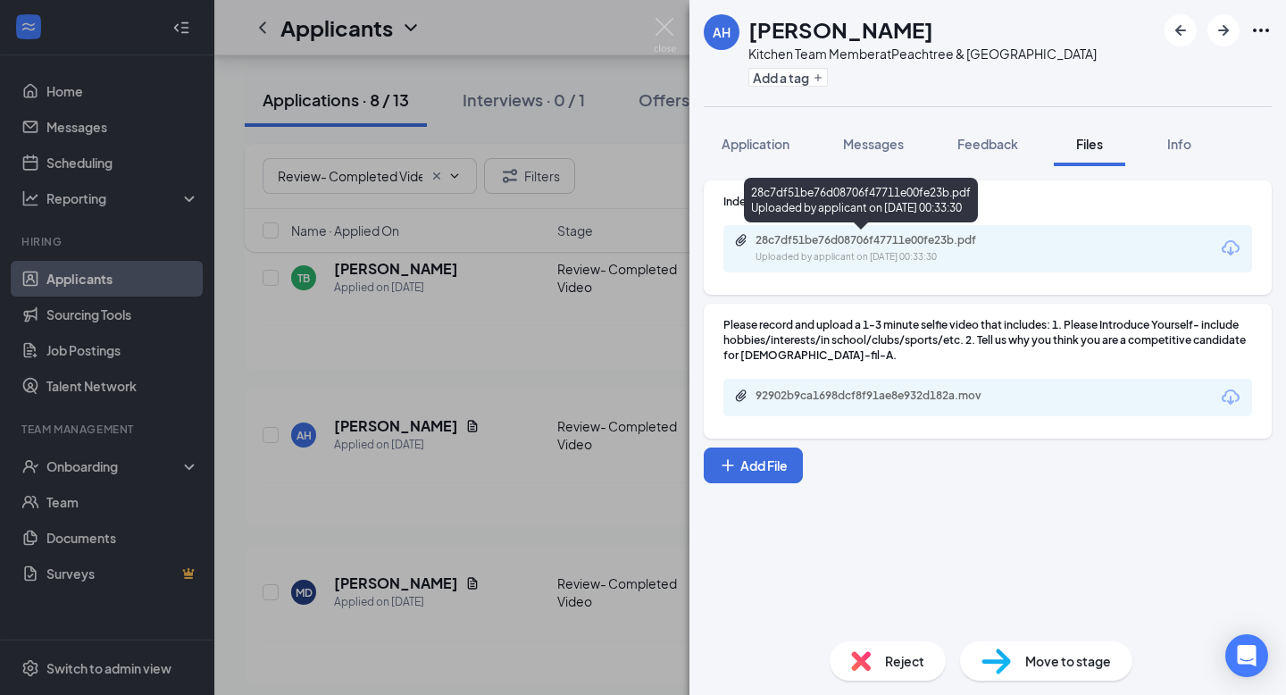
click at [845, 238] on div "28c7df51be76d08706f47711e00fe23b.pdf" at bounding box center [880, 240] width 250 height 14
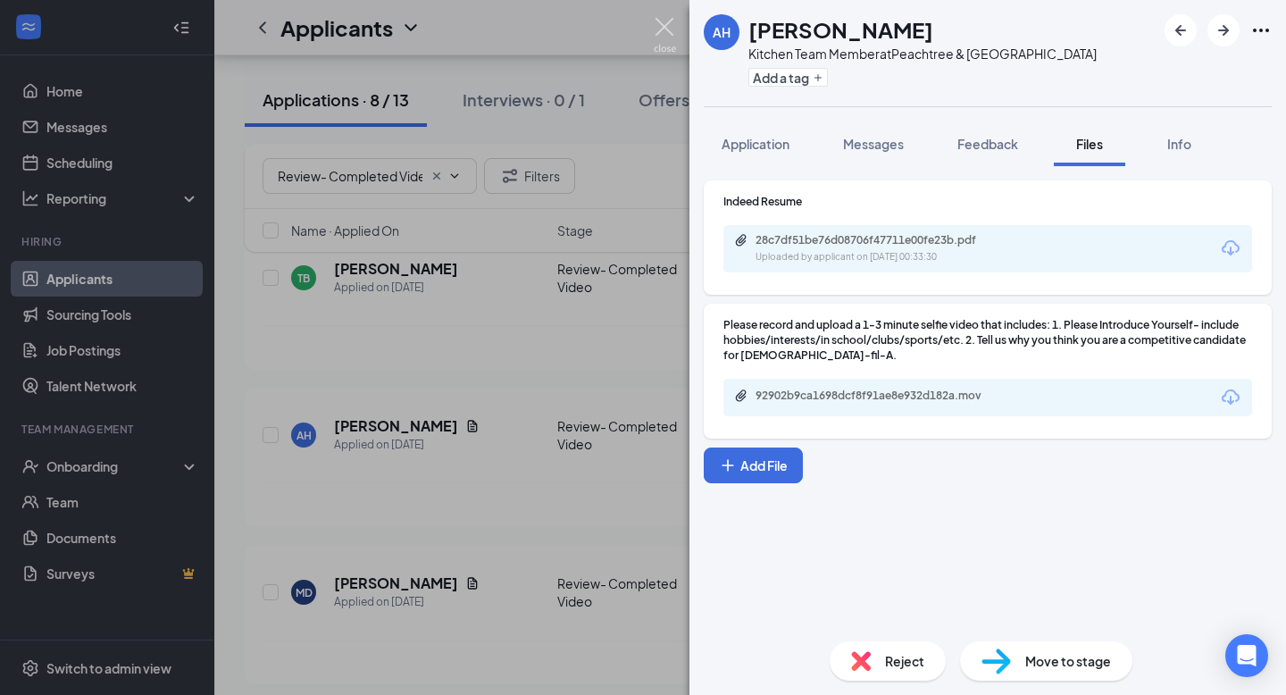
click at [658, 24] on img at bounding box center [665, 35] width 22 height 35
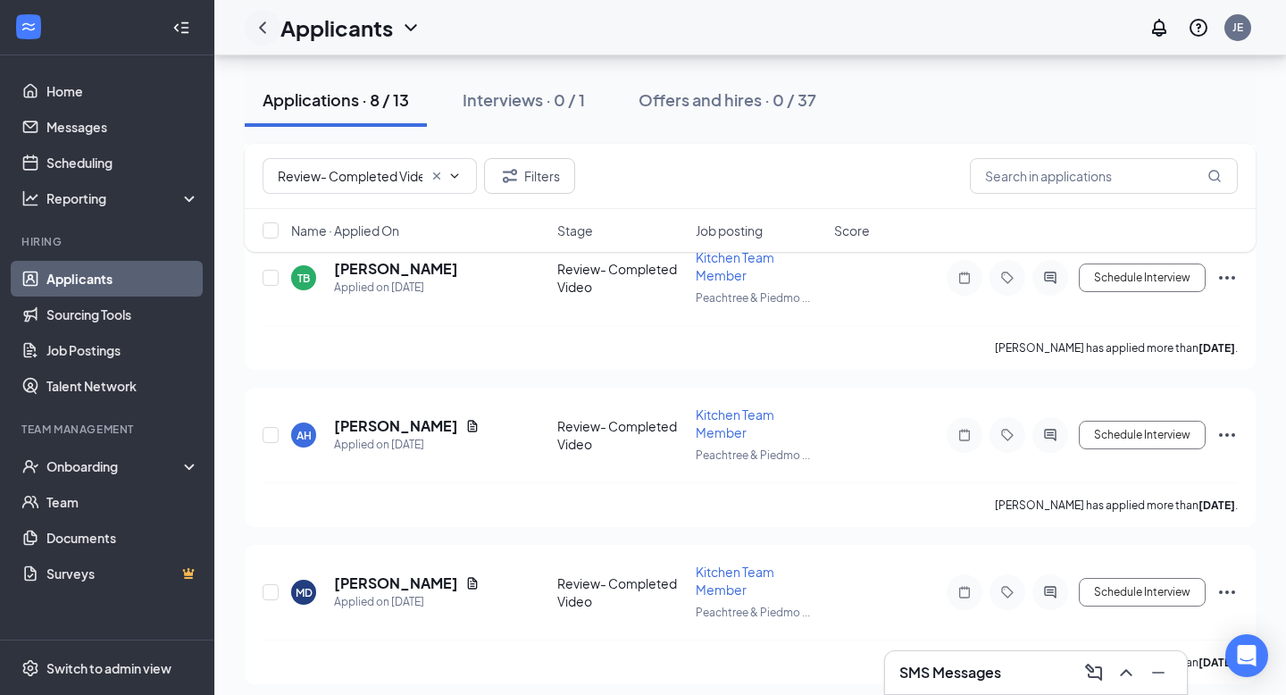
click at [261, 27] on icon "ChevronLeft" at bounding box center [262, 27] width 21 height 21
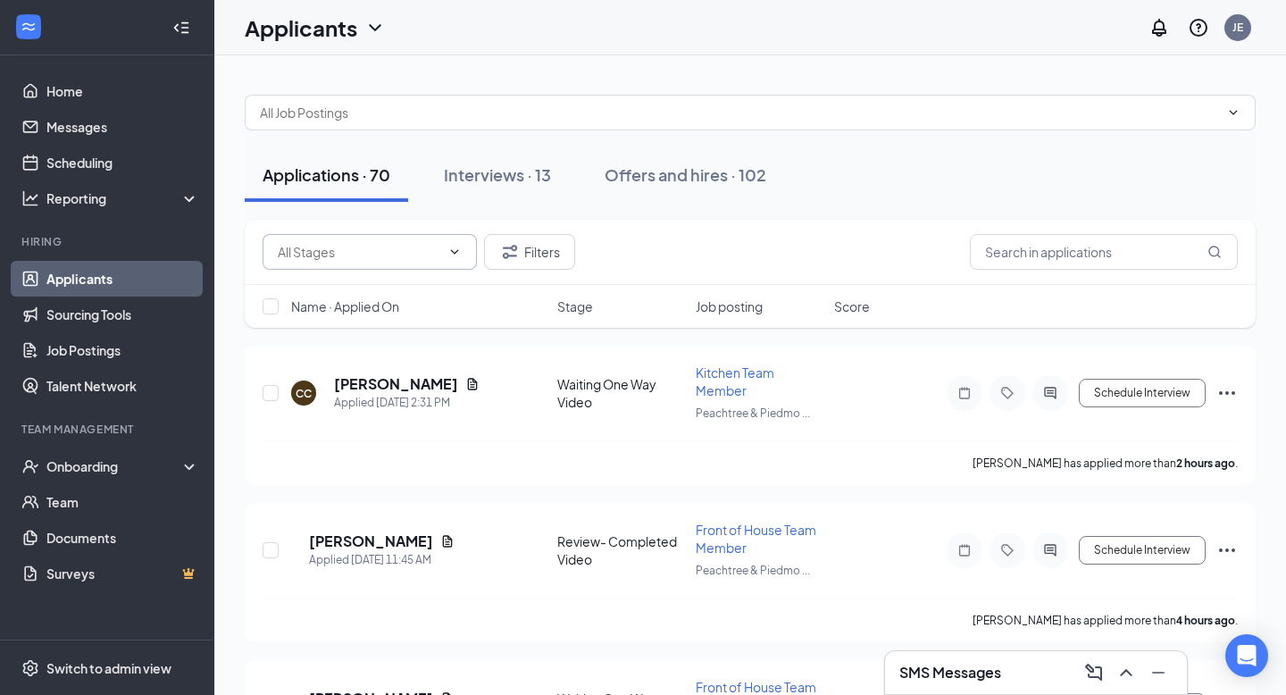
click at [371, 251] on input "text" at bounding box center [359, 252] width 162 height 20
click at [426, 107] on input "text" at bounding box center [739, 113] width 959 height 20
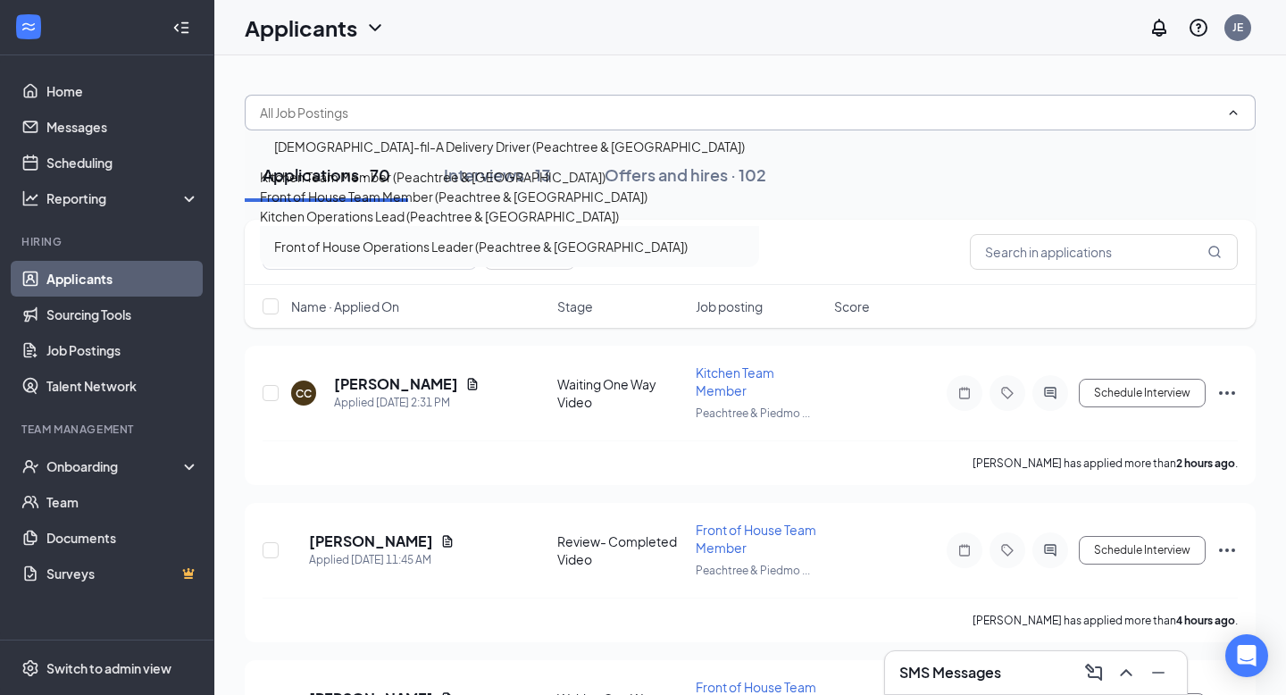
click at [383, 256] on div "Front of House Operations Leader (Peachtree & [GEOGRAPHIC_DATA])" at bounding box center [480, 247] width 413 height 20
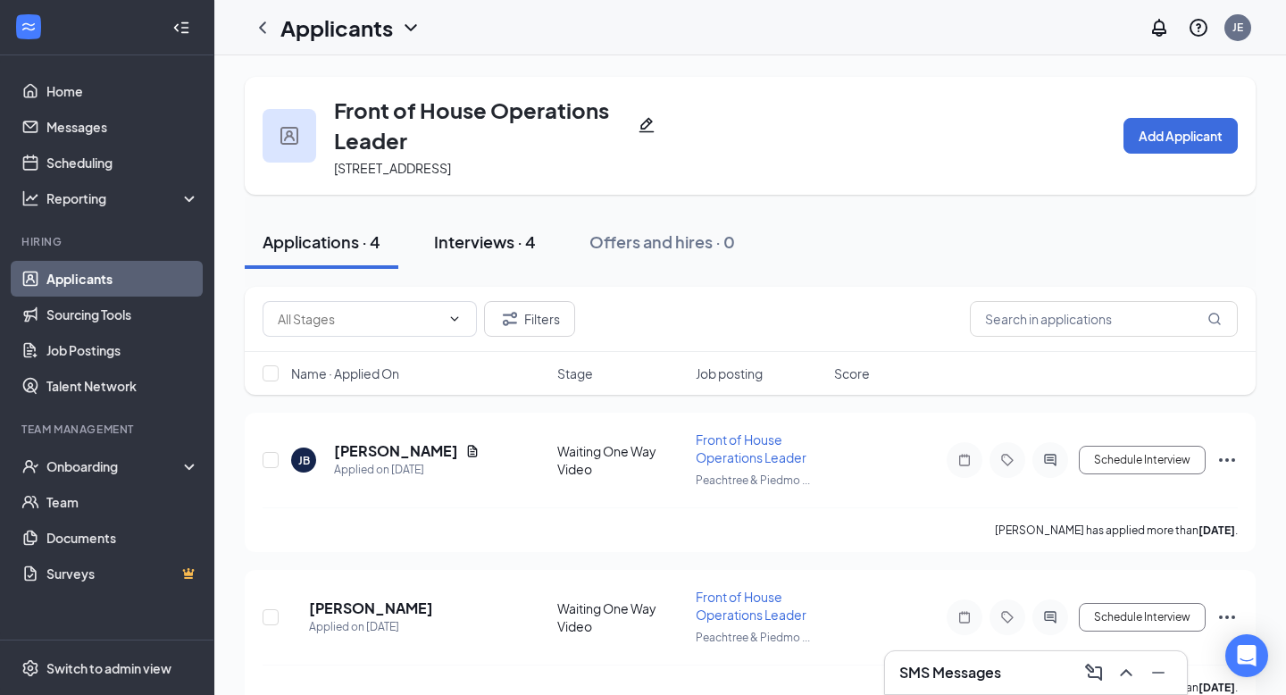
click at [472, 237] on div "Interviews · 4" at bounding box center [485, 241] width 102 height 22
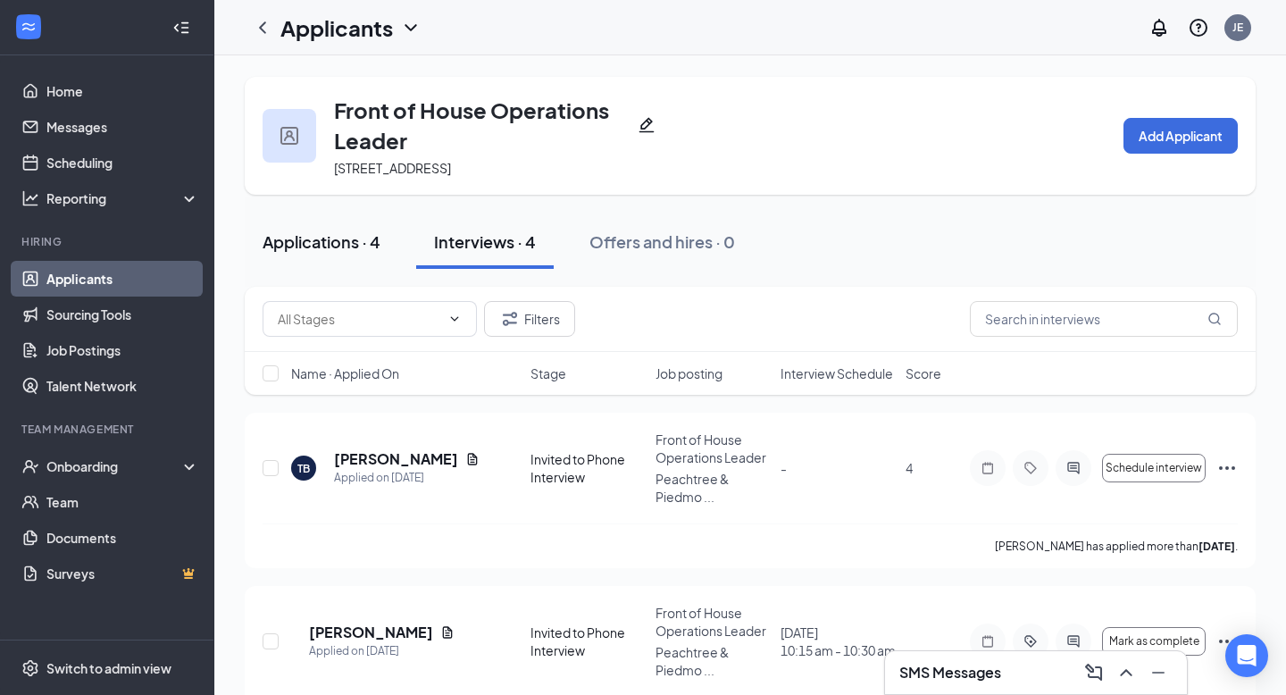
click at [317, 242] on div "Applications · 4" at bounding box center [321, 241] width 118 height 22
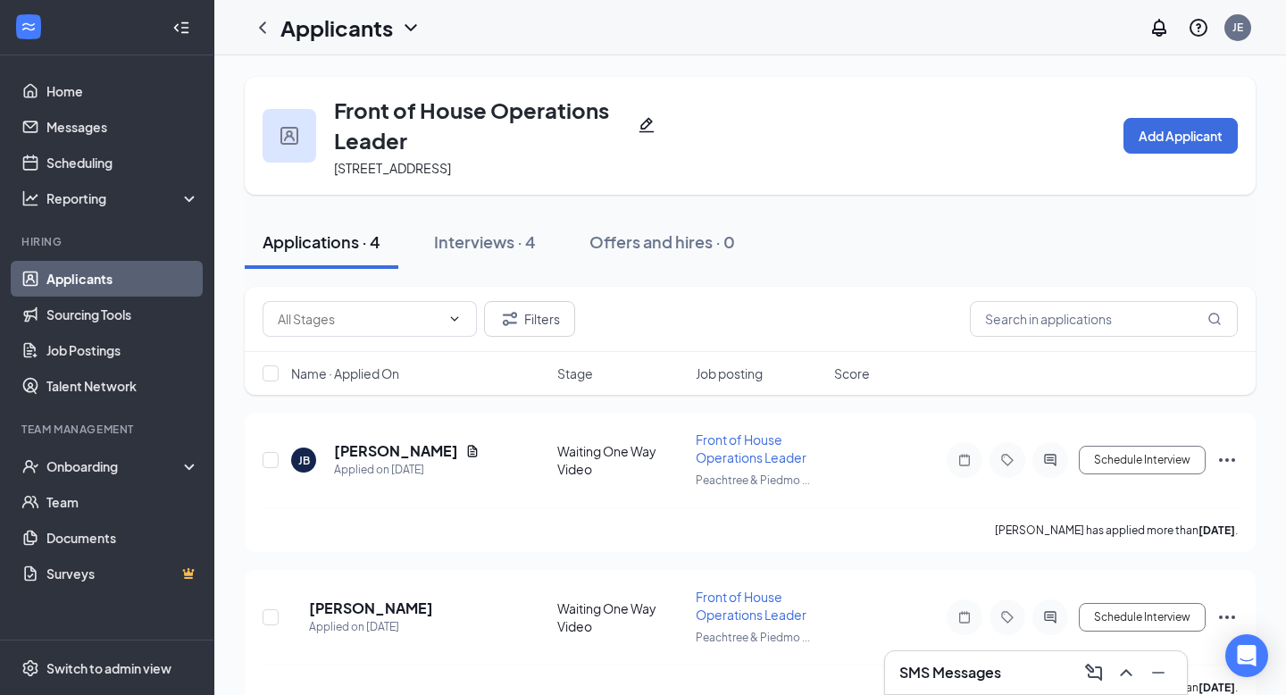
click at [347, 246] on div "Applications · 4" at bounding box center [321, 241] width 118 height 22
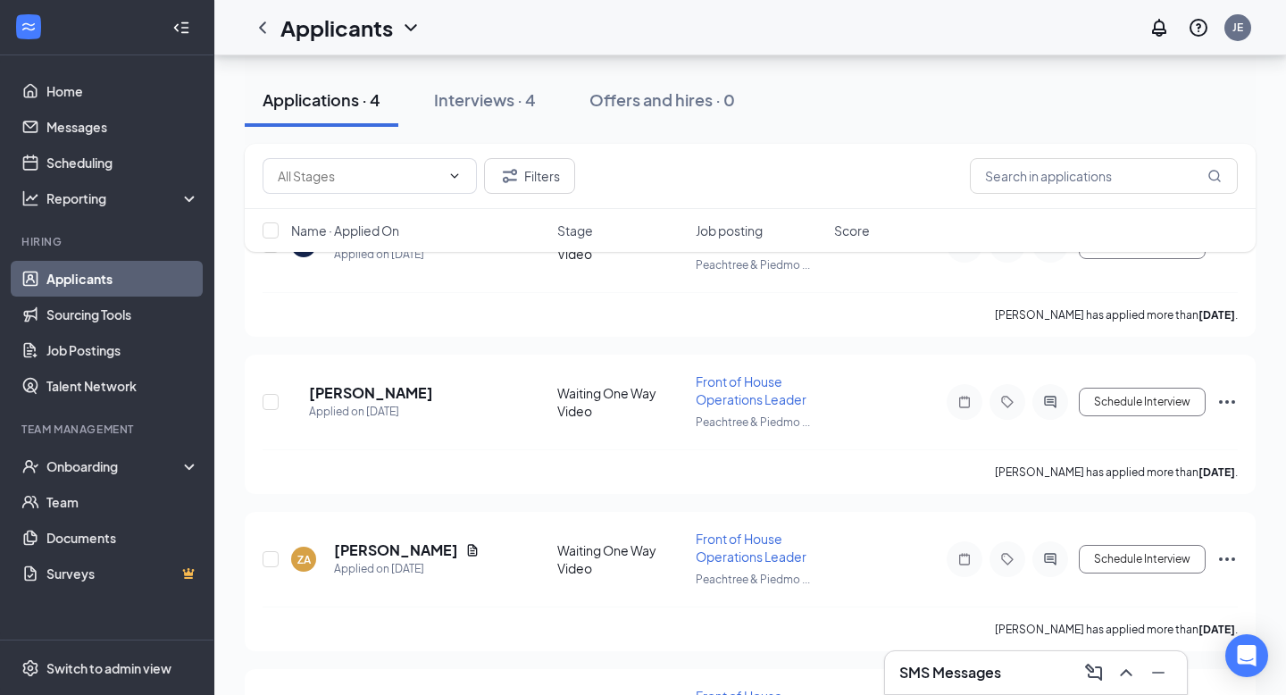
scroll to position [345, 0]
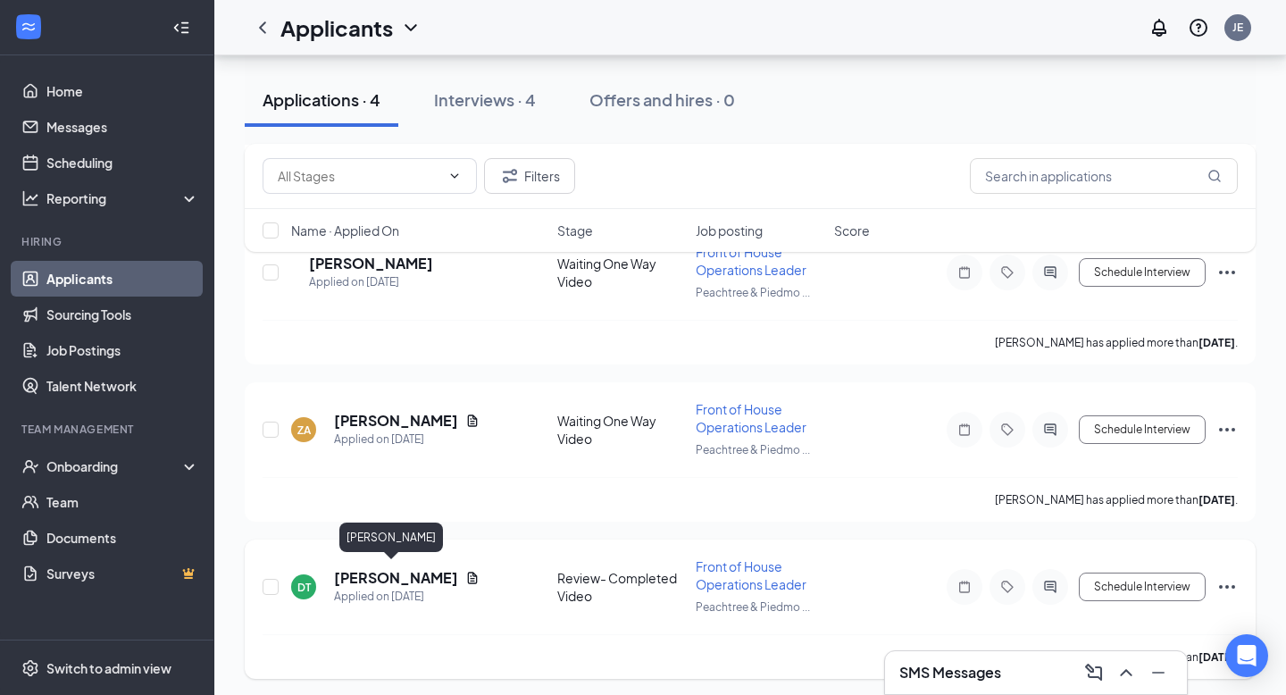
click at [376, 568] on h5 "[PERSON_NAME]" at bounding box center [396, 578] width 124 height 20
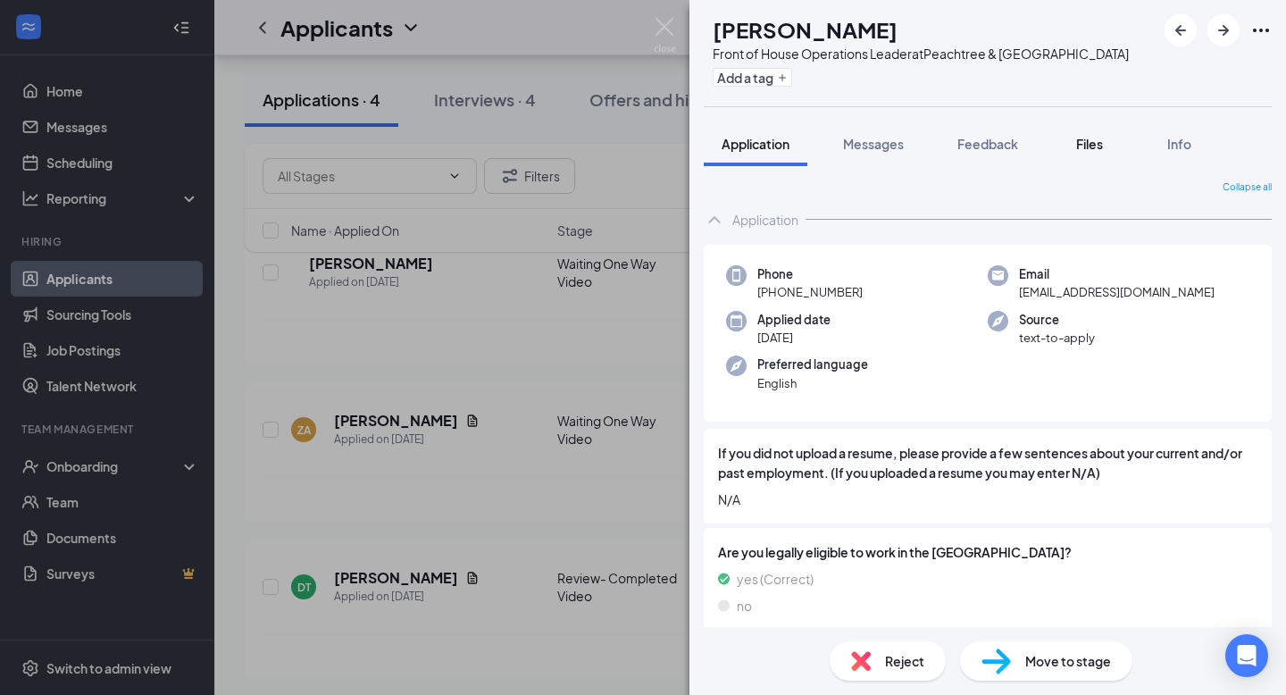
click at [1089, 135] on div "Files" at bounding box center [1089, 144] width 36 height 18
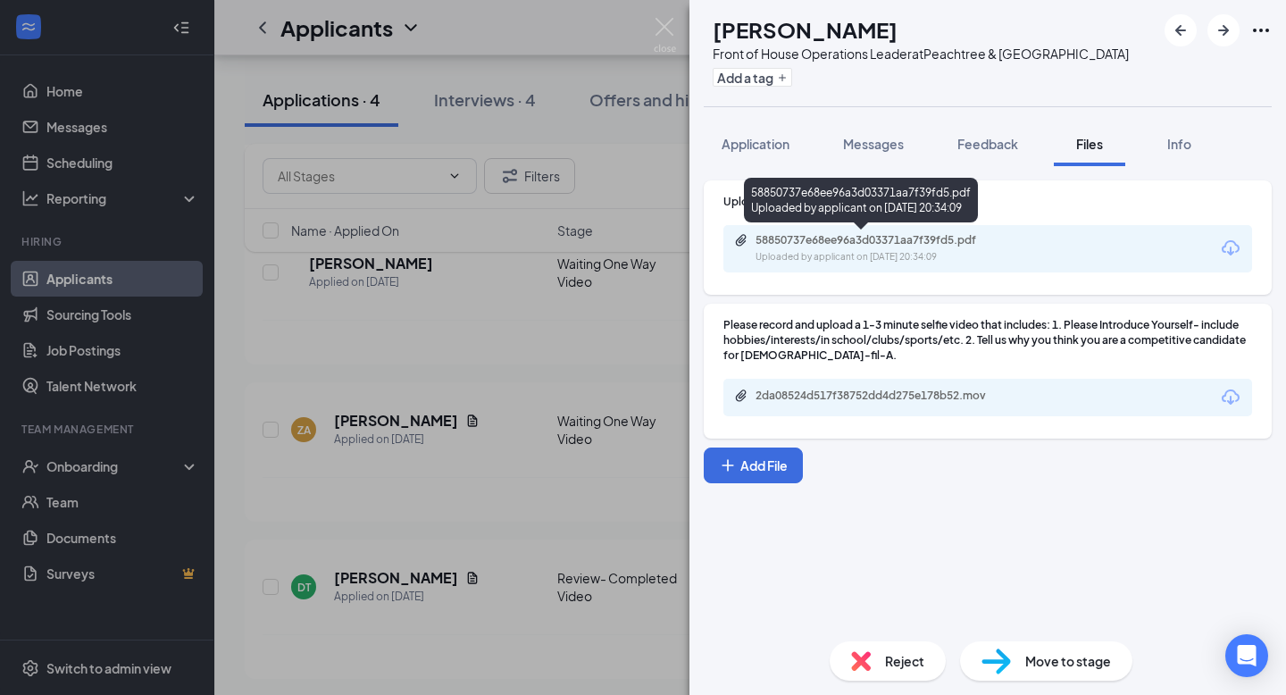
click at [921, 235] on div "58850737e68ee96a3d03371aa7f39fd5.pdf" at bounding box center [880, 240] width 250 height 14
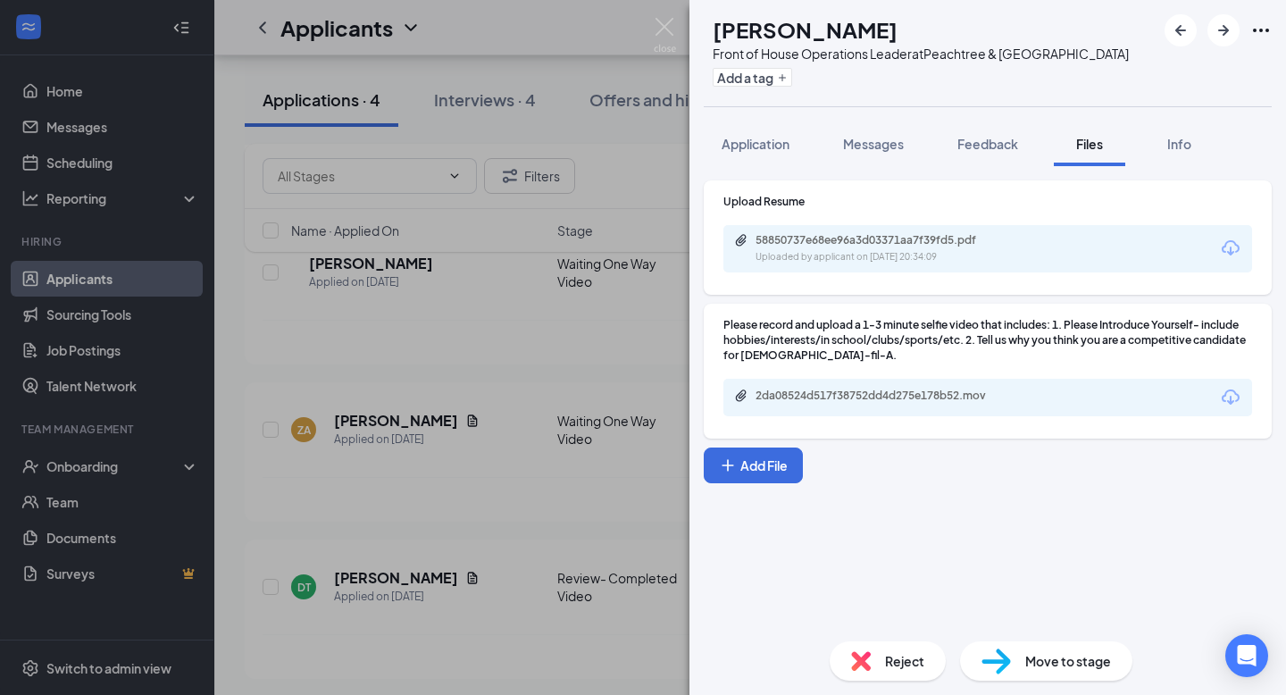
click at [1029, 672] on div "Move to stage" at bounding box center [1046, 660] width 172 height 39
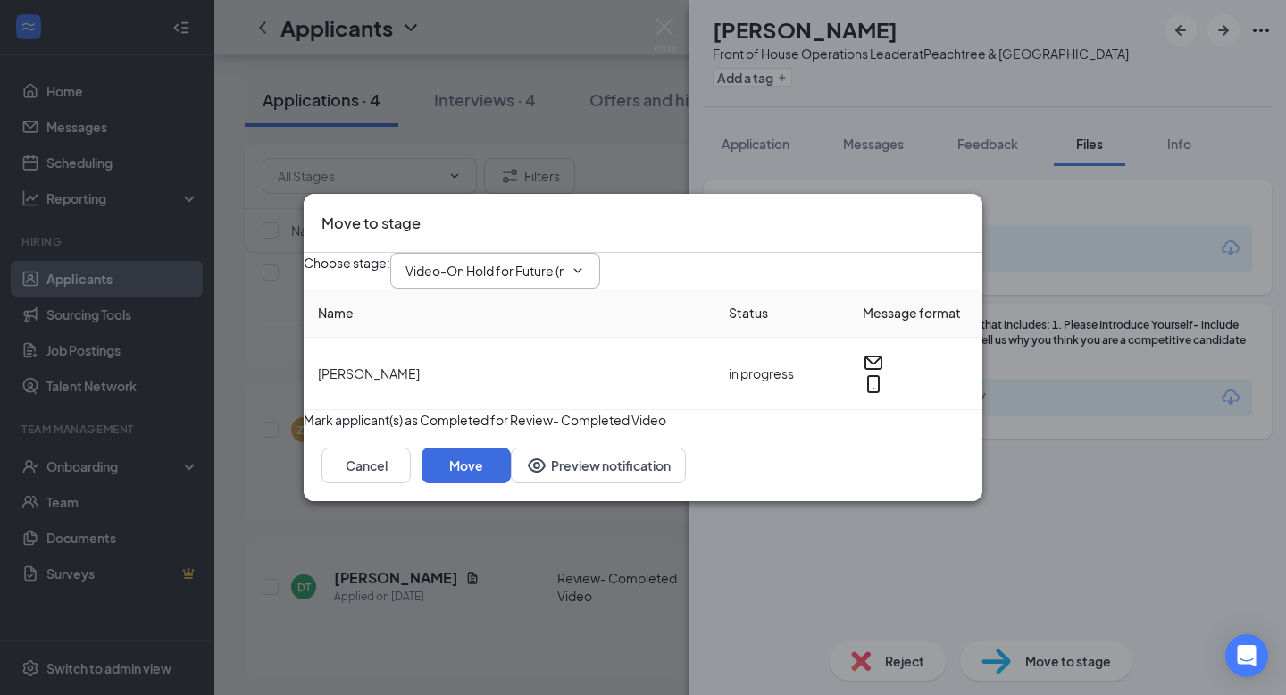
click at [560, 263] on input "Video-On Hold for Future (next stage)" at bounding box center [484, 271] width 158 height 20
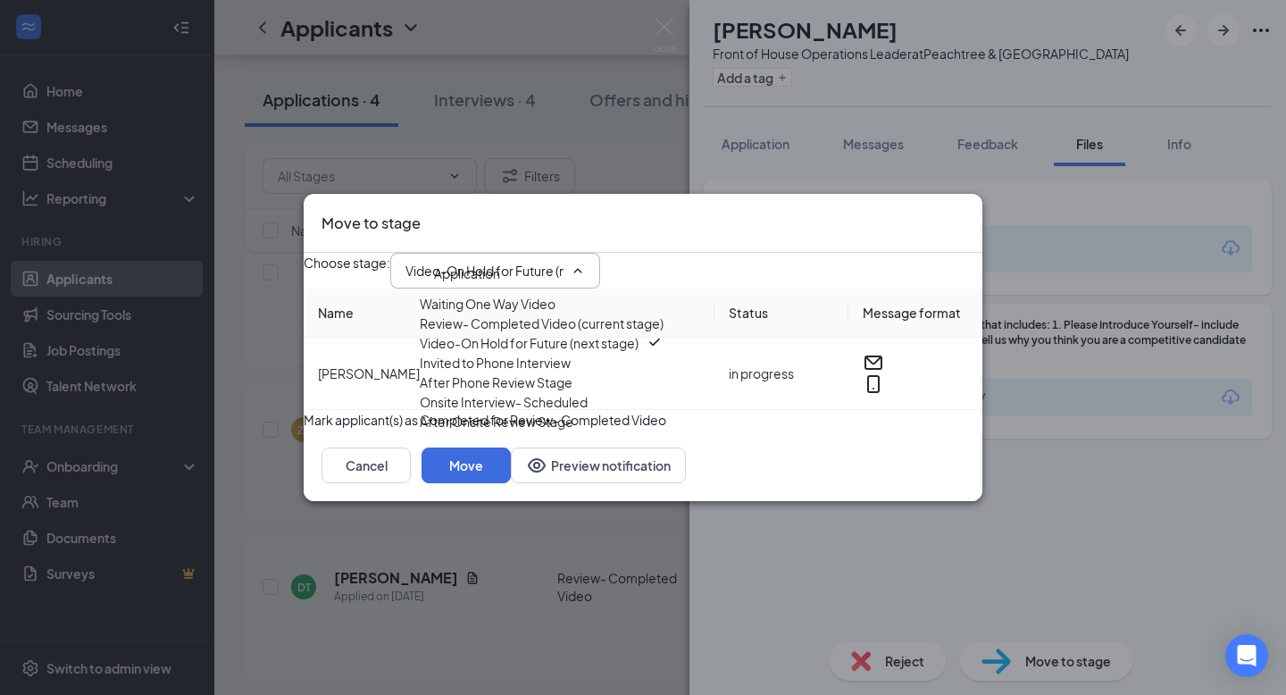
click at [526, 372] on div "Invited to Phone Interview" at bounding box center [495, 363] width 151 height 20
type input "Invited to Phone Interview"
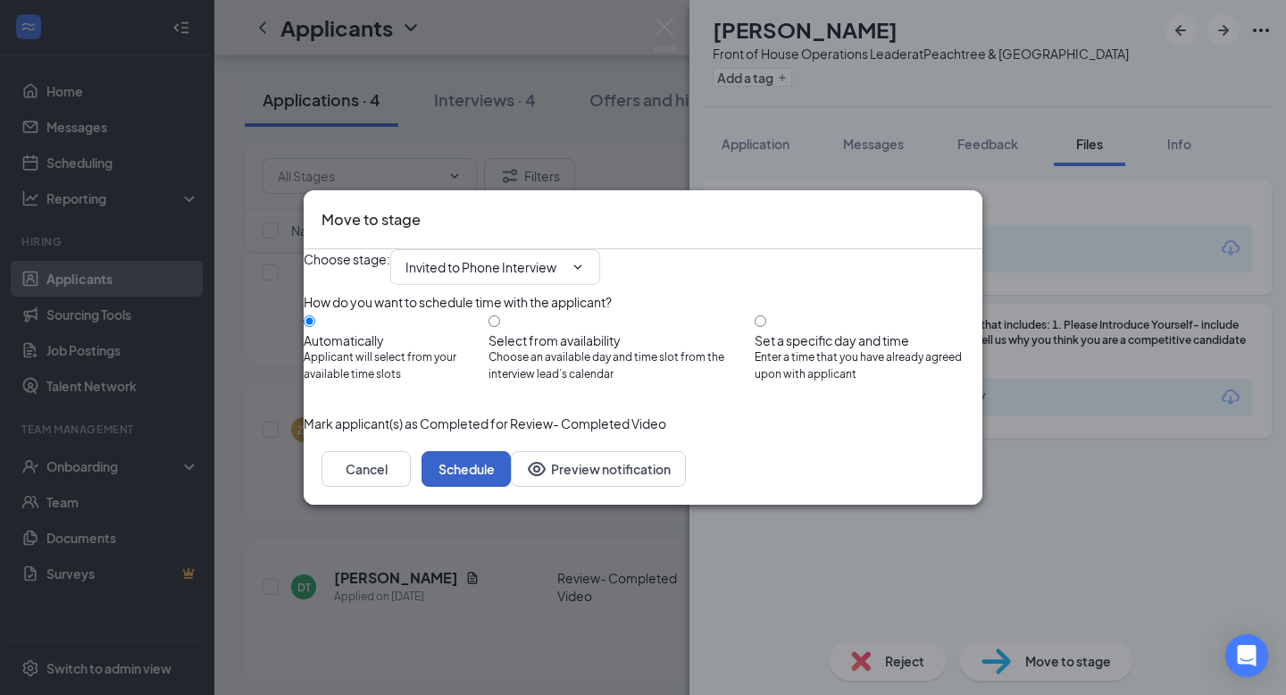
click at [511, 487] on button "Schedule" at bounding box center [465, 469] width 89 height 36
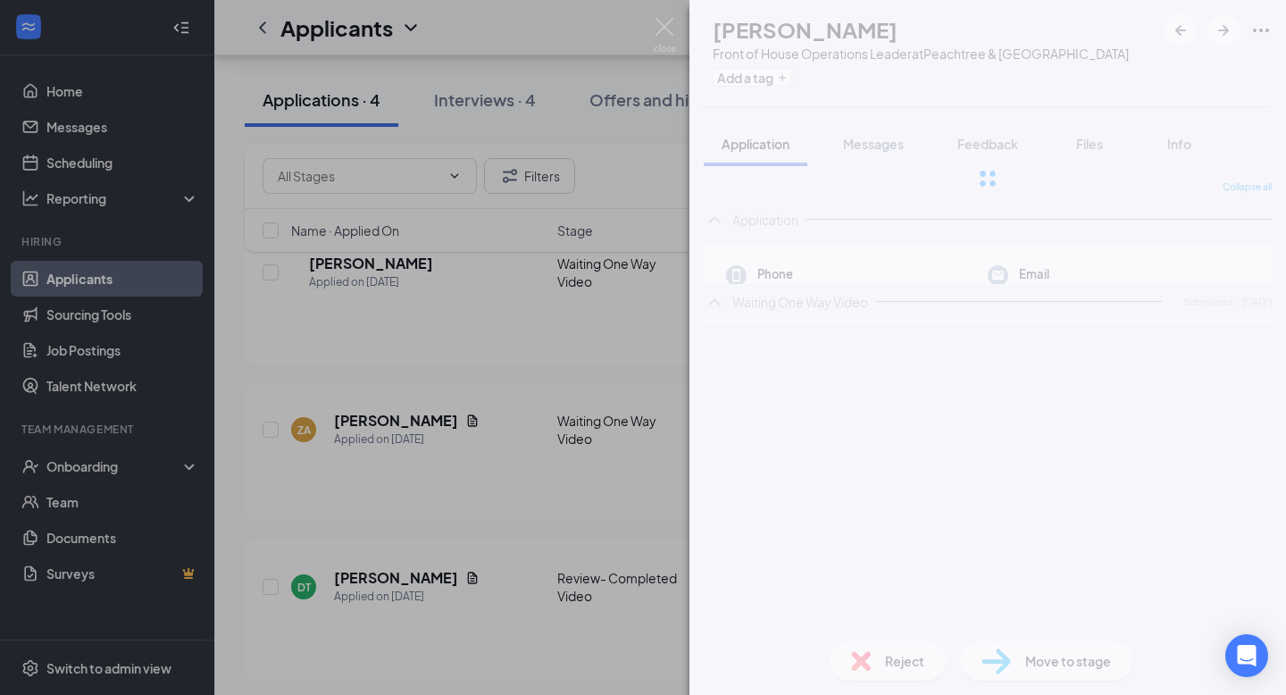
scroll to position [188, 0]
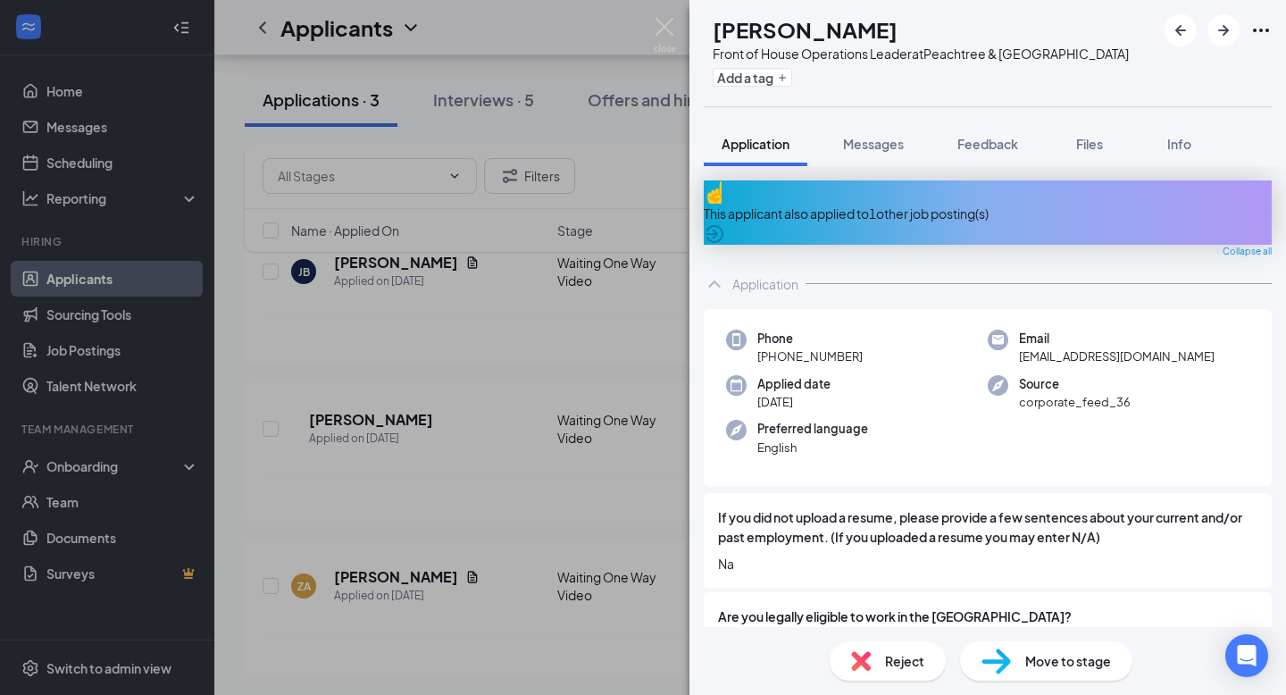
click at [109, 146] on div "[PERSON_NAME] Front of House Operations Leader at Peachtree & Piedmont Add a ta…" at bounding box center [643, 347] width 1286 height 695
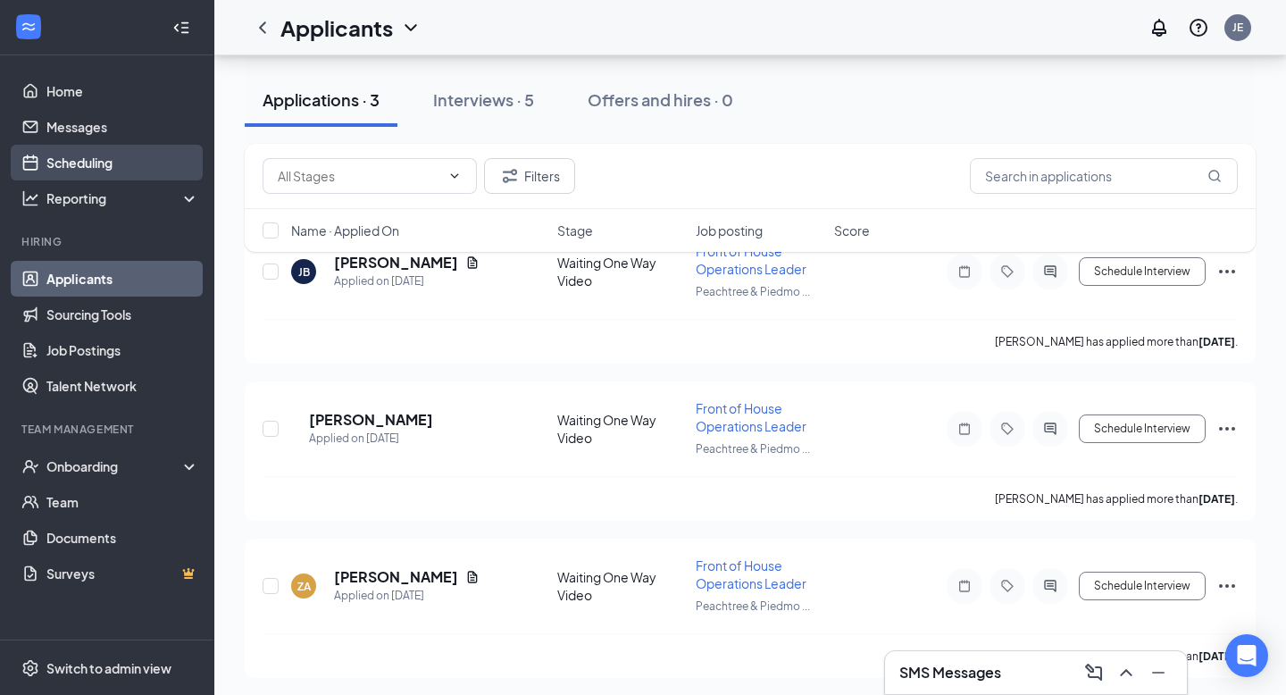
click at [109, 162] on link "Scheduling" at bounding box center [122, 163] width 153 height 36
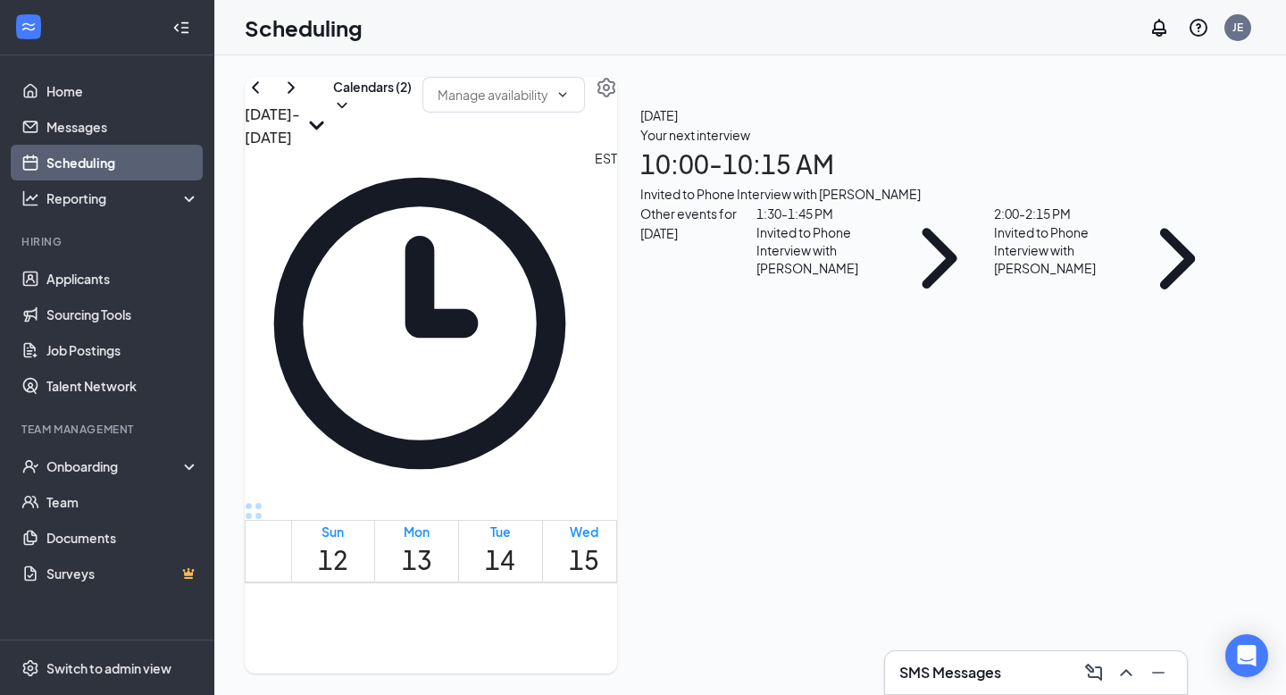
scroll to position [1145, 0]
click at [687, 580] on link "10:00-11:00 AM 10:15-10:30 AM 1" at bounding box center [667, 636] width 79 height 113
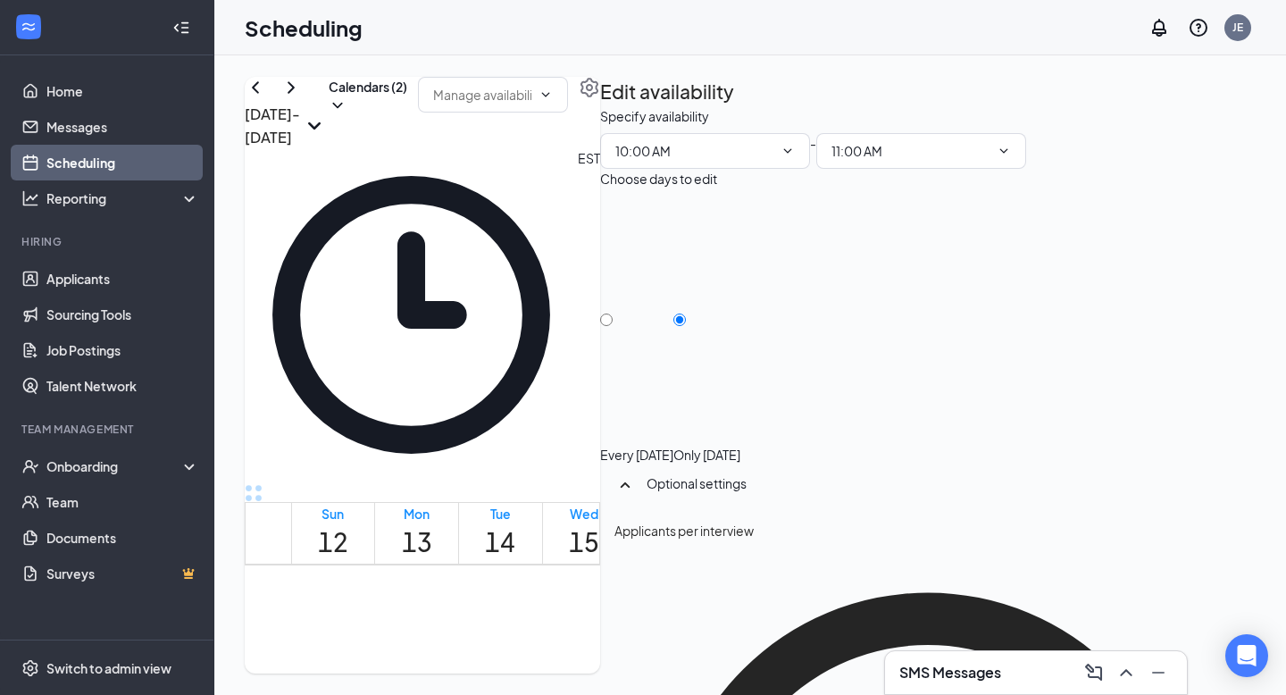
click at [696, 562] on link "10:00-11:00 AM 10:15-10:30 AM 1" at bounding box center [667, 618] width 79 height 113
click at [694, 562] on link "10:00-11:00 AM 10:15-10:30 AM 1" at bounding box center [667, 618] width 79 height 113
click at [939, 61] on div "[DATE] - [DATE] Calendars (2) EST Sun 12 Mon 13 Tue 14 Wed 15 Thu 16 Fri 17 Sat…" at bounding box center [749, 374] width 1071 height 639
click at [695, 562] on span "10:15-10:30 AM" at bounding box center [685, 588] width 37 height 52
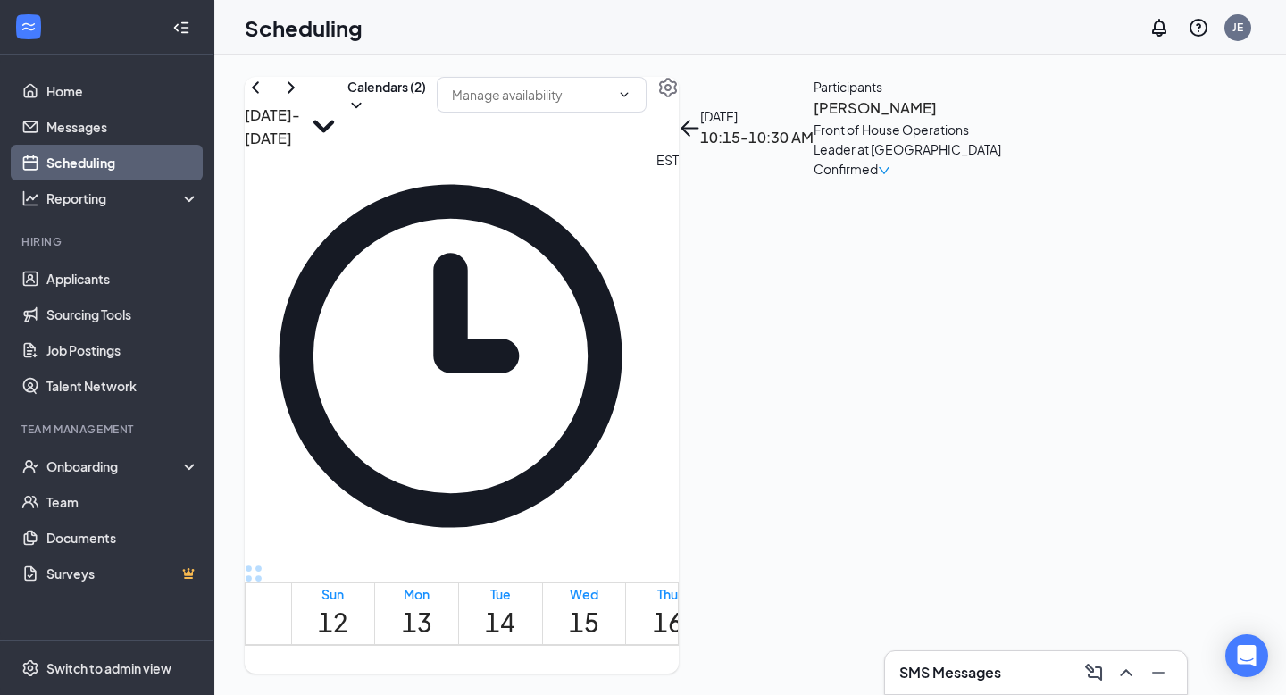
scroll to position [1427, 0]
click at [55, 87] on link "Home" at bounding box center [122, 91] width 153 height 36
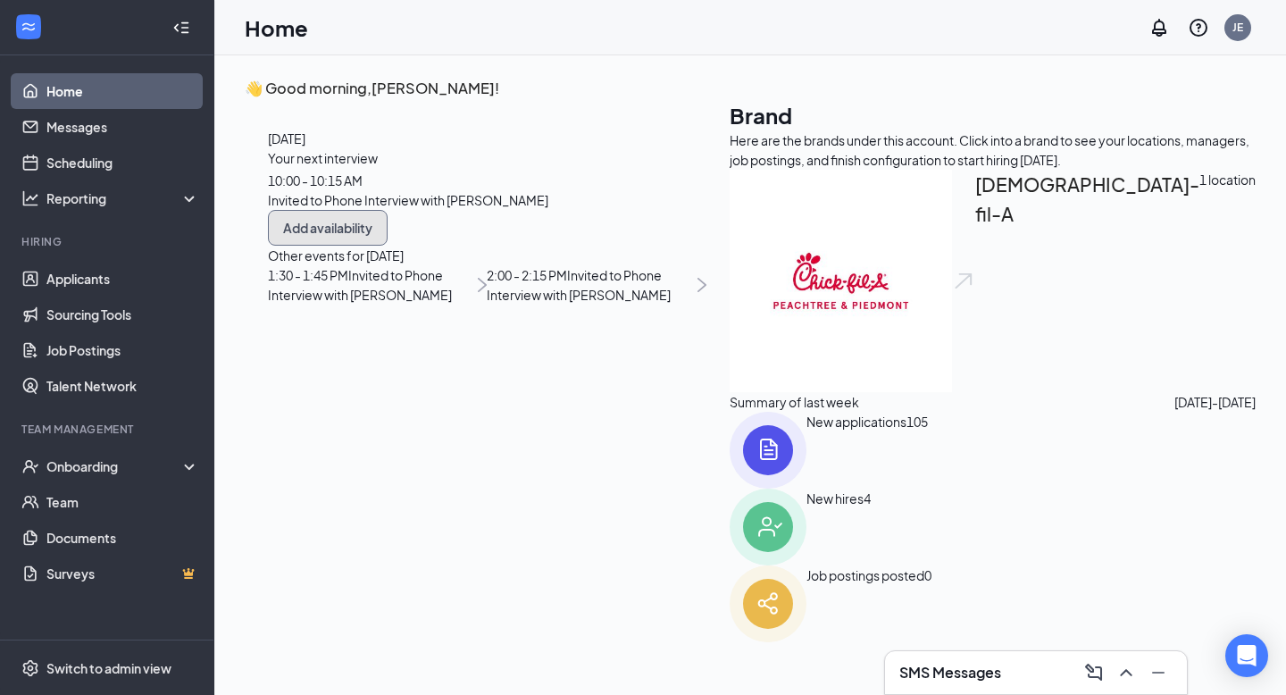
click at [387, 246] on button "Add availability" at bounding box center [328, 228] width 120 height 36
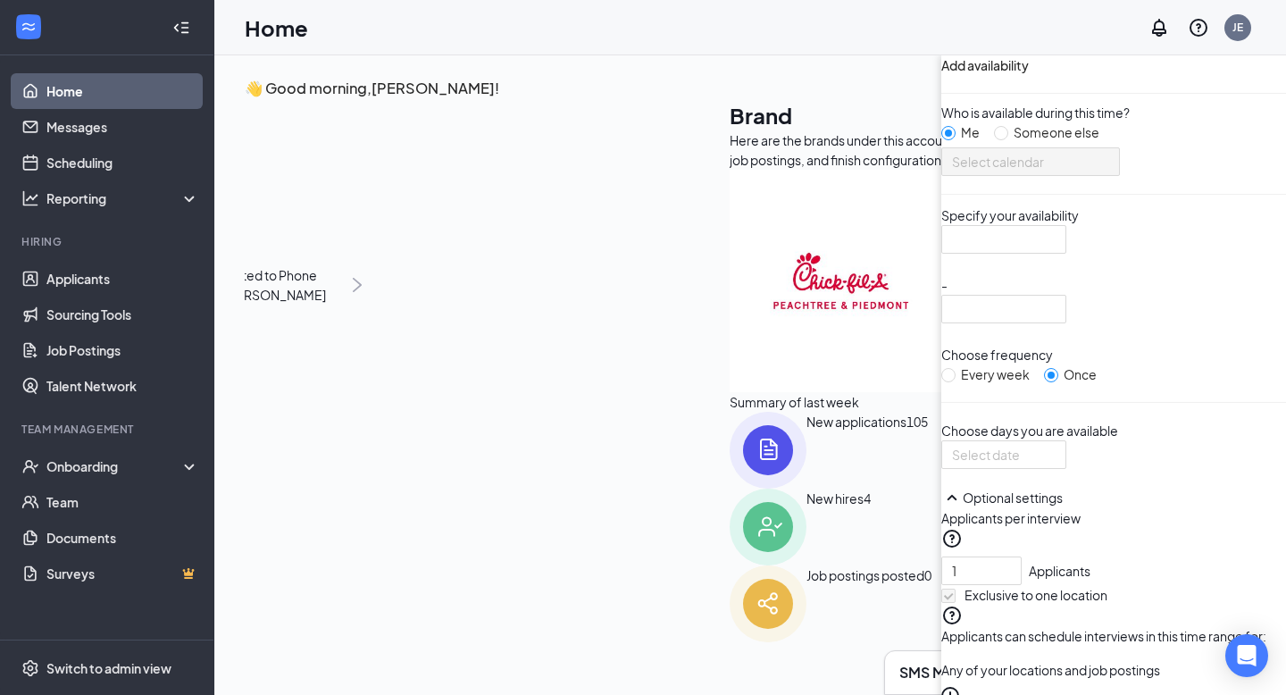
scroll to position [7, 0]
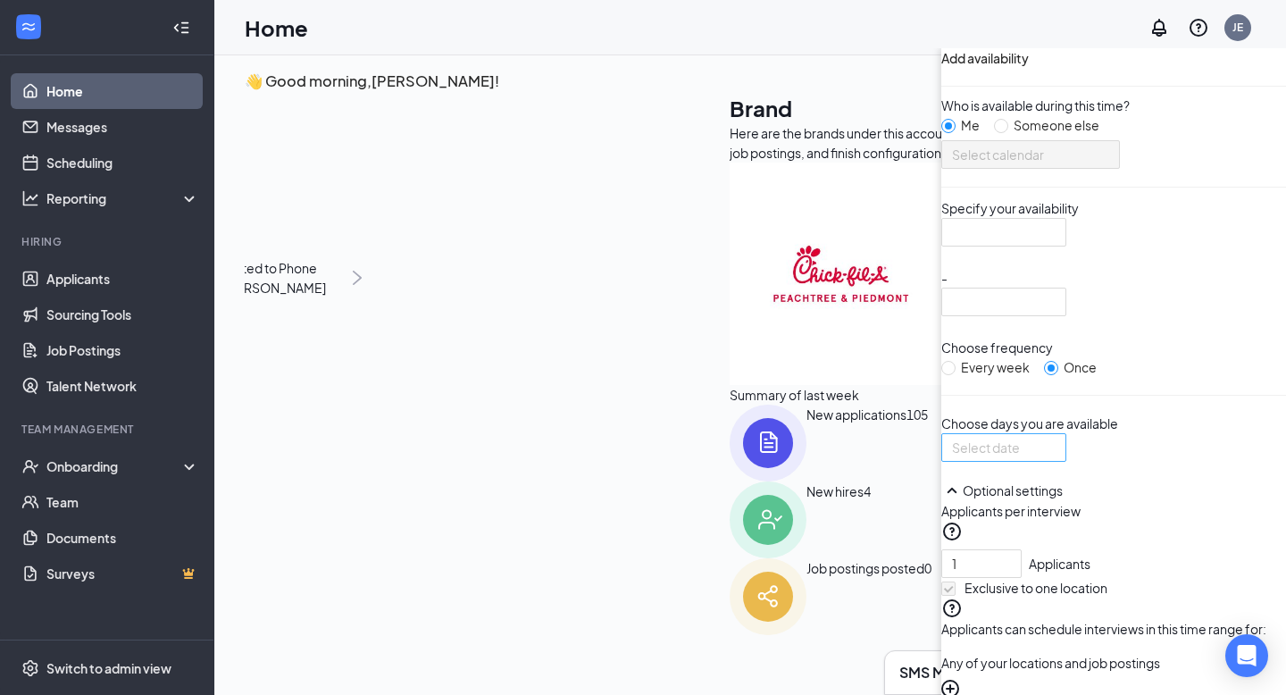
click at [952, 457] on div at bounding box center [1004, 447] width 104 height 20
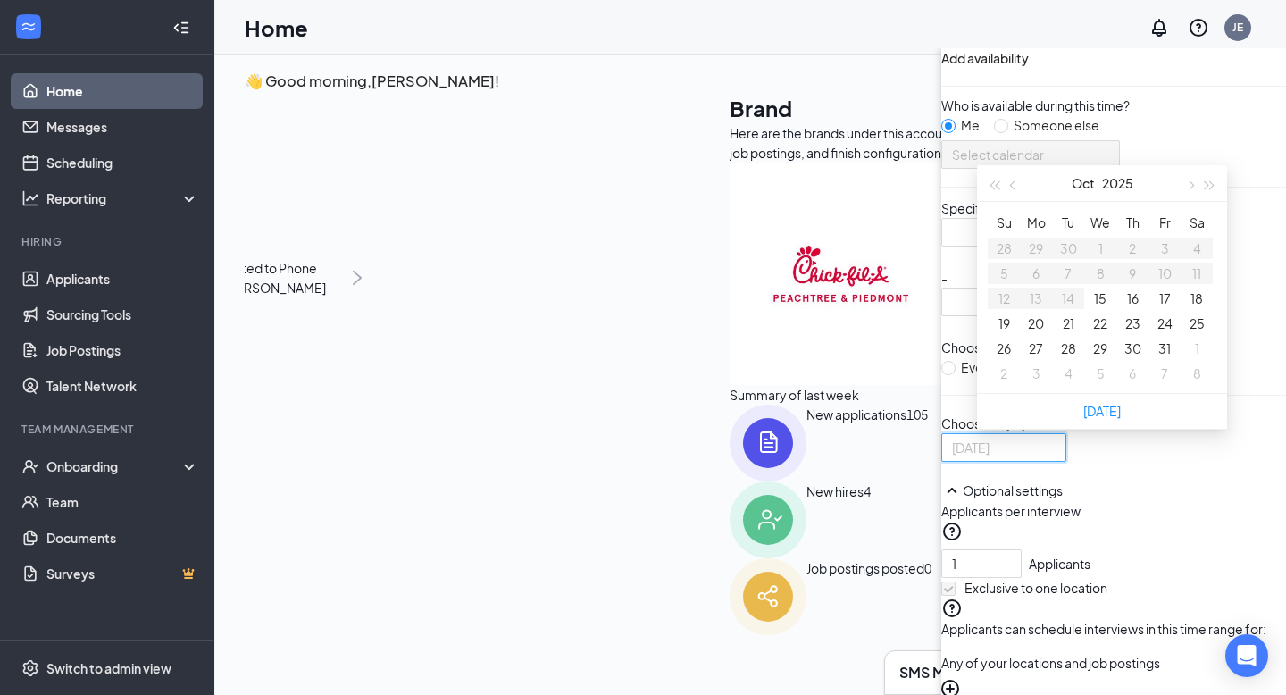
click at [1127, 308] on button "16" at bounding box center [1133, 298] width 12 height 20
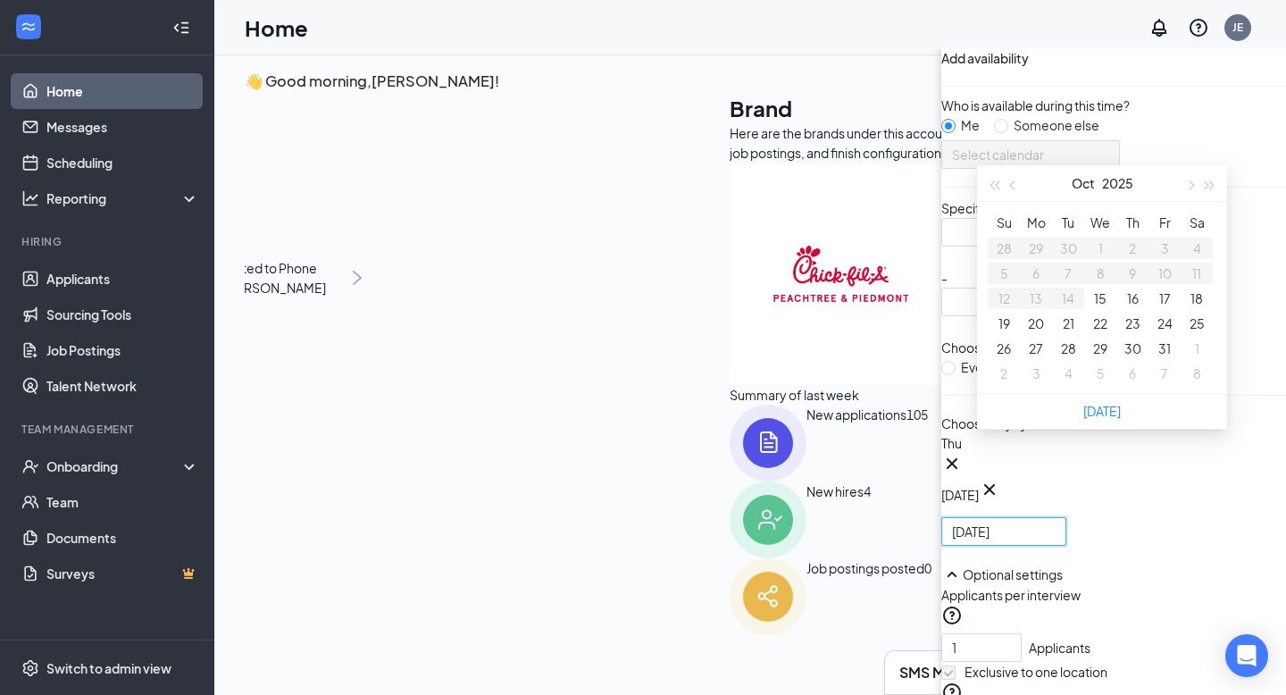
type input "[DATE]"
click at [941, 433] on p "Choose days you are available" at bounding box center [1113, 423] width 345 height 20
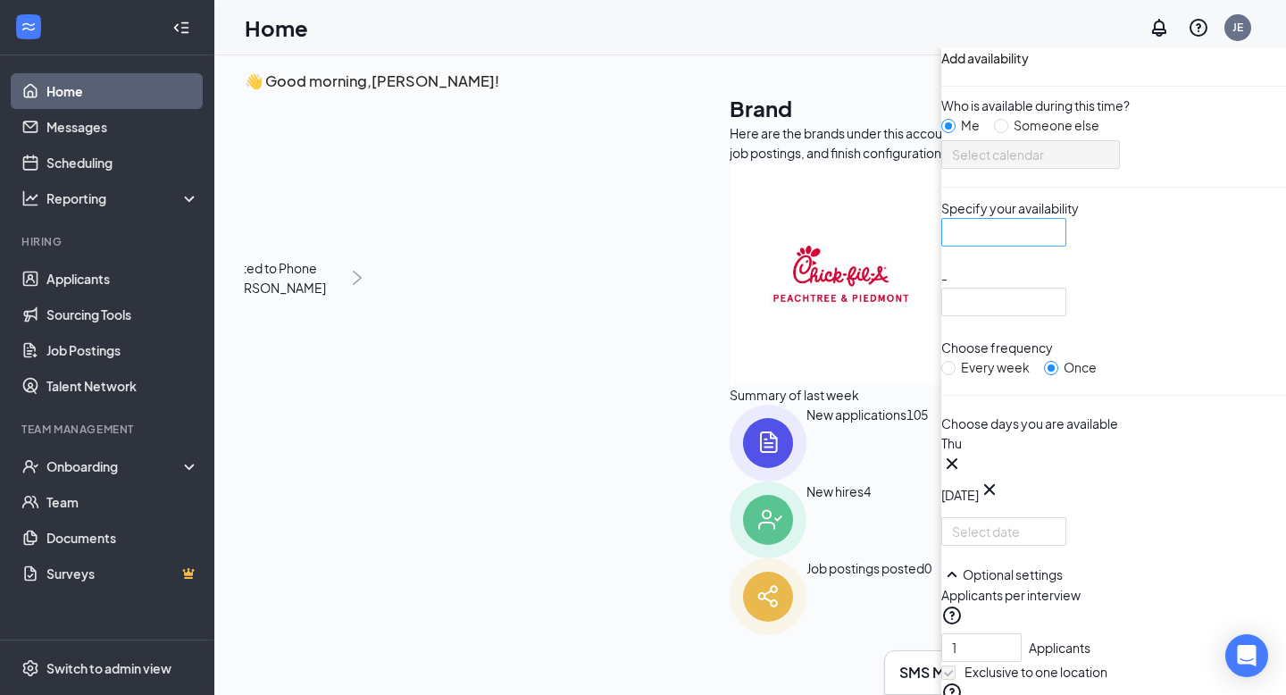
click at [941, 246] on div at bounding box center [1003, 232] width 125 height 29
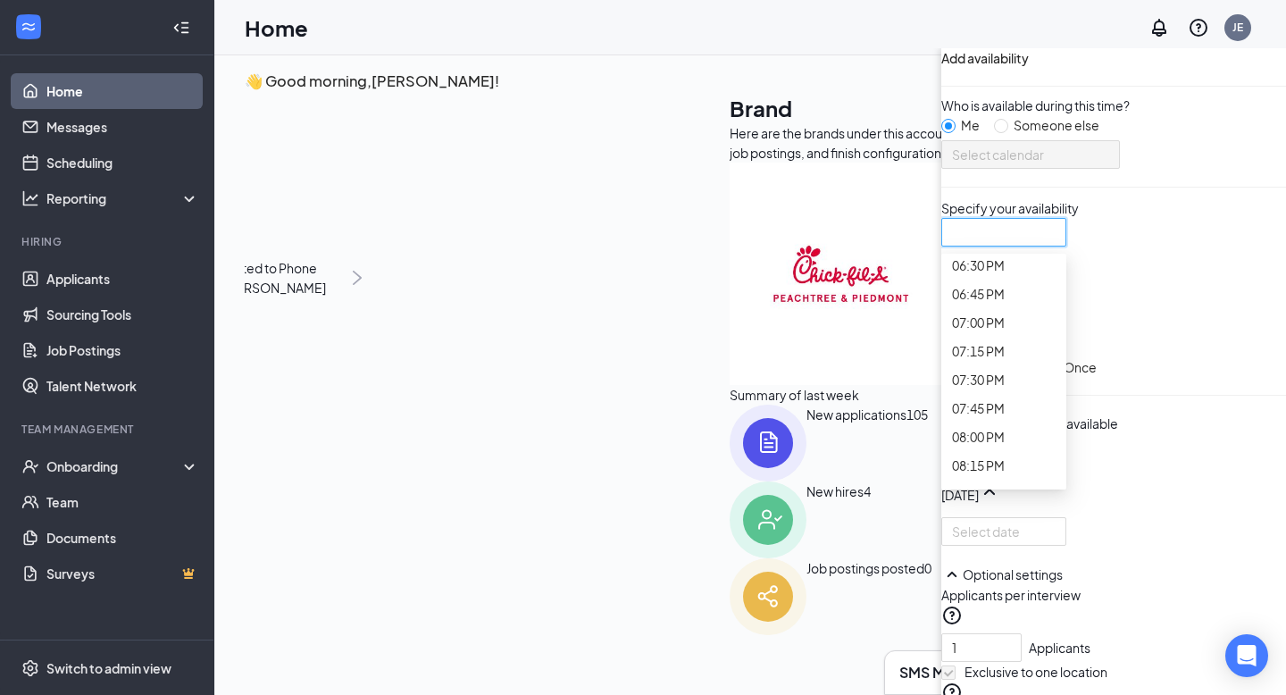
scroll to position [2122, 0]
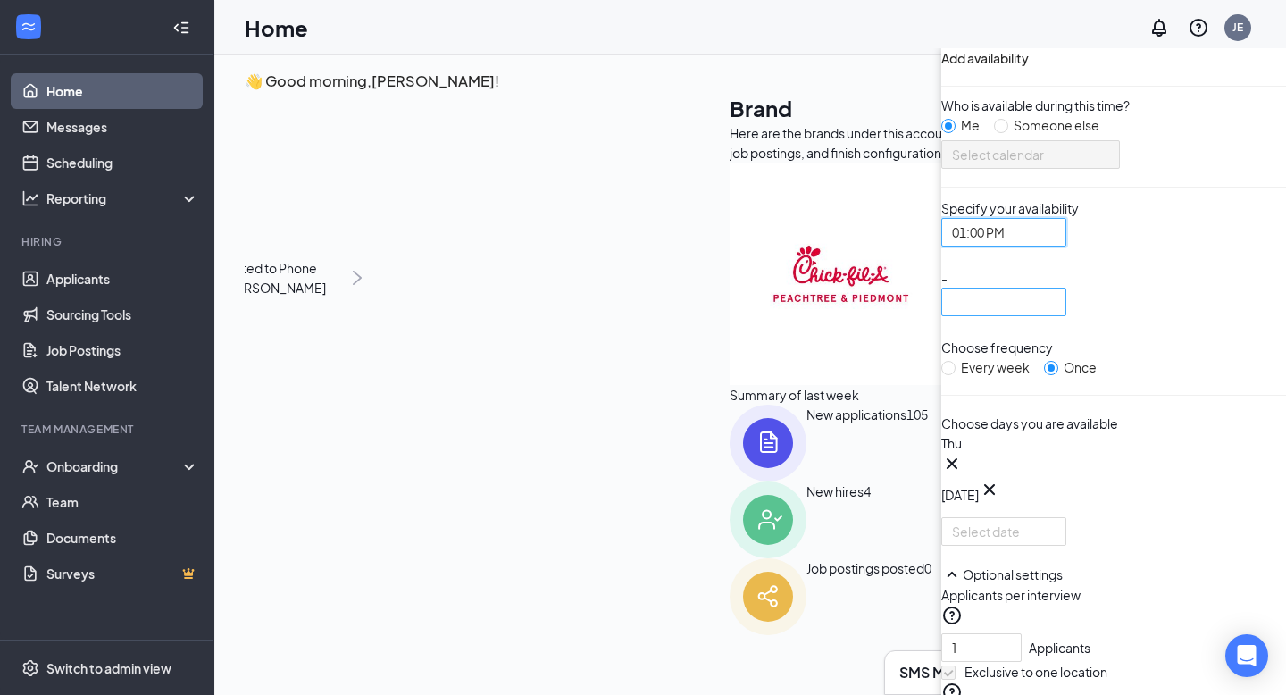
click at [941, 316] on div at bounding box center [1003, 301] width 125 height 29
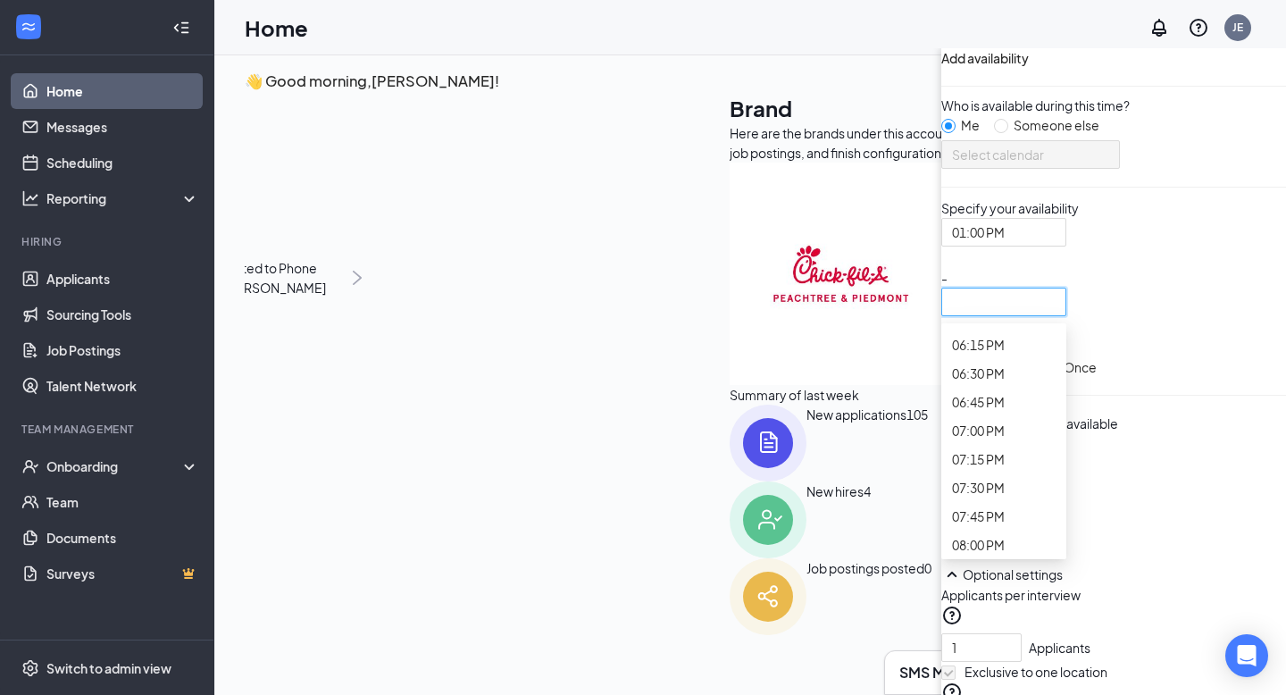
scroll to position [2140, 0]
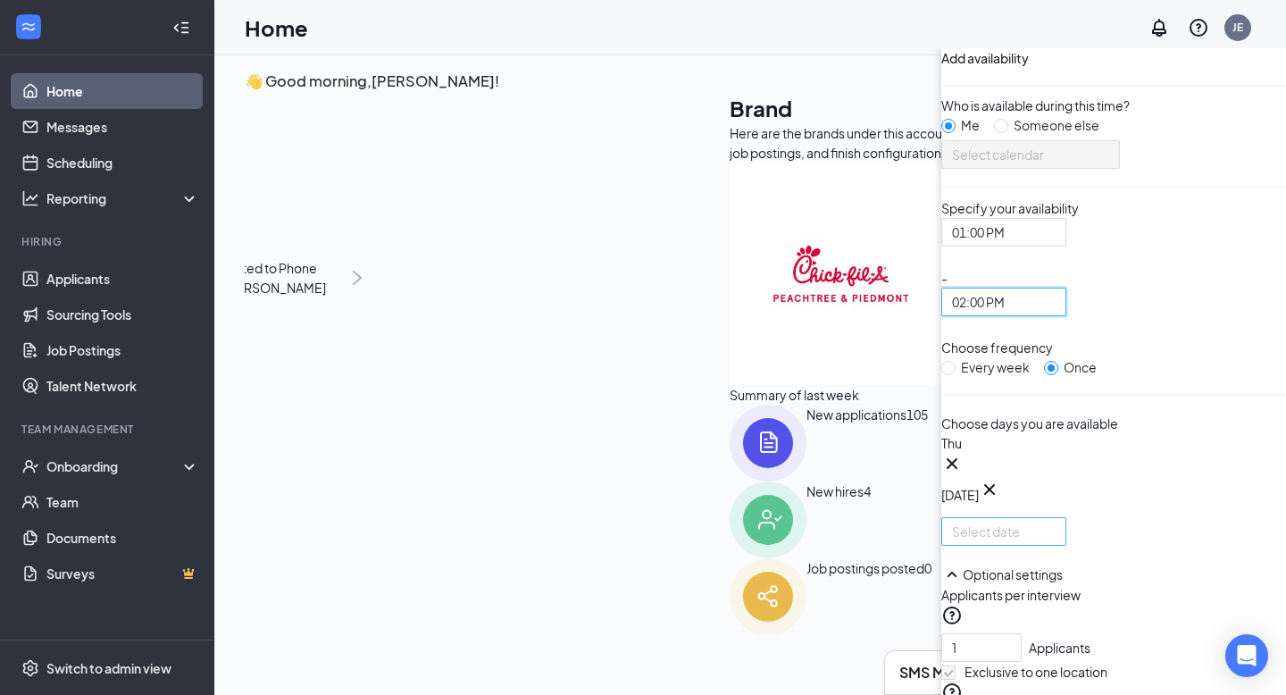
click at [952, 541] on div at bounding box center [1004, 531] width 104 height 20
click at [941, 546] on div "Thu Oct [DATE] Mo Tu We Th Fr Sa 28 29 30 1 2 3 4 5 6 7 8 9 10 11 12 13 14 15 1…" at bounding box center [1113, 489] width 345 height 112
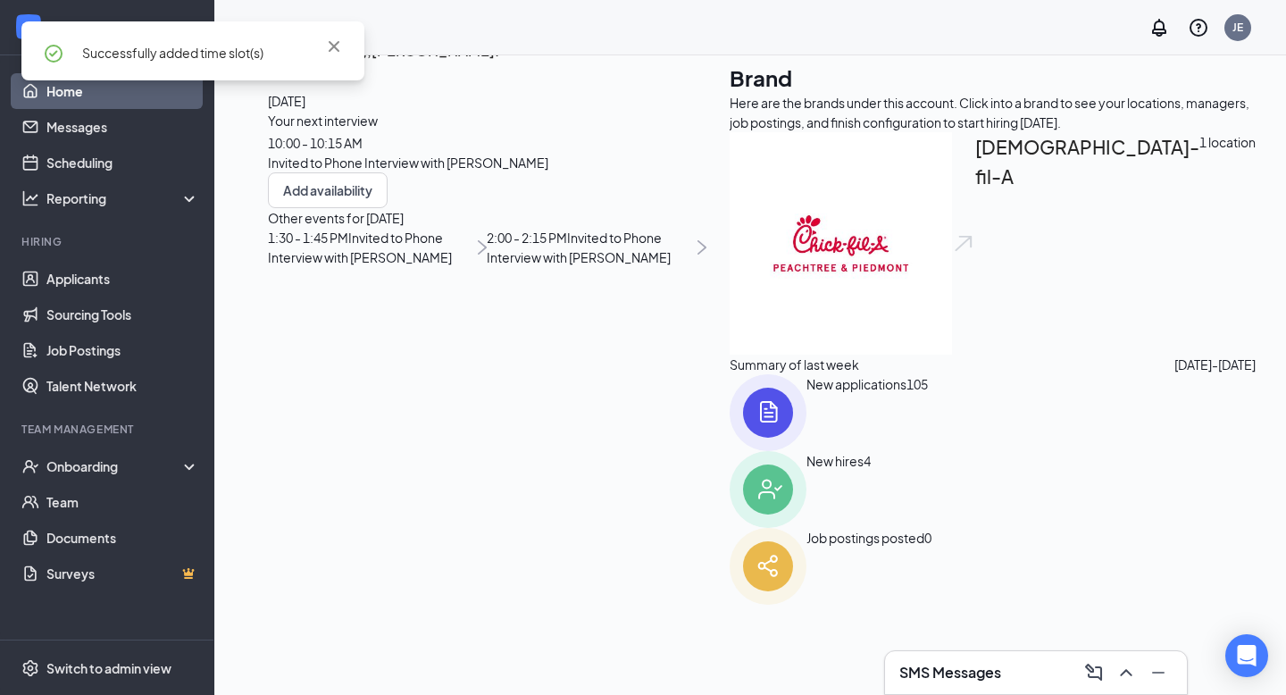
scroll to position [0, 0]
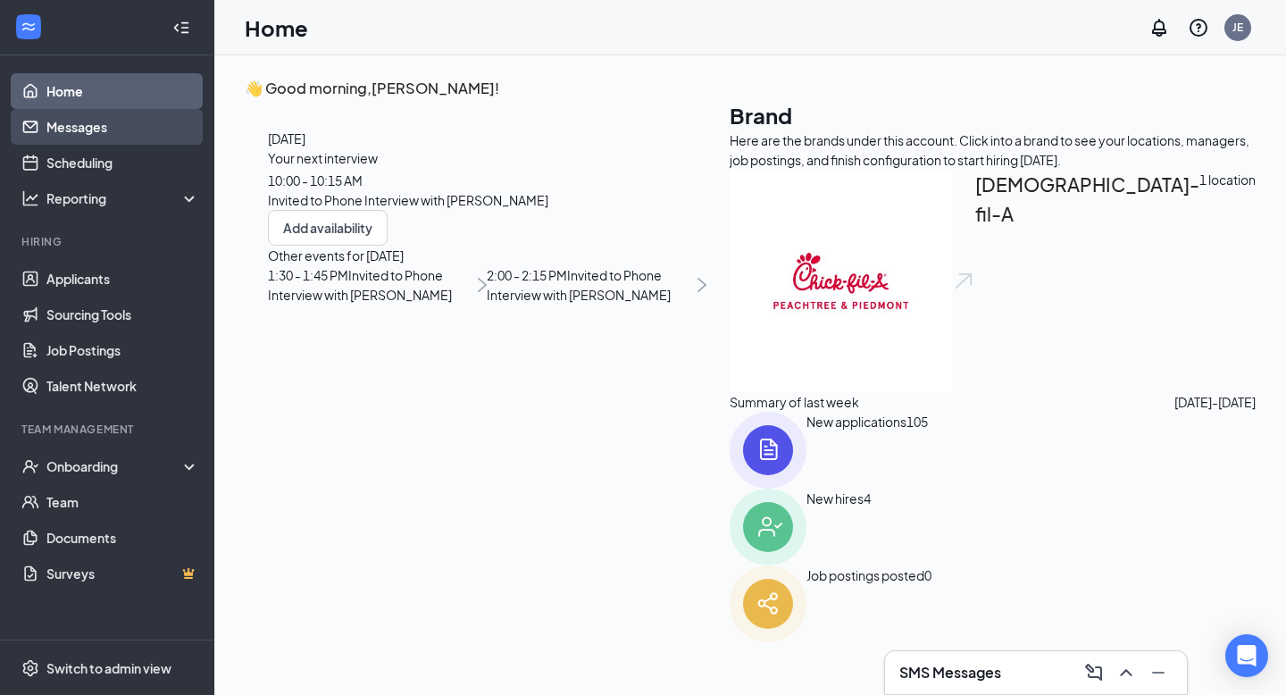
click at [73, 135] on link "Messages" at bounding box center [122, 127] width 153 height 36
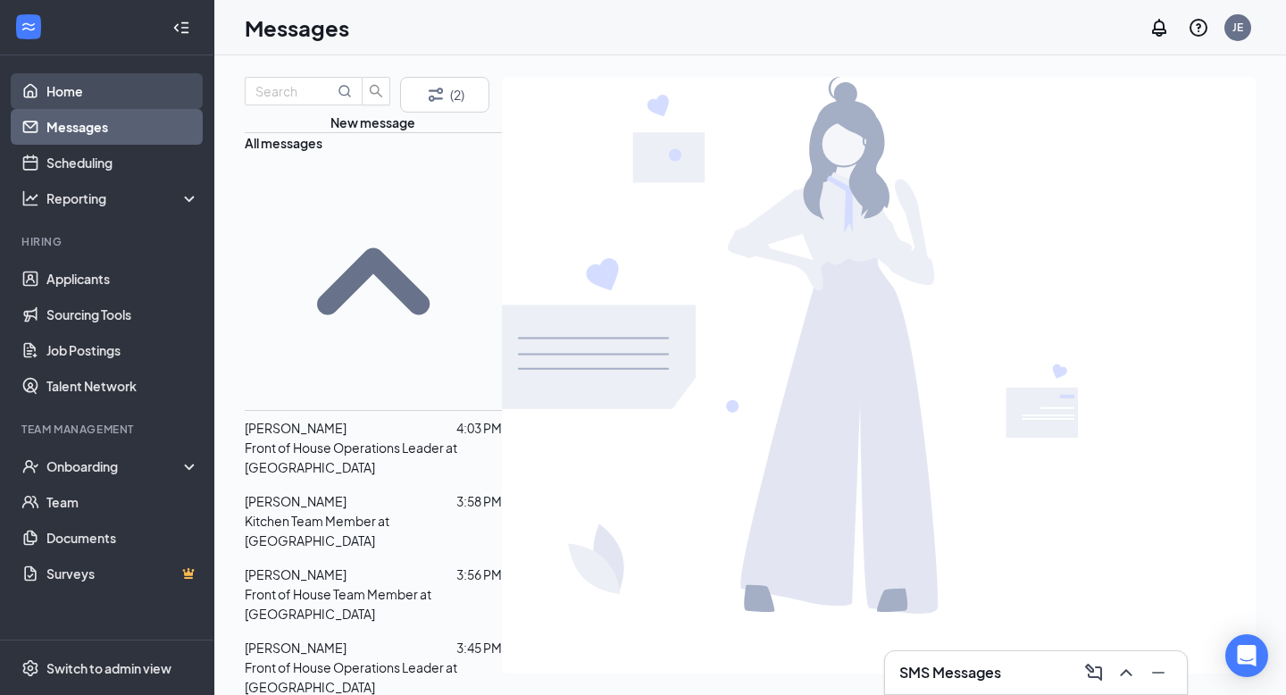
click at [61, 96] on link "Home" at bounding box center [122, 91] width 153 height 36
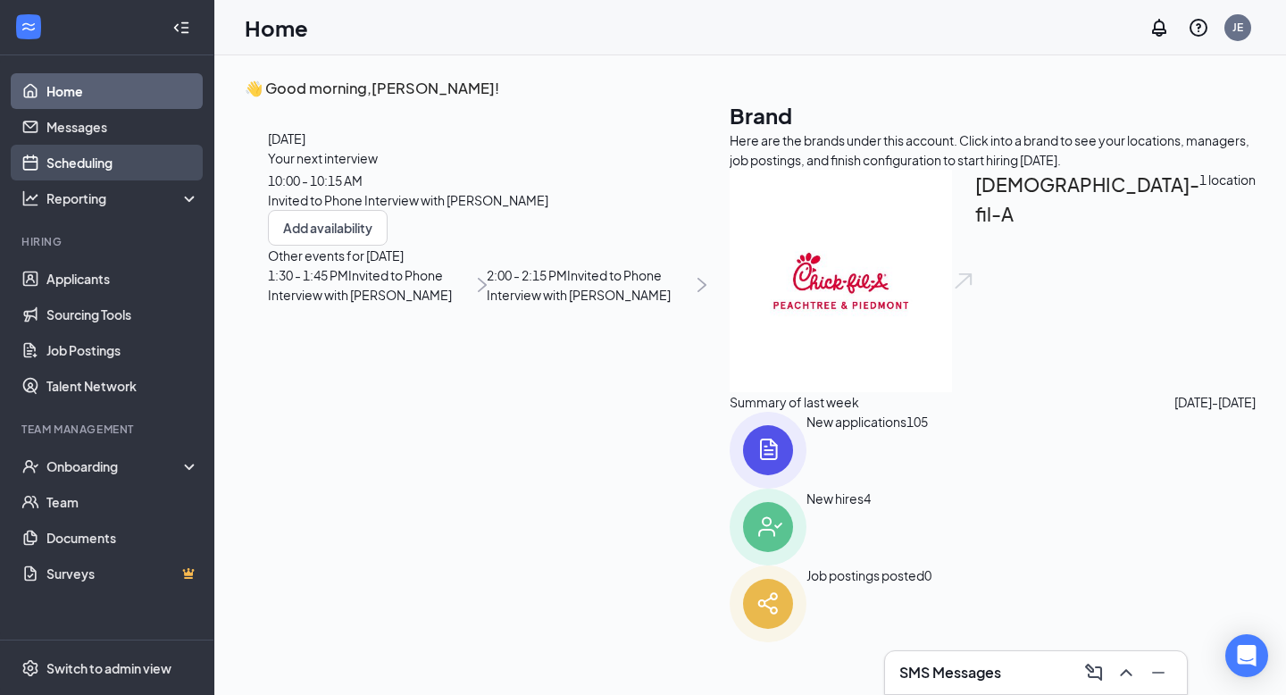
click at [87, 165] on link "Scheduling" at bounding box center [122, 163] width 153 height 36
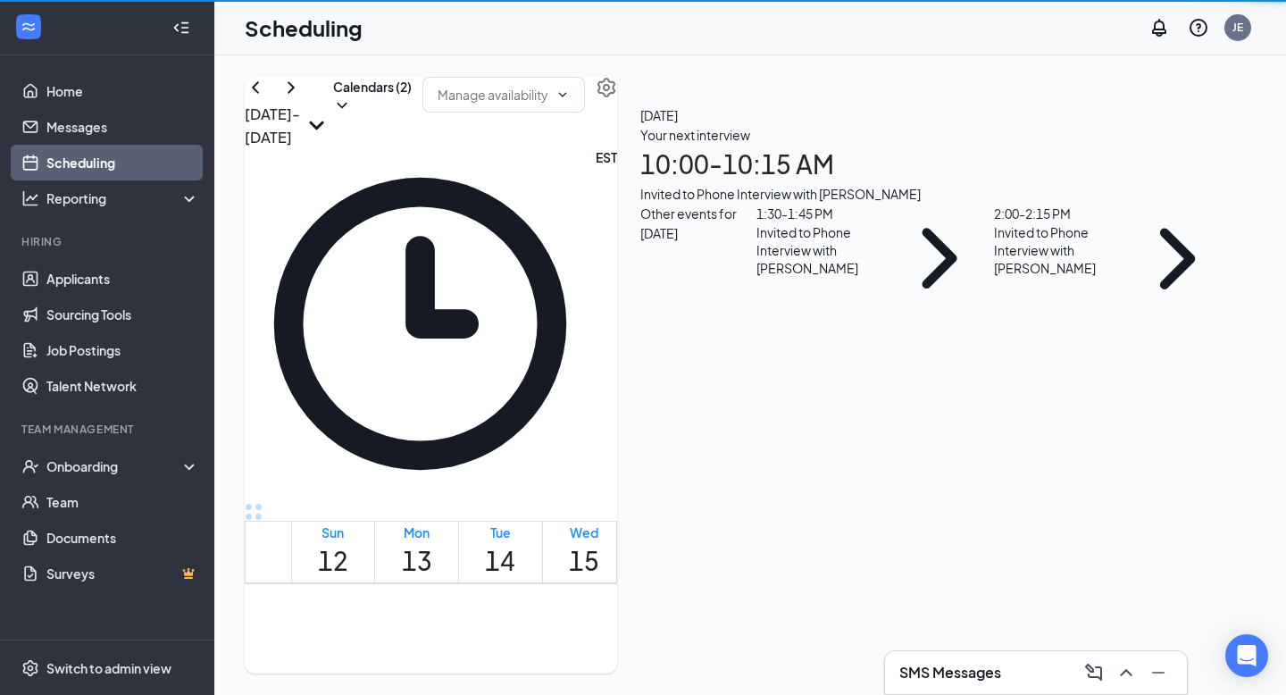
scroll to position [878, 0]
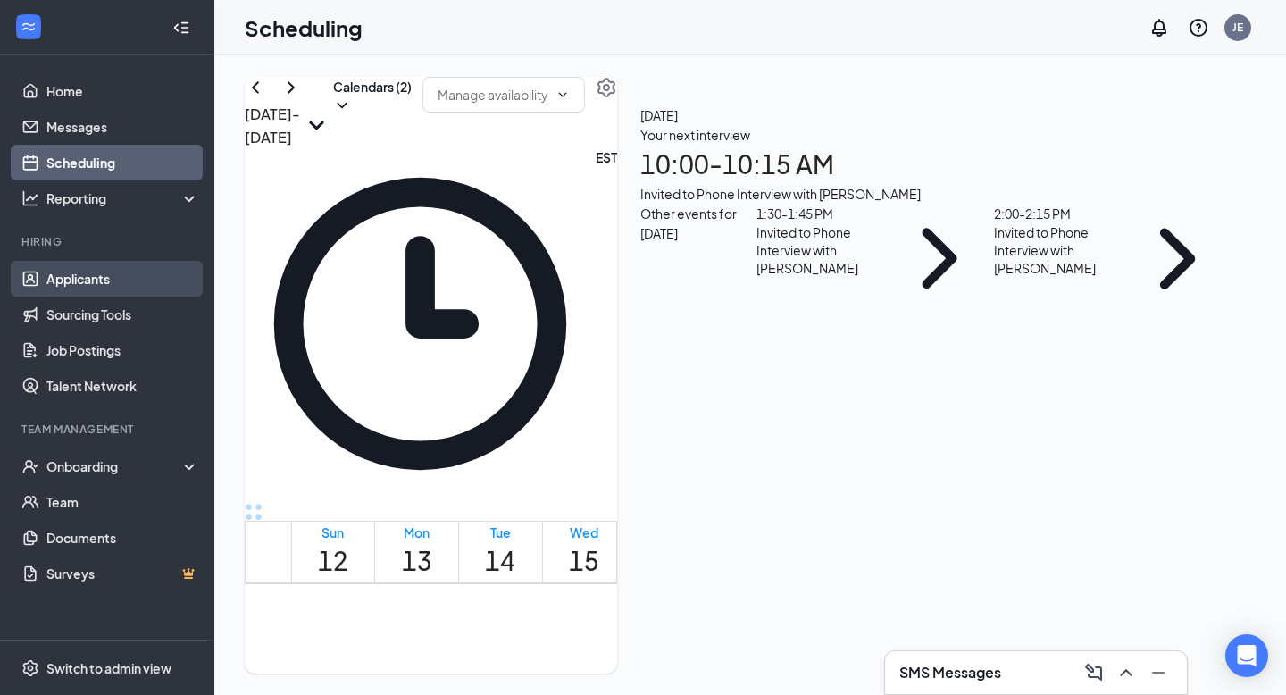
click at [87, 268] on link "Applicants" at bounding box center [122, 279] width 153 height 36
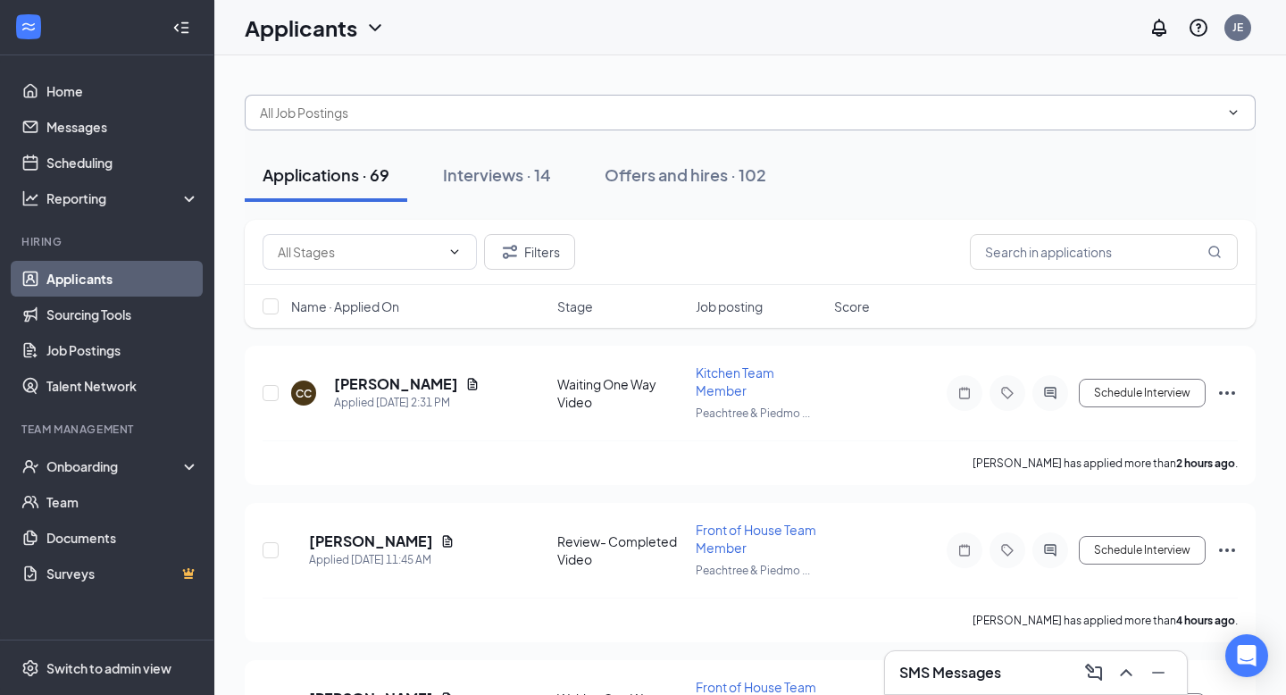
click at [423, 109] on input "text" at bounding box center [739, 113] width 959 height 20
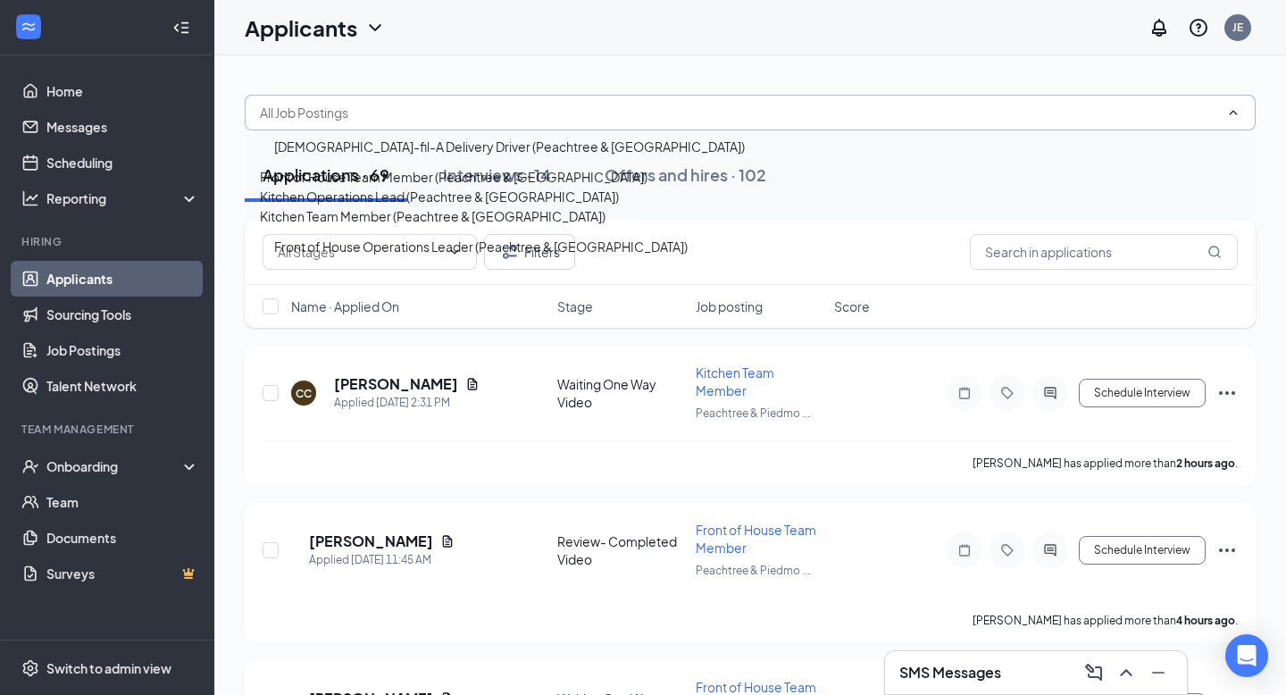
click at [616, 98] on div "[DEMOGRAPHIC_DATA]-fil-A Delivery Driver (Peachtree & Piedmont) Front of House …" at bounding box center [750, 104] width 1011 height 54
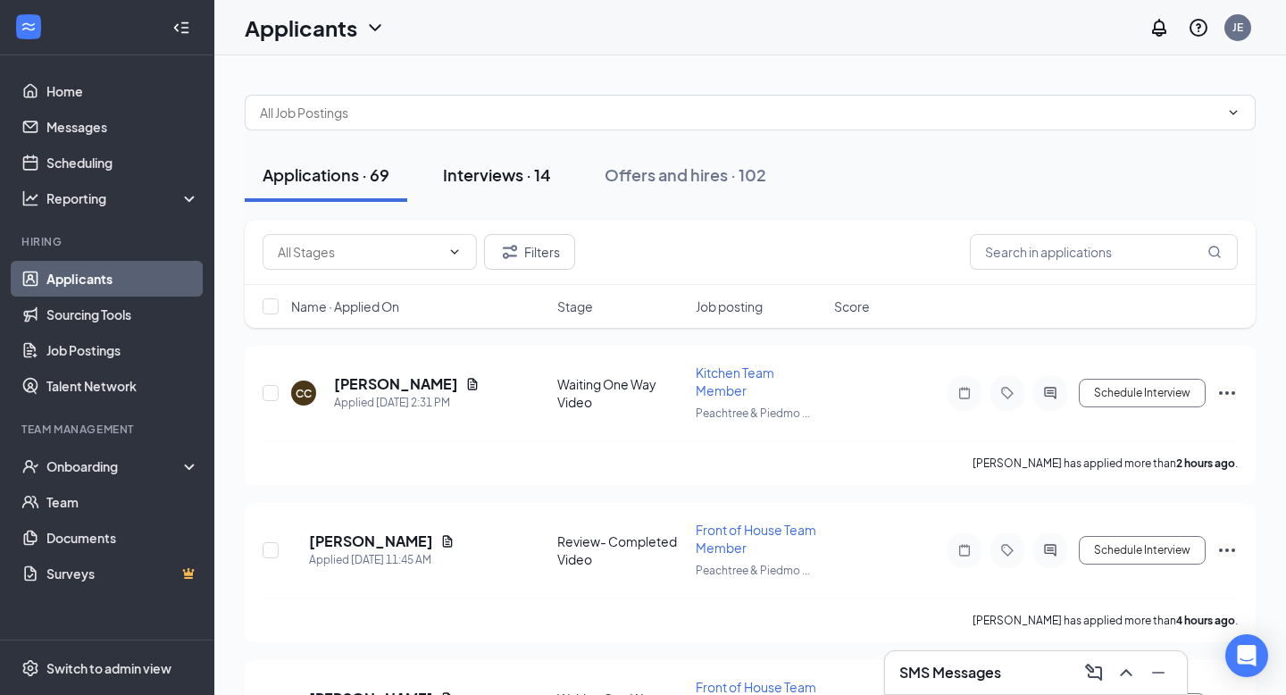
click at [530, 169] on div "Interviews · 14" at bounding box center [497, 174] width 108 height 22
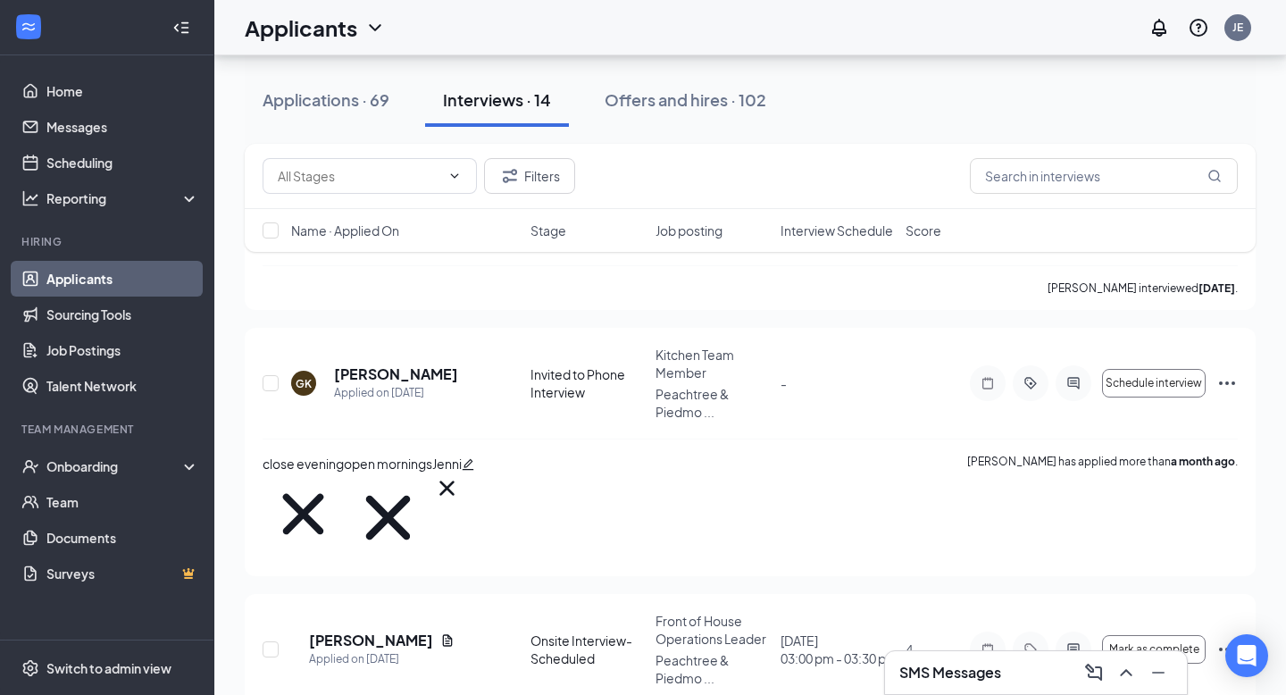
scroll to position [1922, 0]
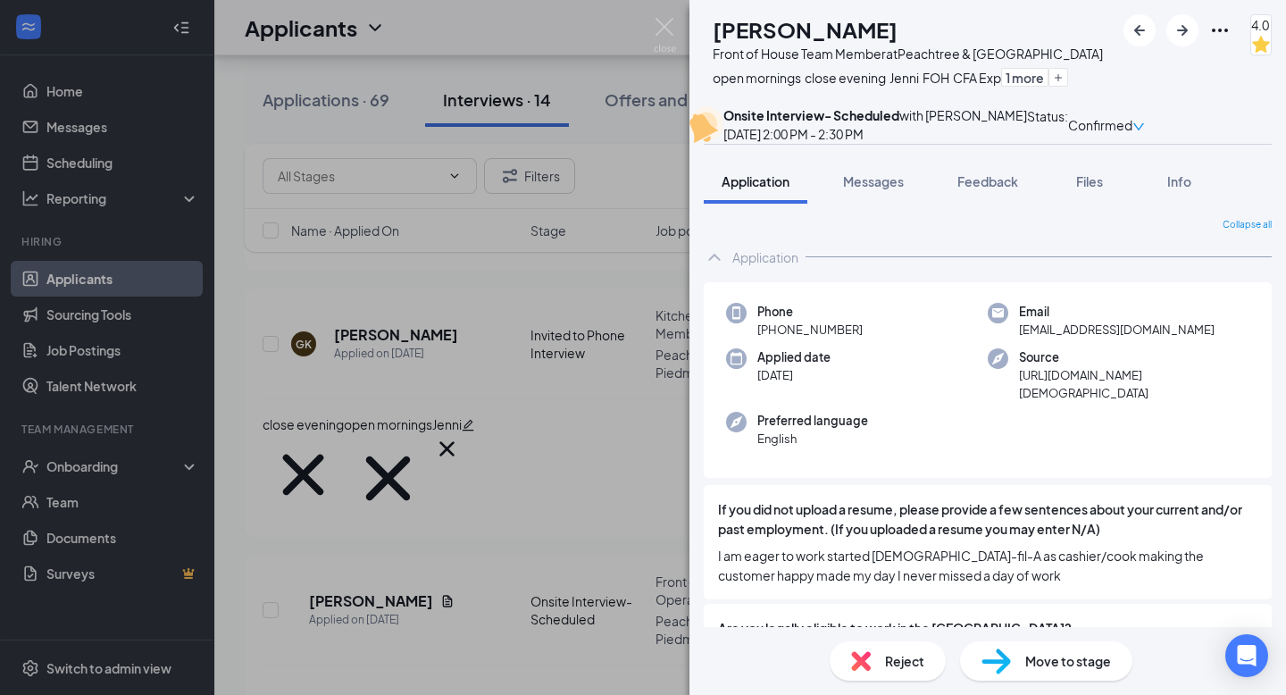
click at [883, 664] on div "Reject" at bounding box center [887, 660] width 116 height 39
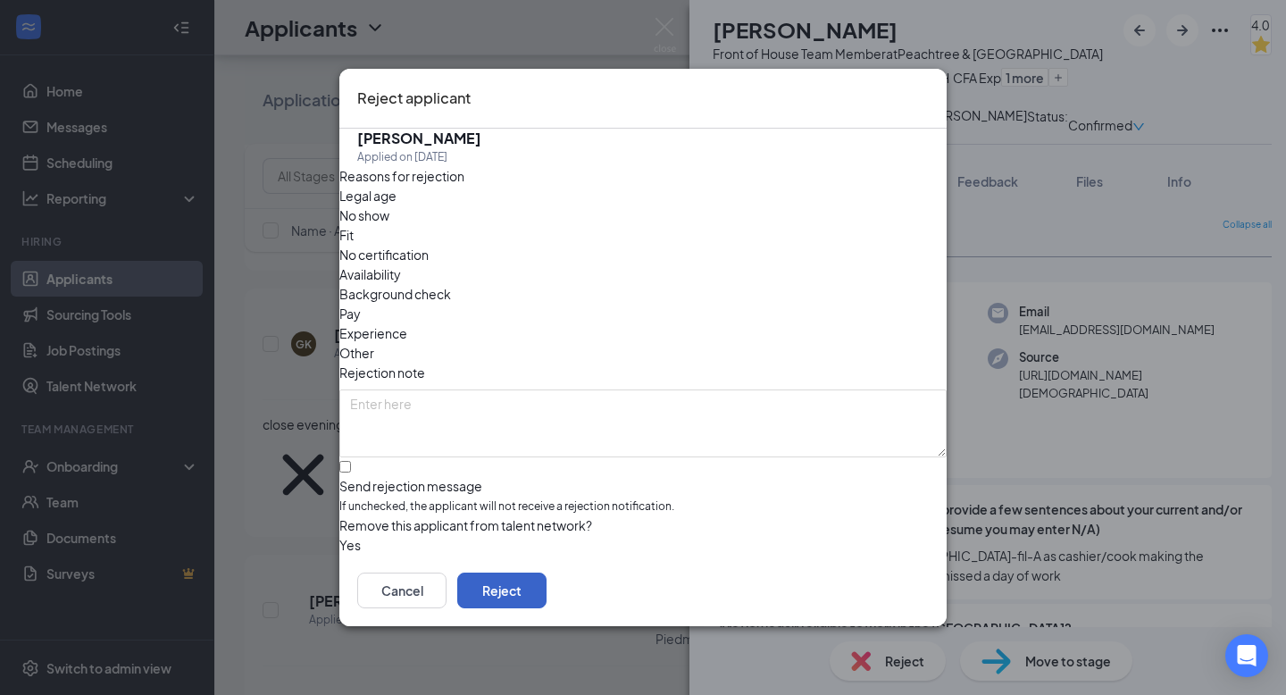
click at [546, 604] on button "Reject" at bounding box center [501, 590] width 89 height 36
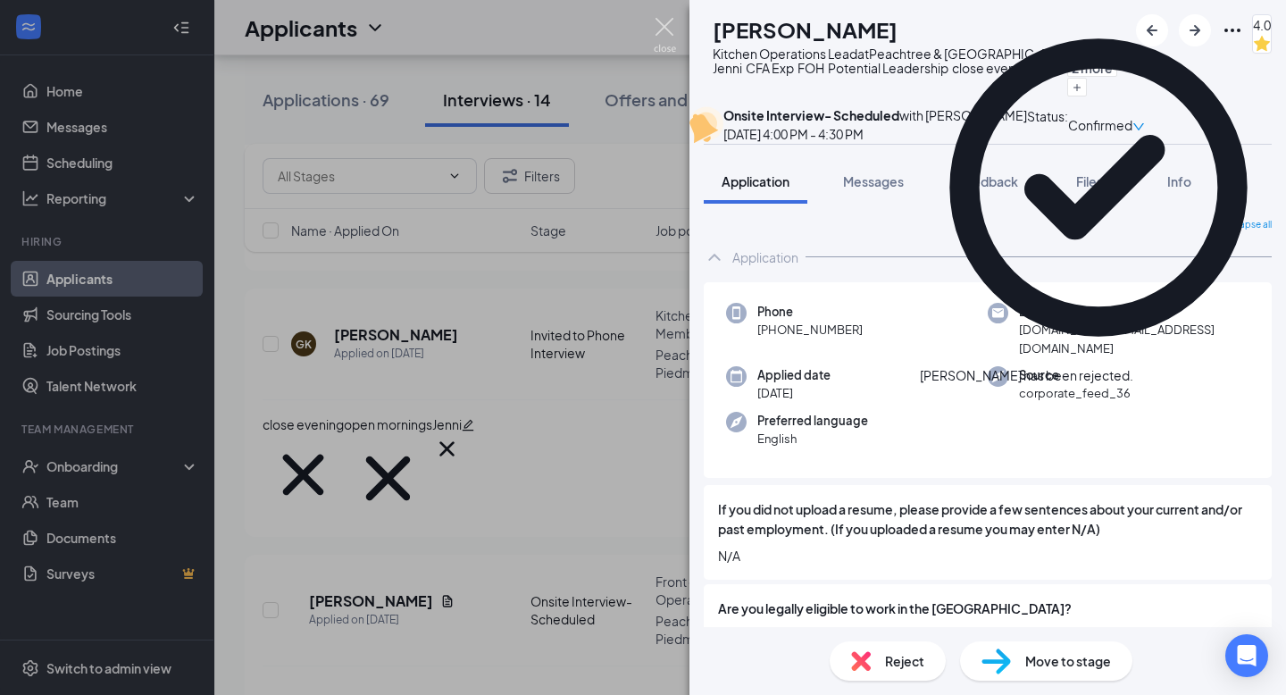
click at [671, 21] on img at bounding box center [665, 35] width 22 height 35
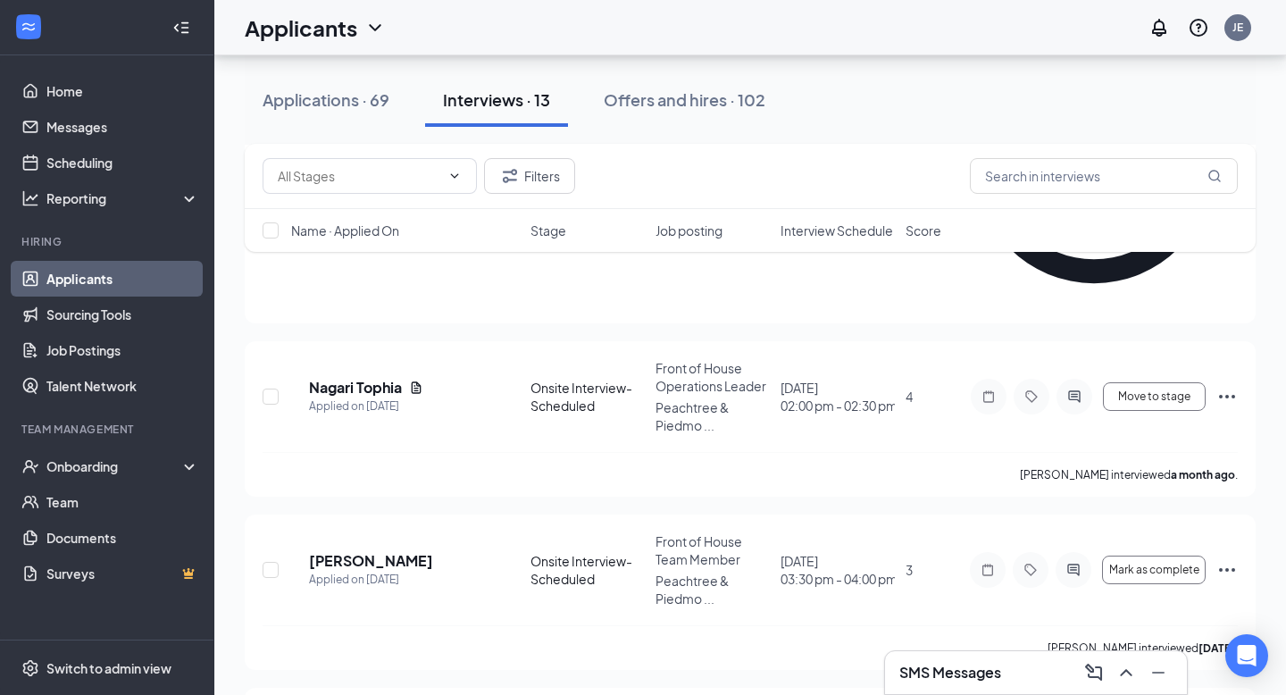
scroll to position [1516, 0]
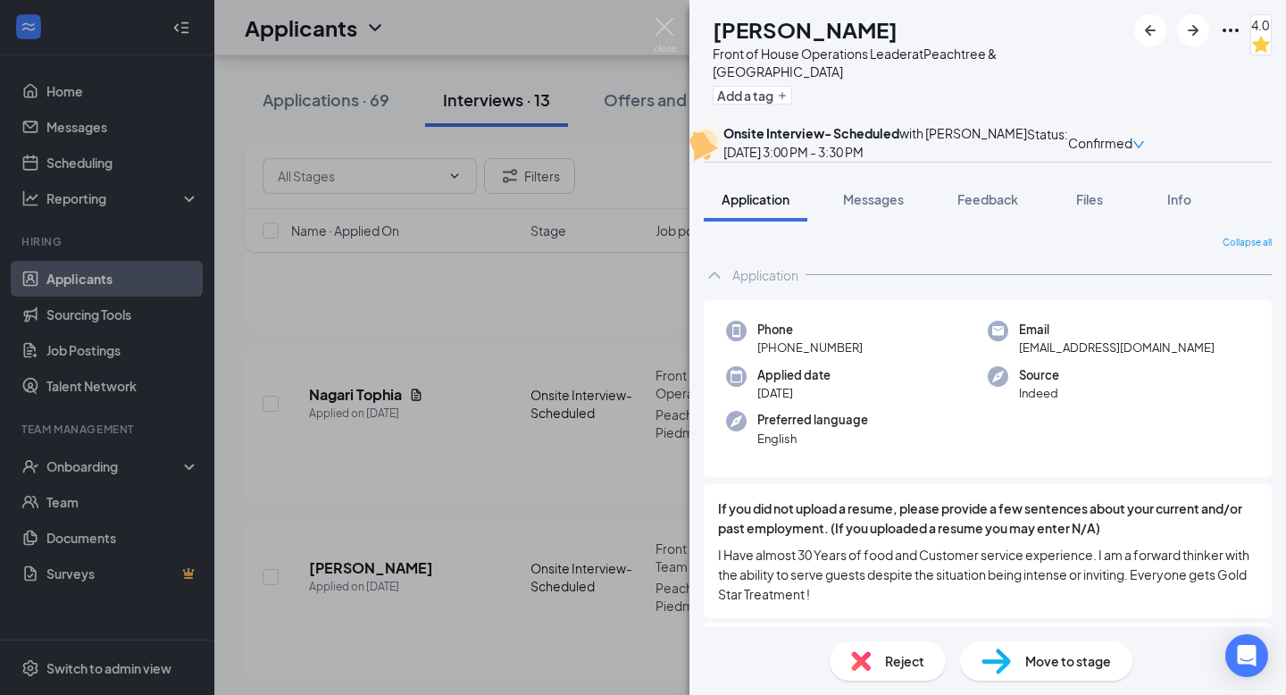
click at [898, 671] on div "Reject" at bounding box center [887, 660] width 116 height 39
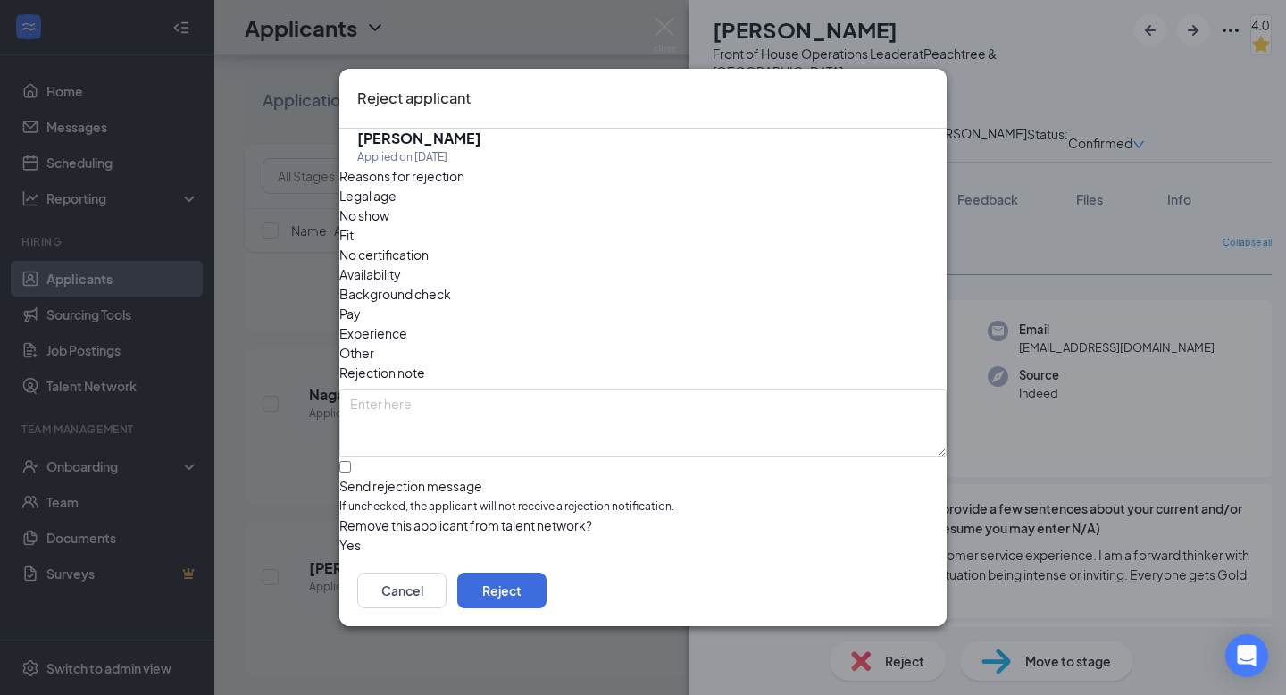
click at [911, 82] on div "Reject applicant" at bounding box center [642, 99] width 607 height 60
click at [929, 87] on icon "Cross" at bounding box center [929, 87] width 0 height 0
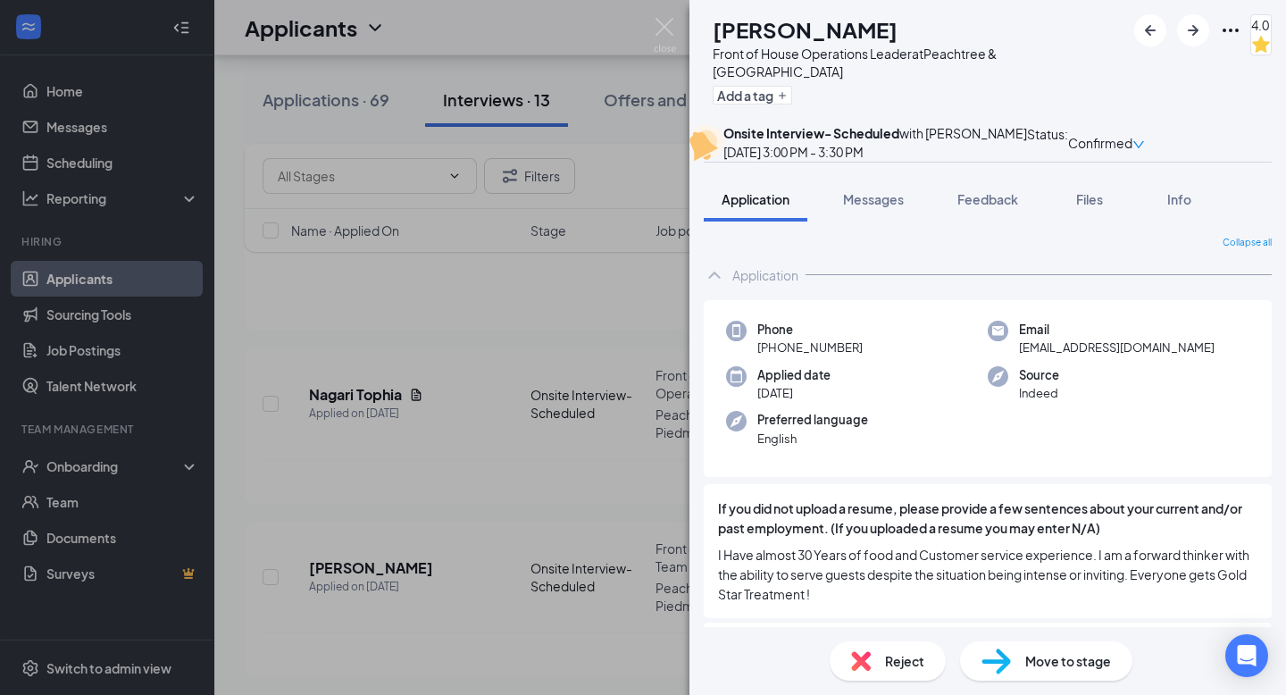
click at [901, 664] on span "Reject" at bounding box center [904, 661] width 39 height 20
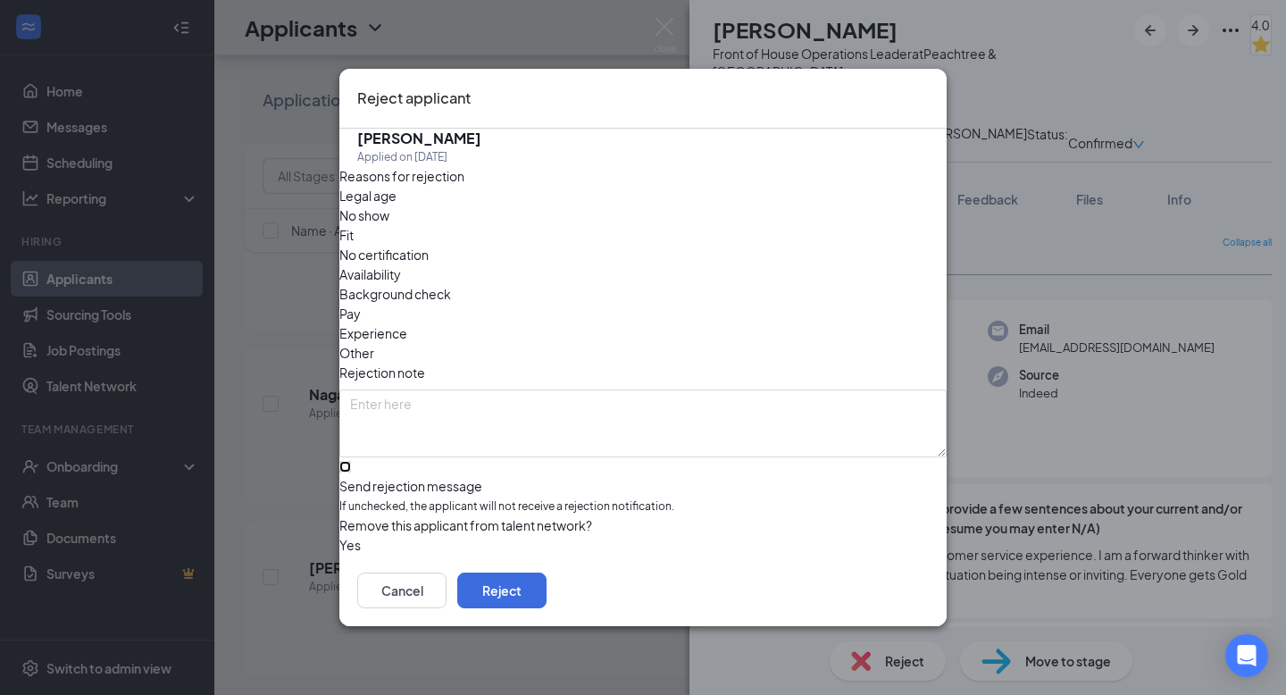
click at [351, 461] on input "Send rejection message If unchecked, the applicant will not receive a rejection…" at bounding box center [345, 467] width 12 height 12
checkbox input "true"
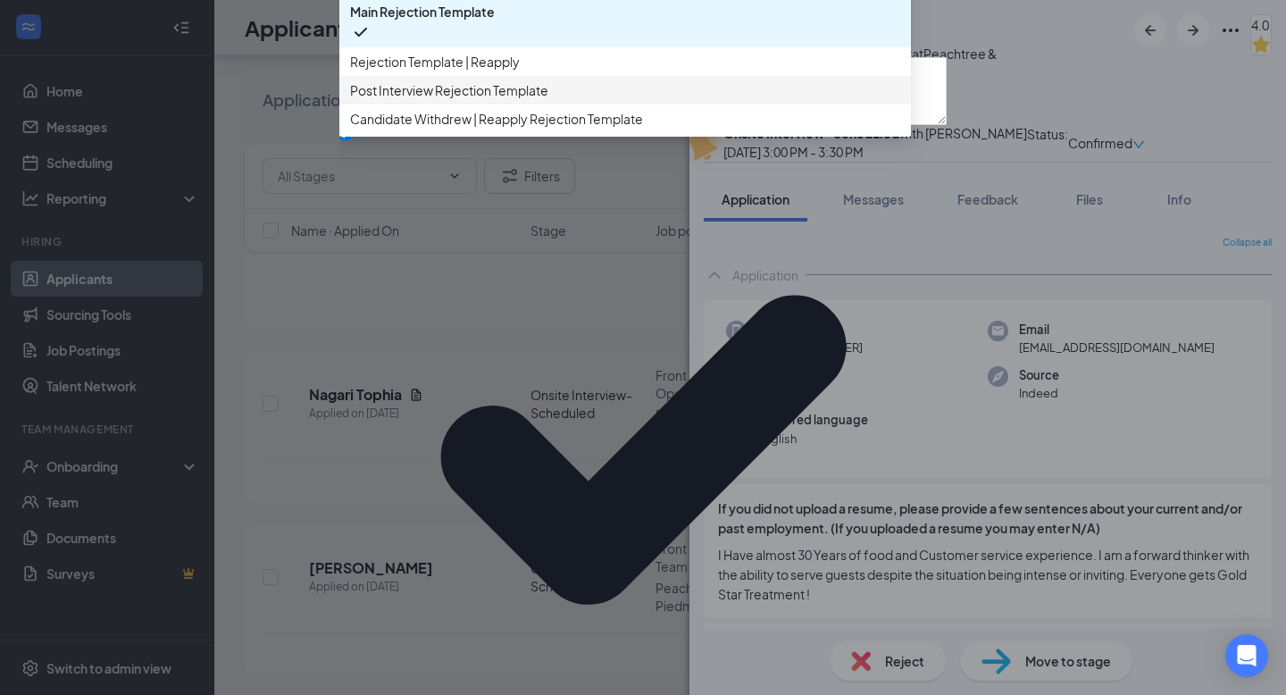
click at [604, 100] on span "Post Interview Rejection Template" at bounding box center [625, 90] width 550 height 20
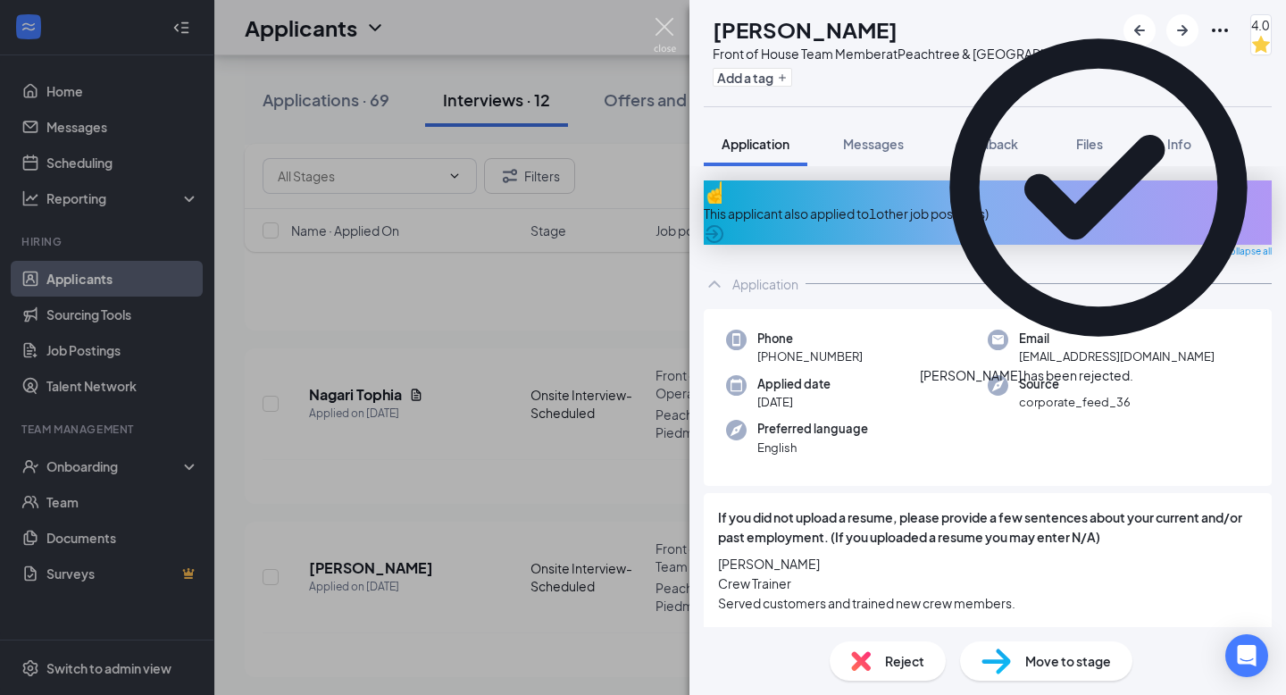
click at [661, 28] on img at bounding box center [665, 35] width 22 height 35
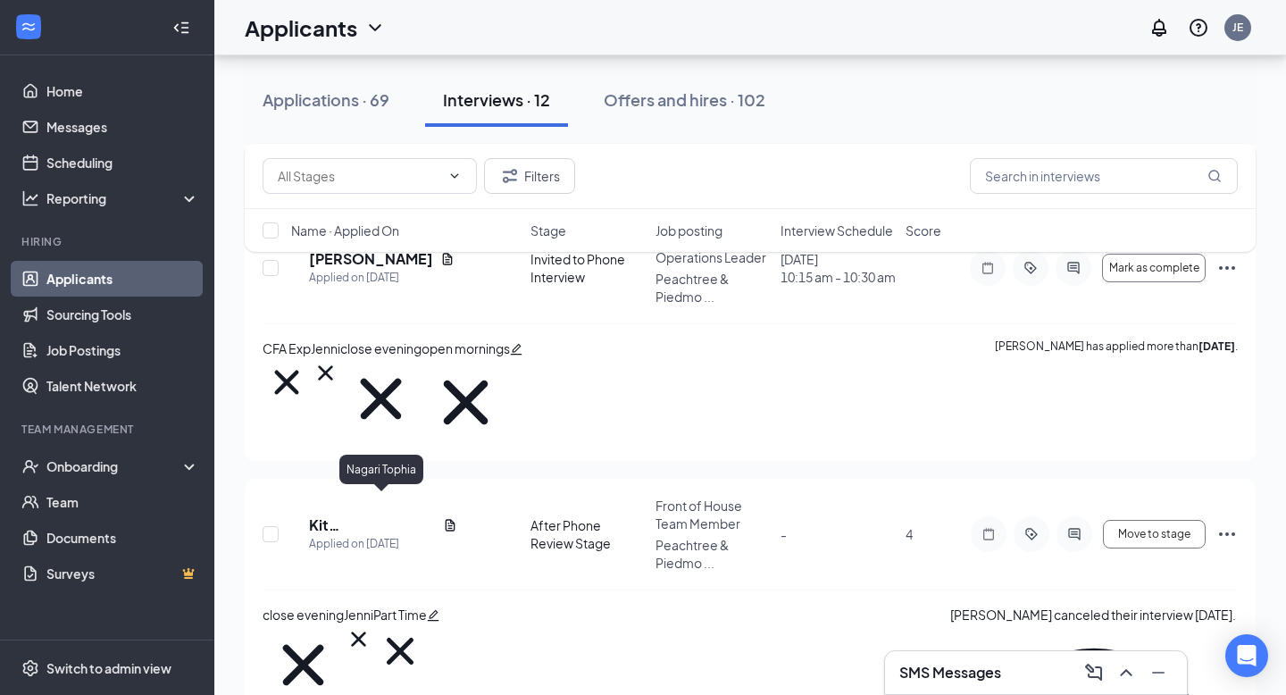
scroll to position [912, 0]
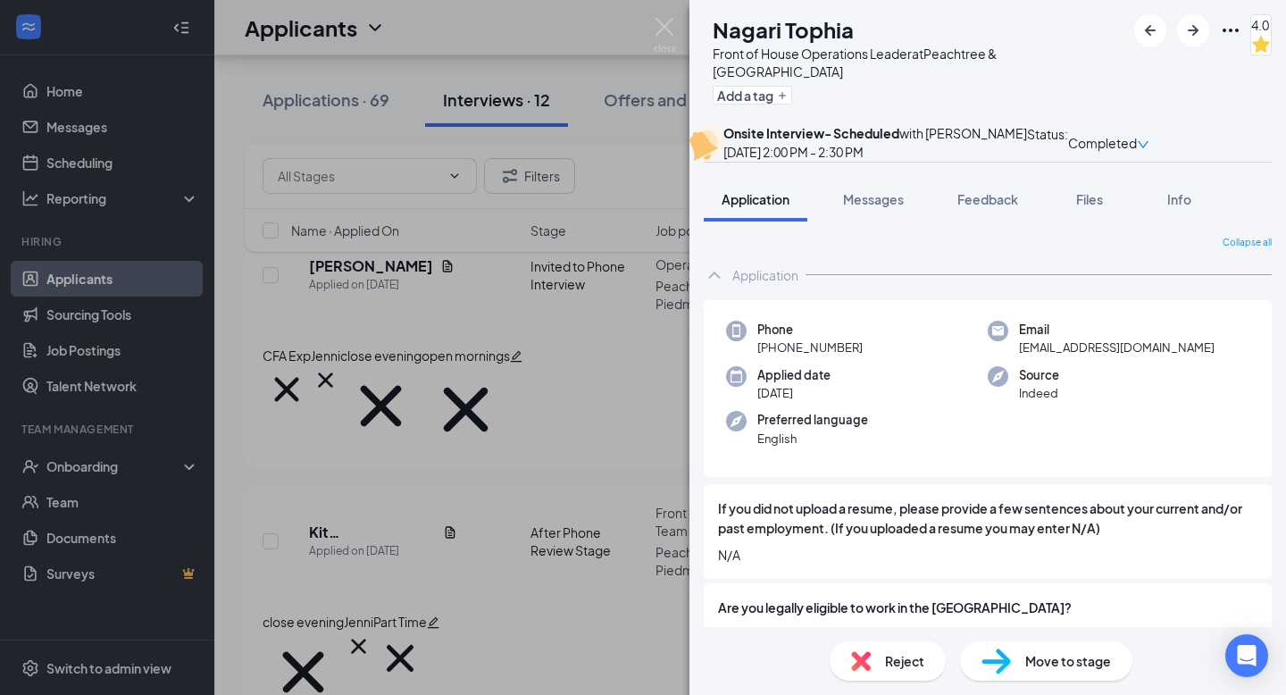
click at [899, 663] on span "Reject" at bounding box center [904, 661] width 39 height 20
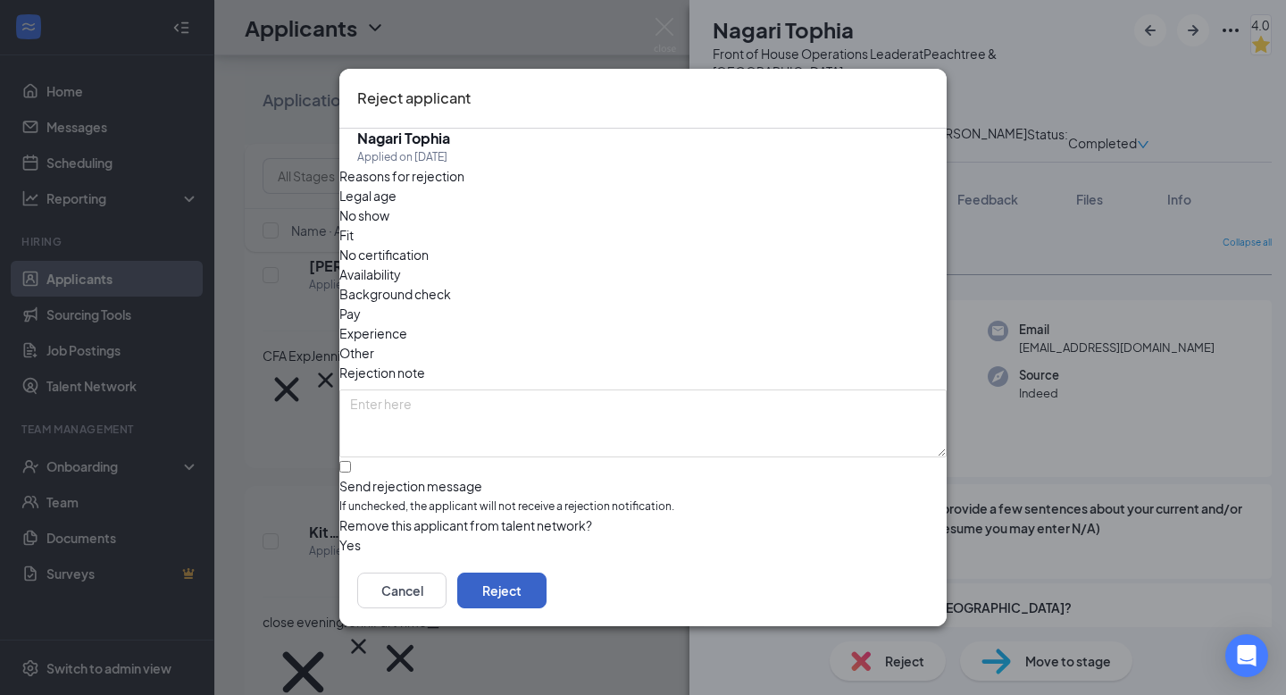
click at [546, 591] on button "Reject" at bounding box center [501, 590] width 89 height 36
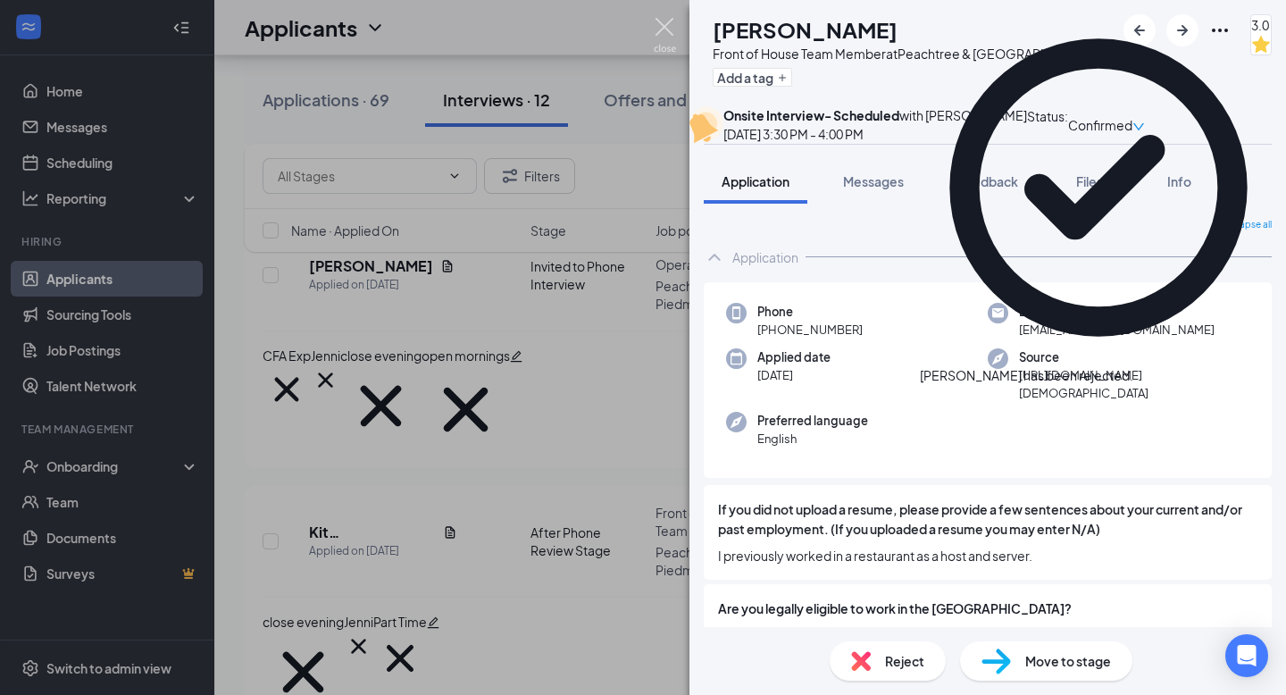
click at [661, 29] on img at bounding box center [665, 35] width 22 height 35
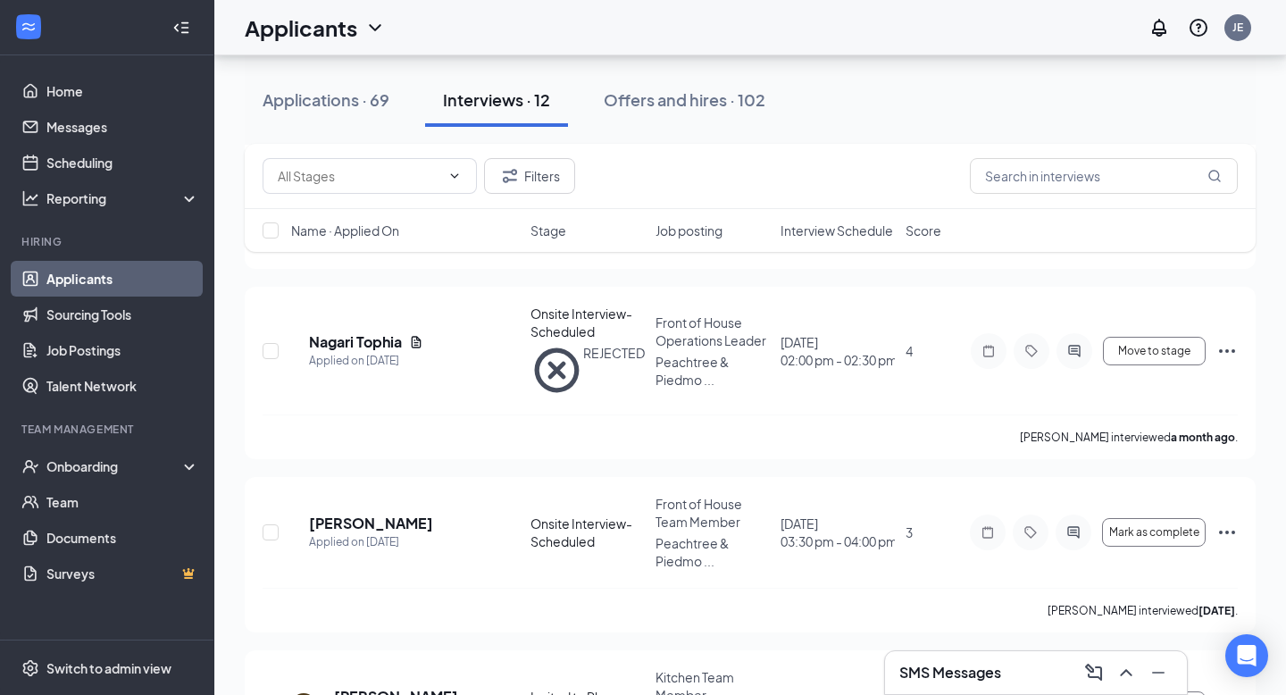
scroll to position [1713, 0]
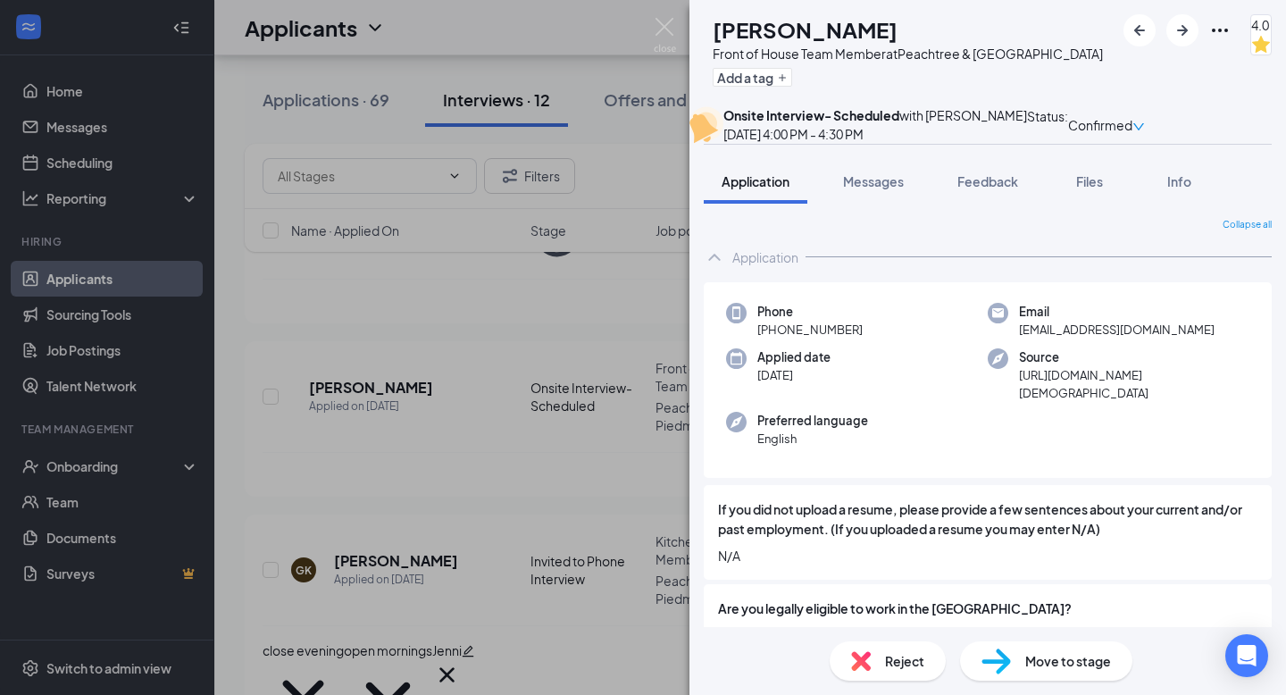
click at [895, 664] on span "Reject" at bounding box center [904, 661] width 39 height 20
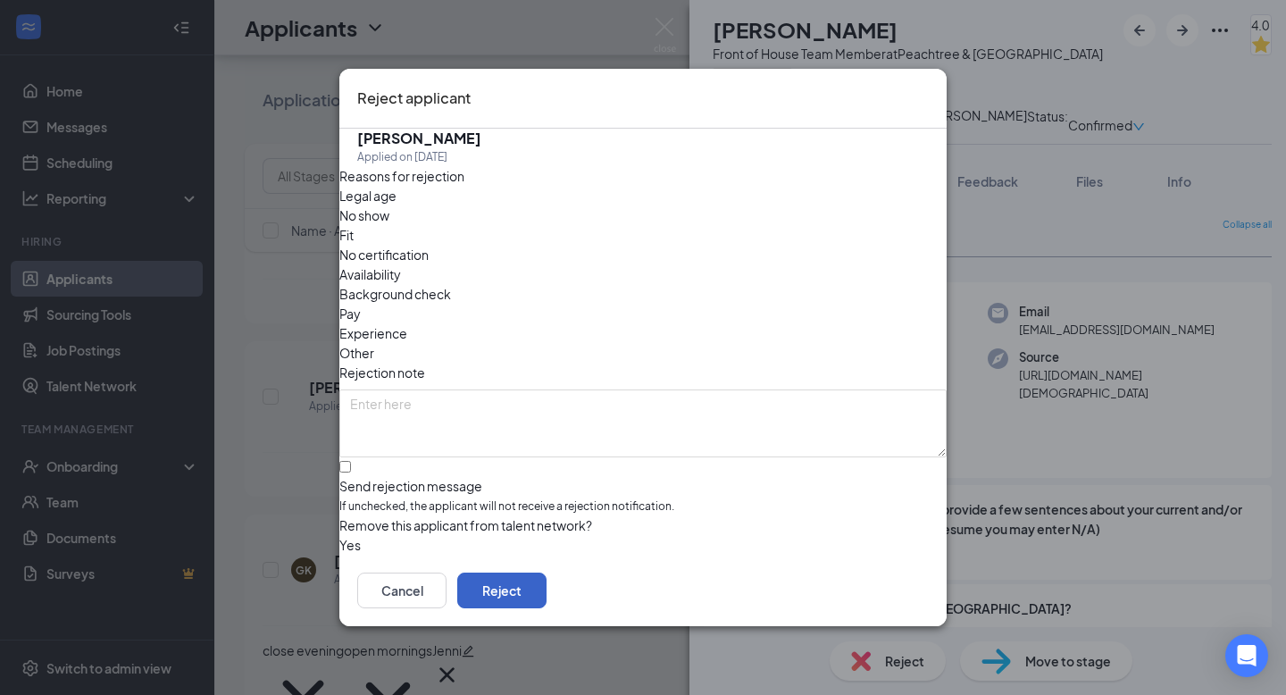
click at [546, 586] on button "Reject" at bounding box center [501, 590] width 89 height 36
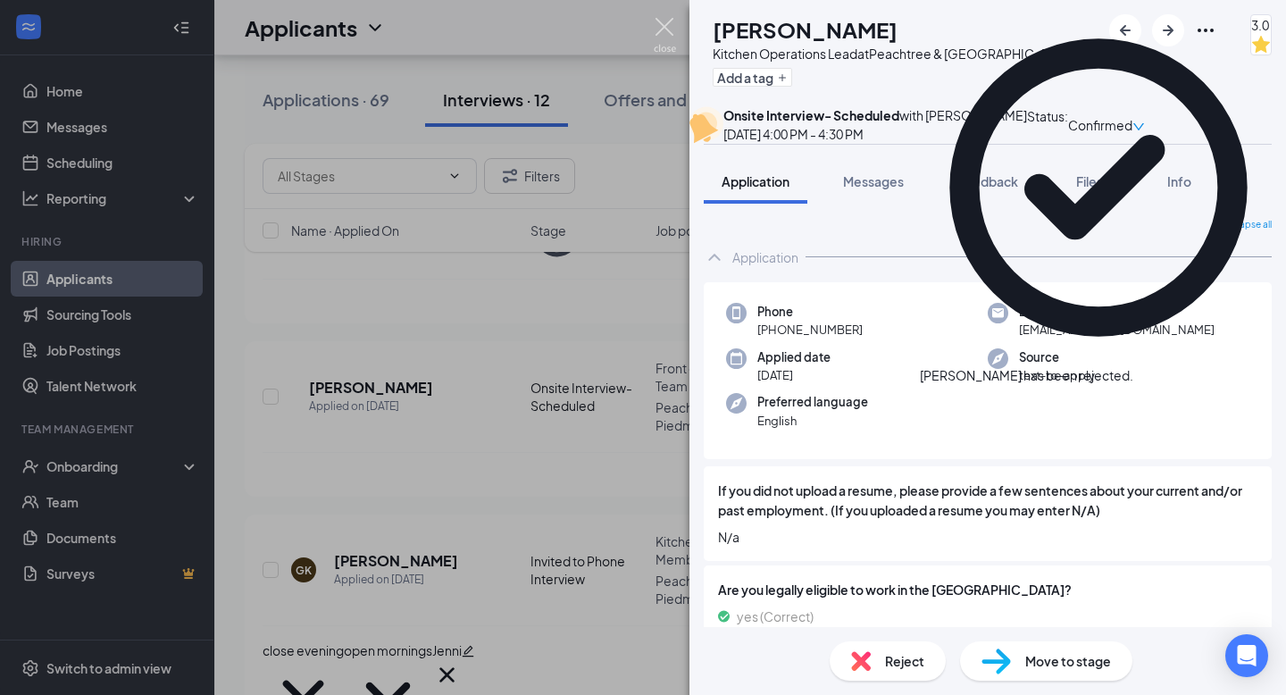
click at [662, 24] on img at bounding box center [665, 35] width 22 height 35
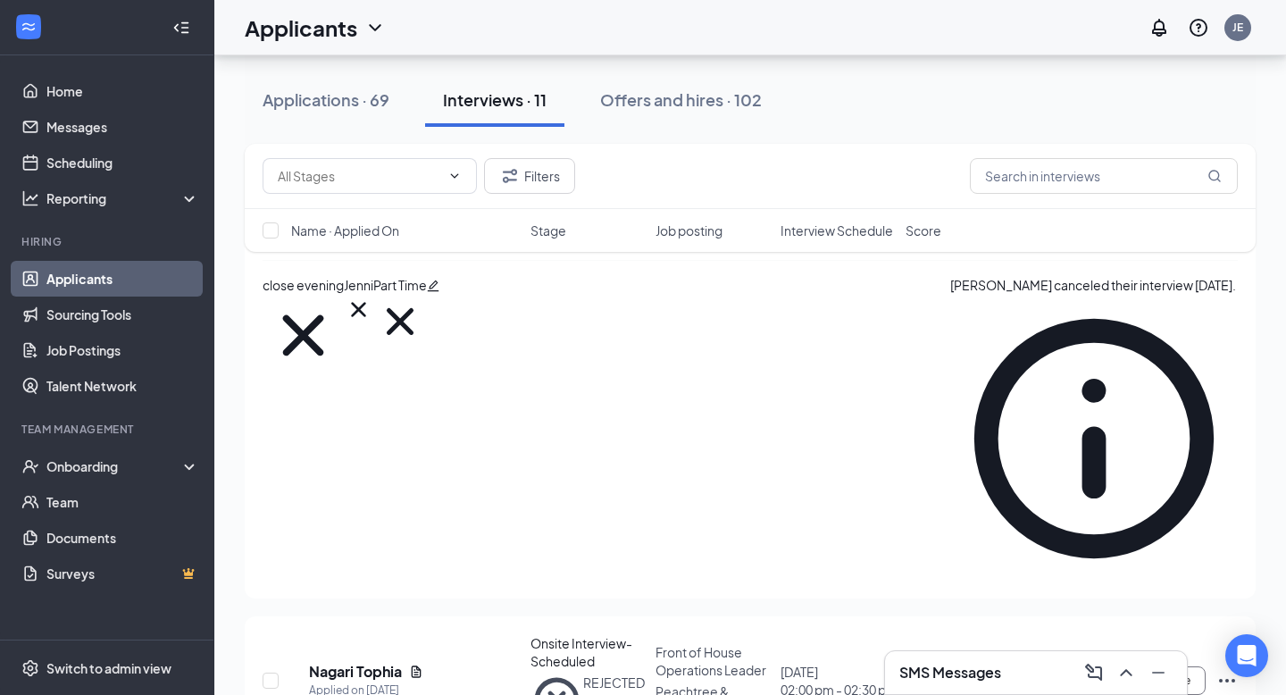
scroll to position [1249, 0]
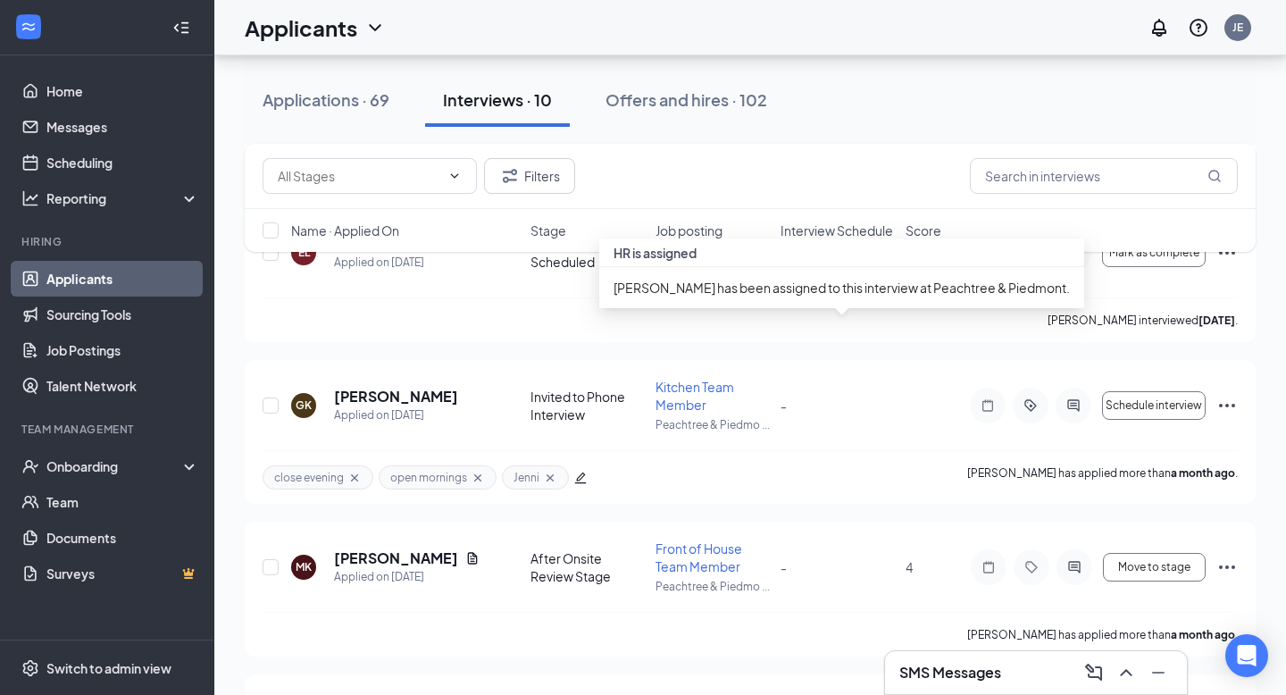
scroll to position [1115, 0]
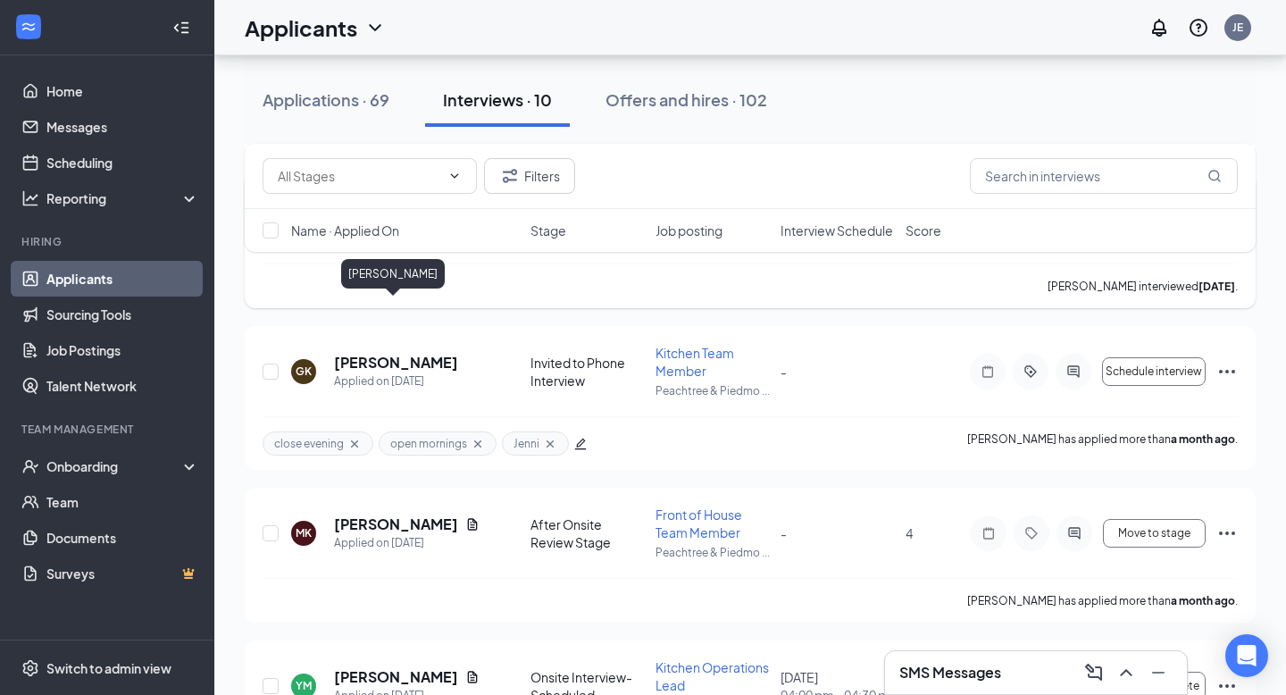
click at [417, 220] on h5 "[PERSON_NAME]" at bounding box center [396, 210] width 124 height 20
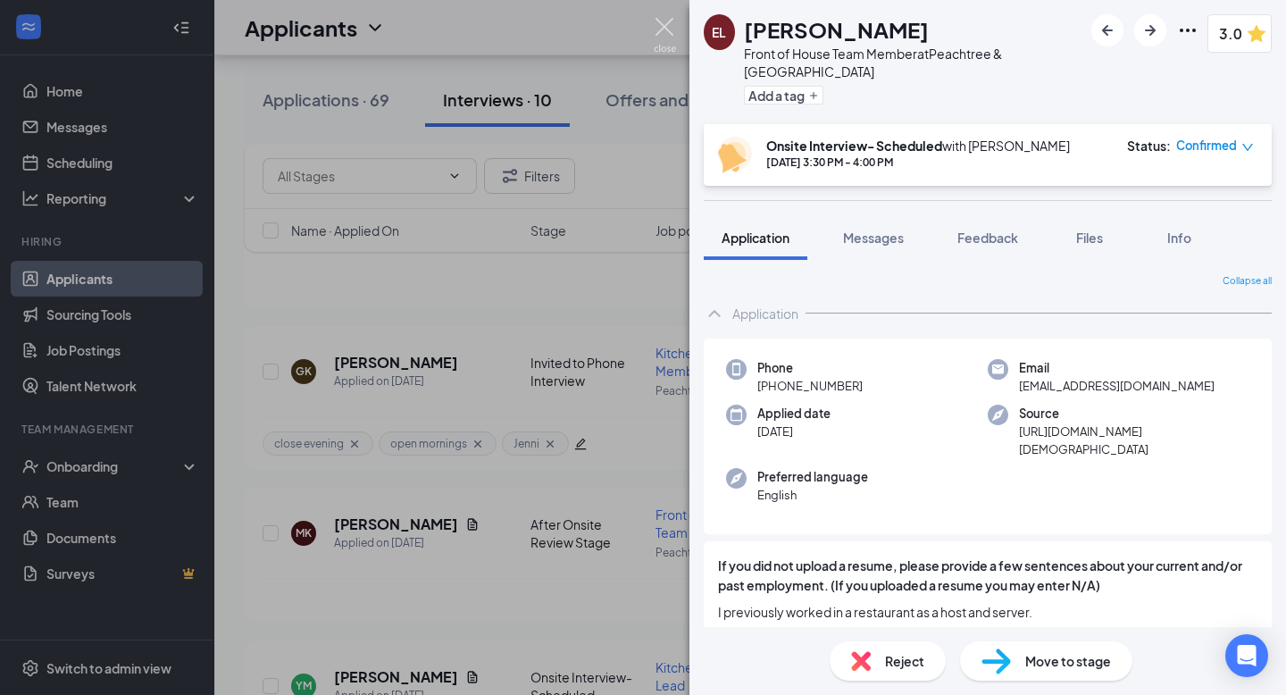
click at [658, 25] on img at bounding box center [665, 35] width 22 height 35
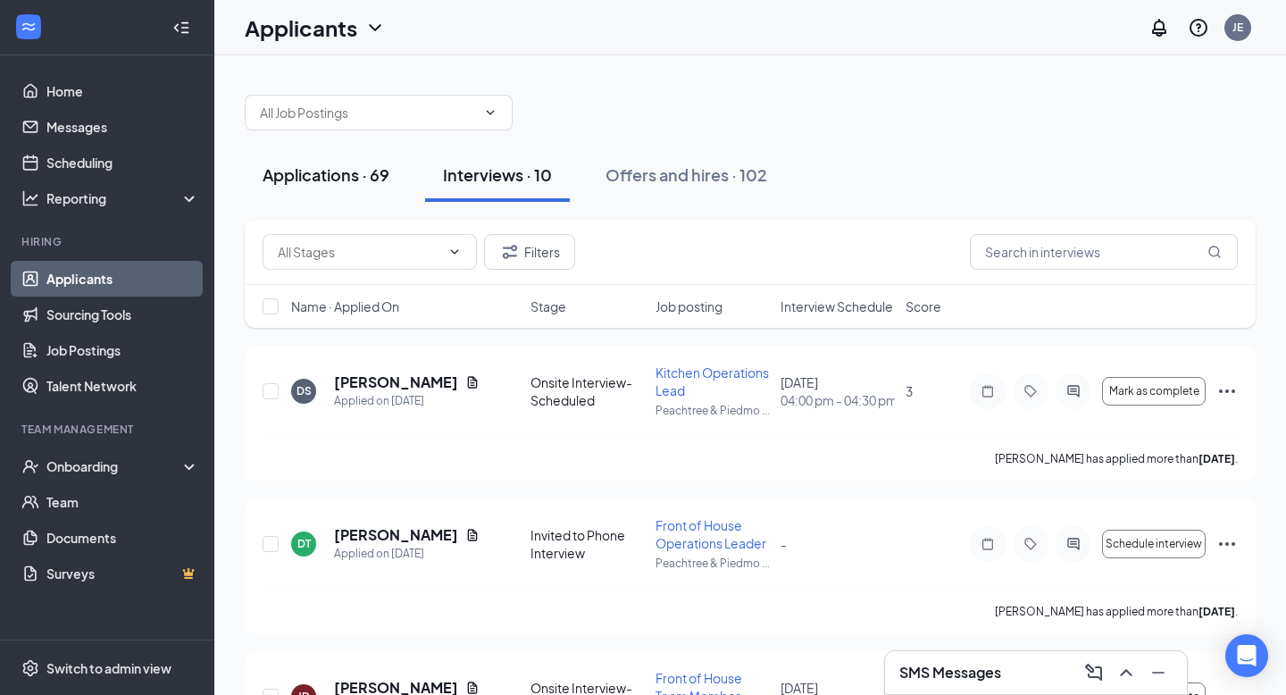
click at [347, 180] on div "Applications · 69" at bounding box center [325, 174] width 127 height 22
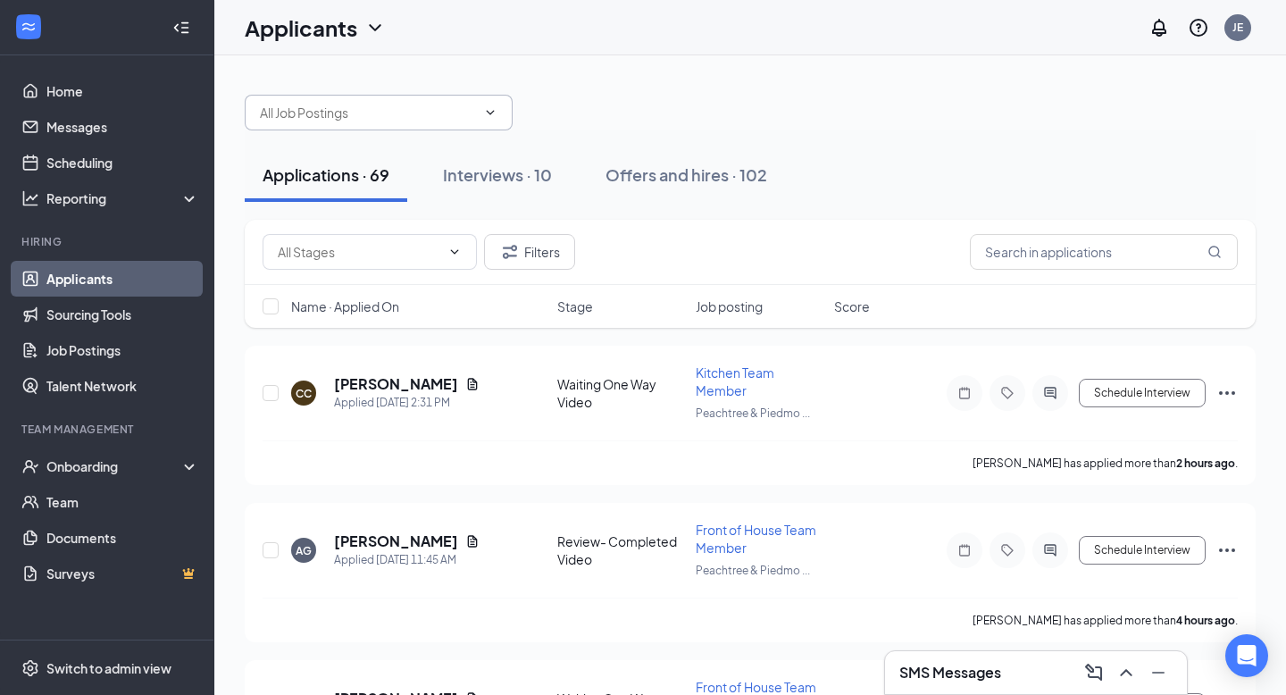
click at [381, 122] on span at bounding box center [379, 113] width 268 height 36
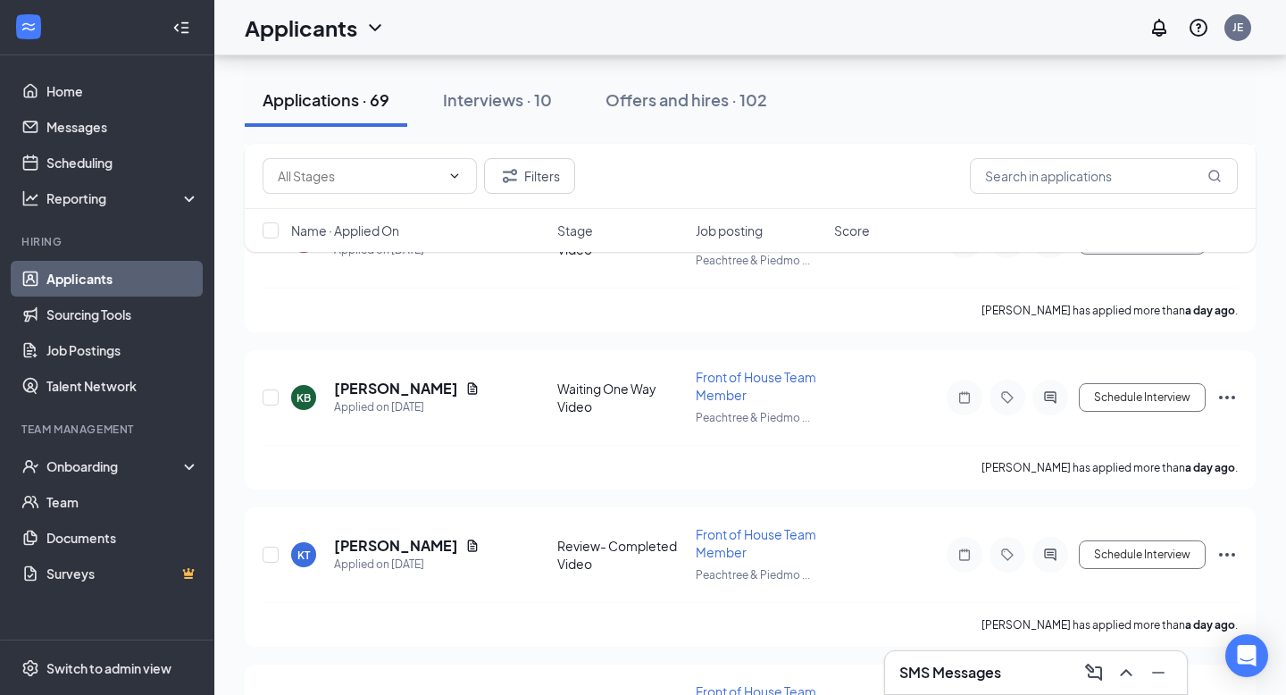
scroll to position [1896, 0]
